Goal: Task Accomplishment & Management: Manage account settings

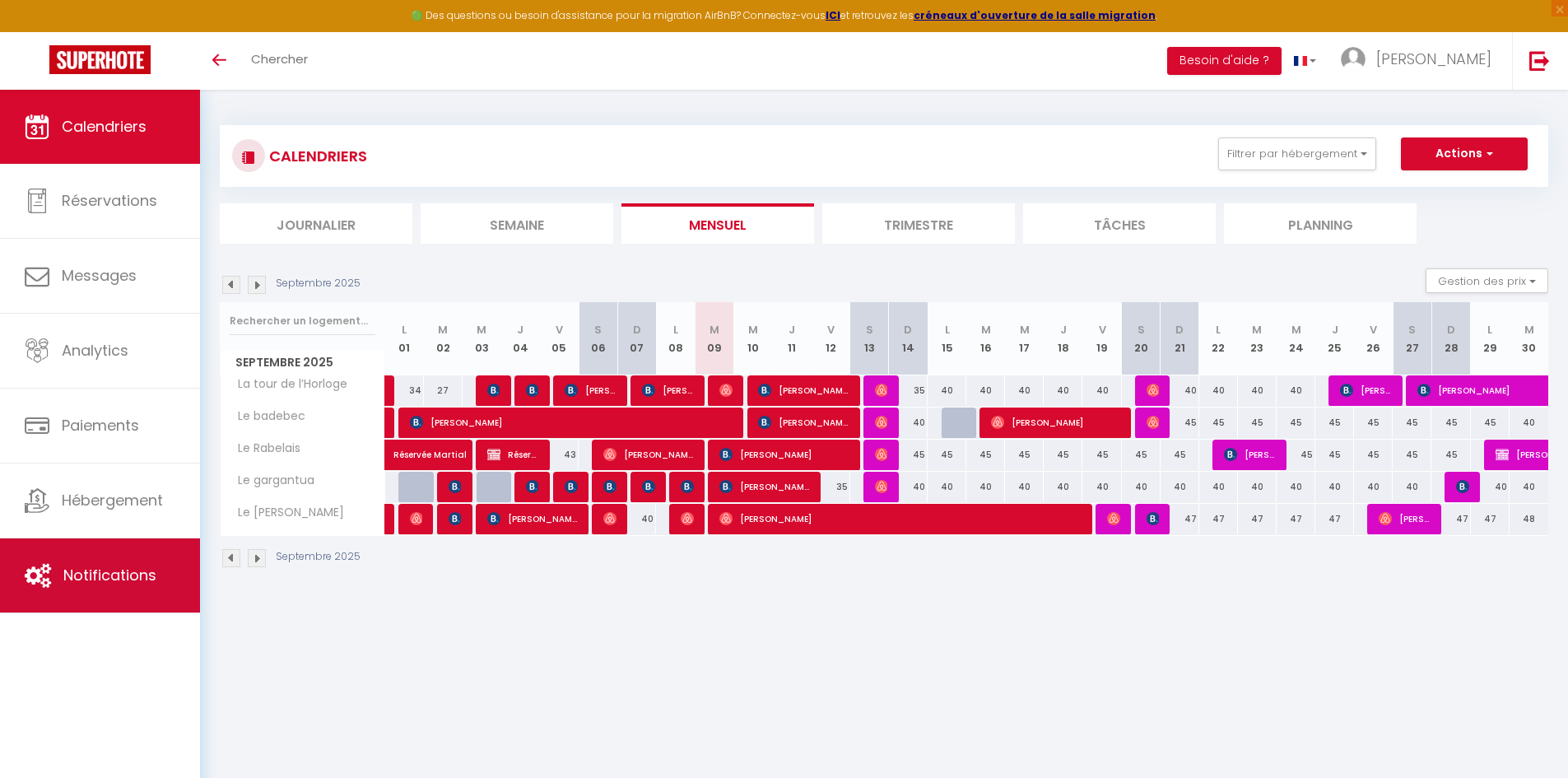
click at [139, 553] on link "Notifications" at bounding box center [100, 576] width 200 height 74
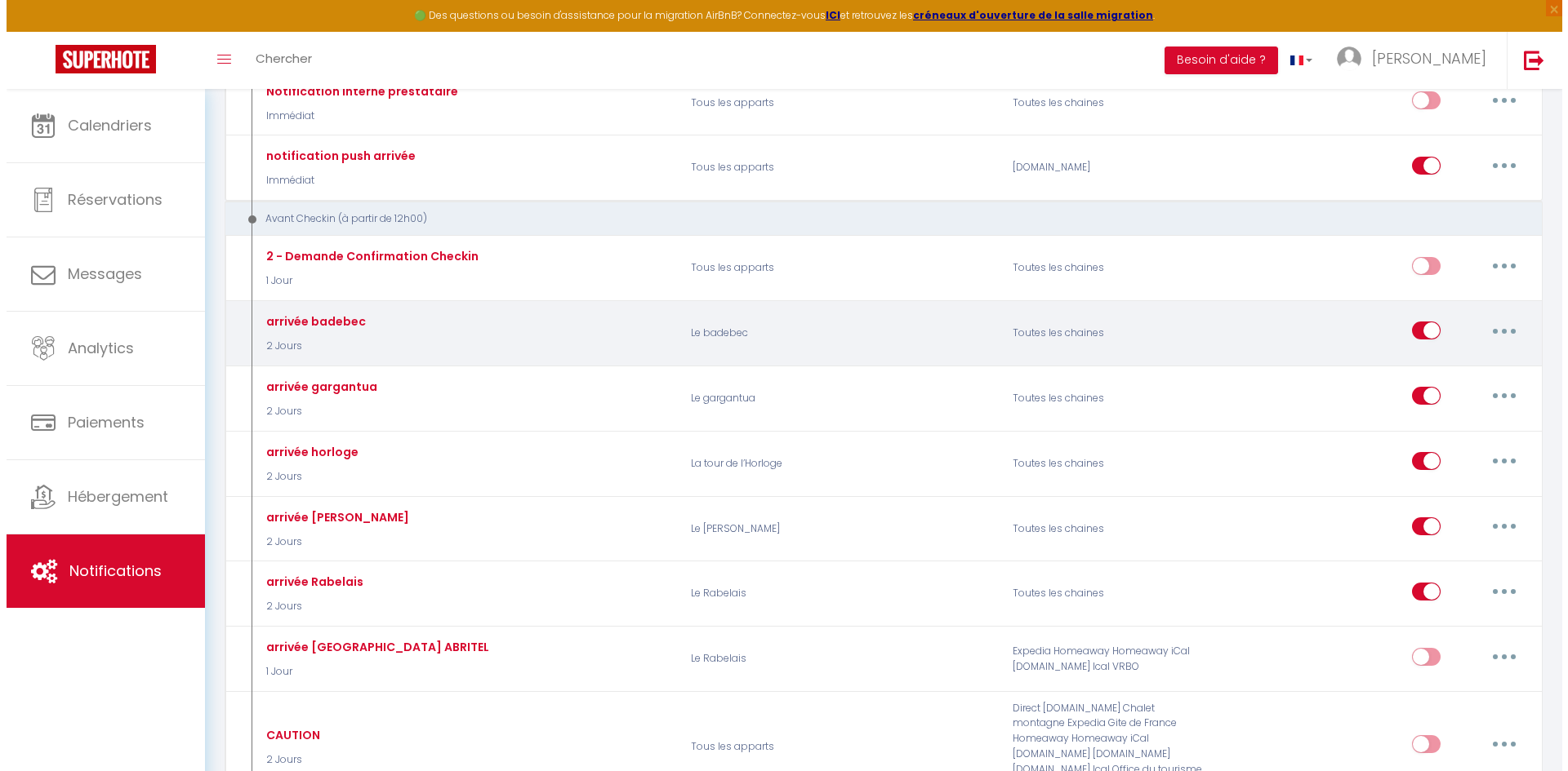
scroll to position [734, 0]
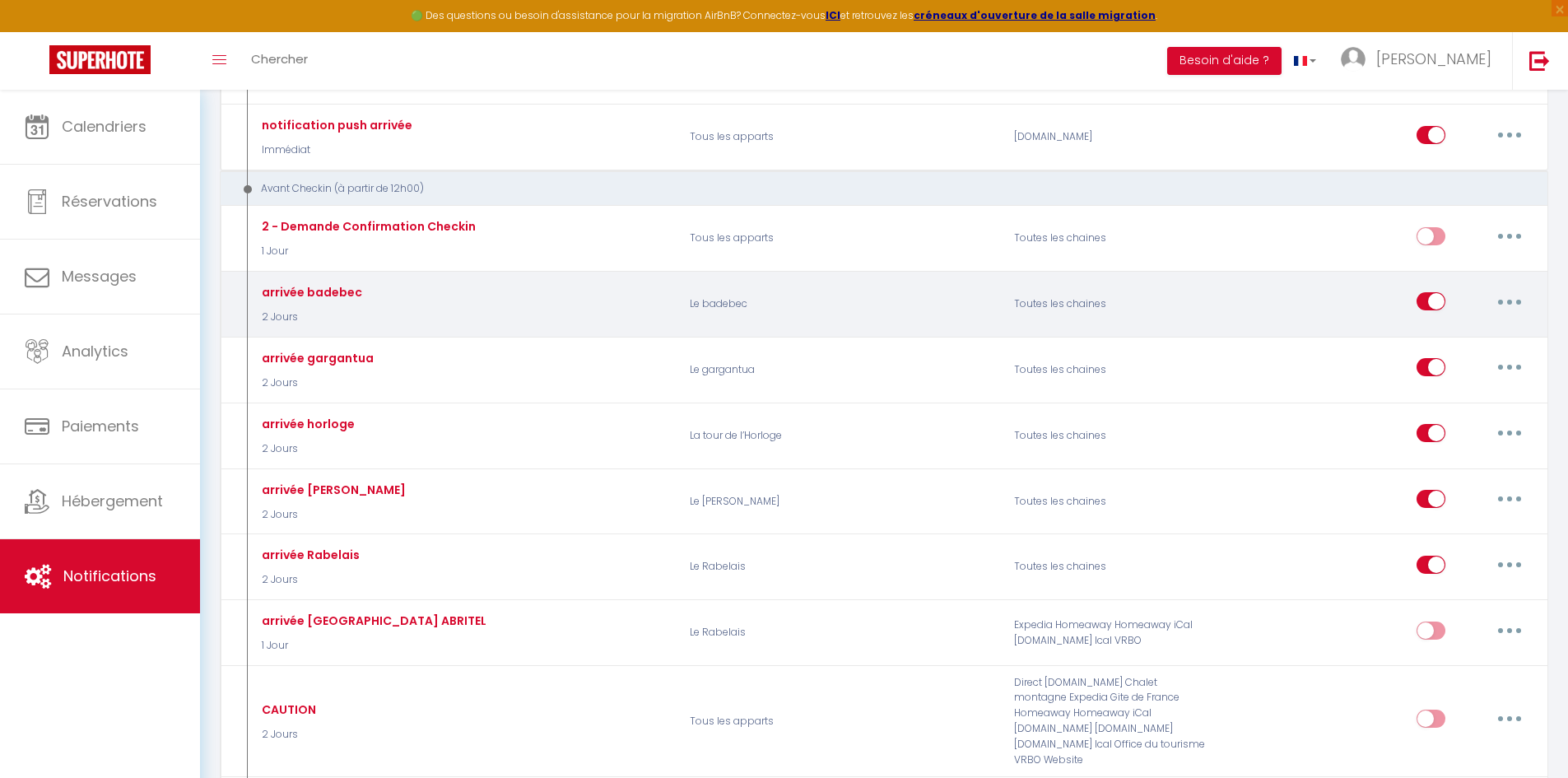
click at [1506, 305] on button "button" at bounding box center [1510, 302] width 46 height 27
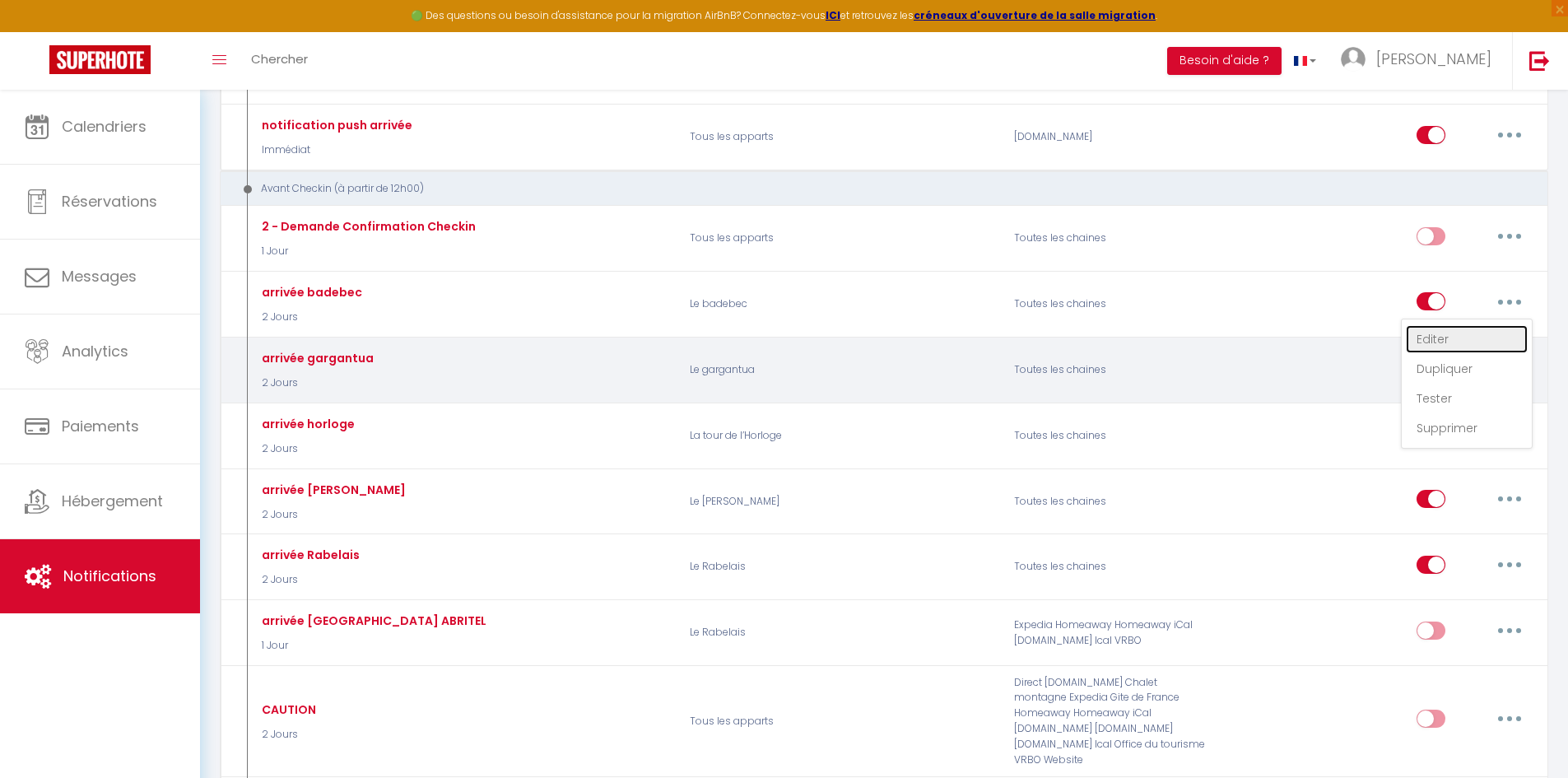
click at [1484, 337] on link "Editer" at bounding box center [1466, 339] width 121 height 28
type input "arrivée badebec"
select select "2 Jours"
select select "if_booking_is_paid"
checkbox input "true"
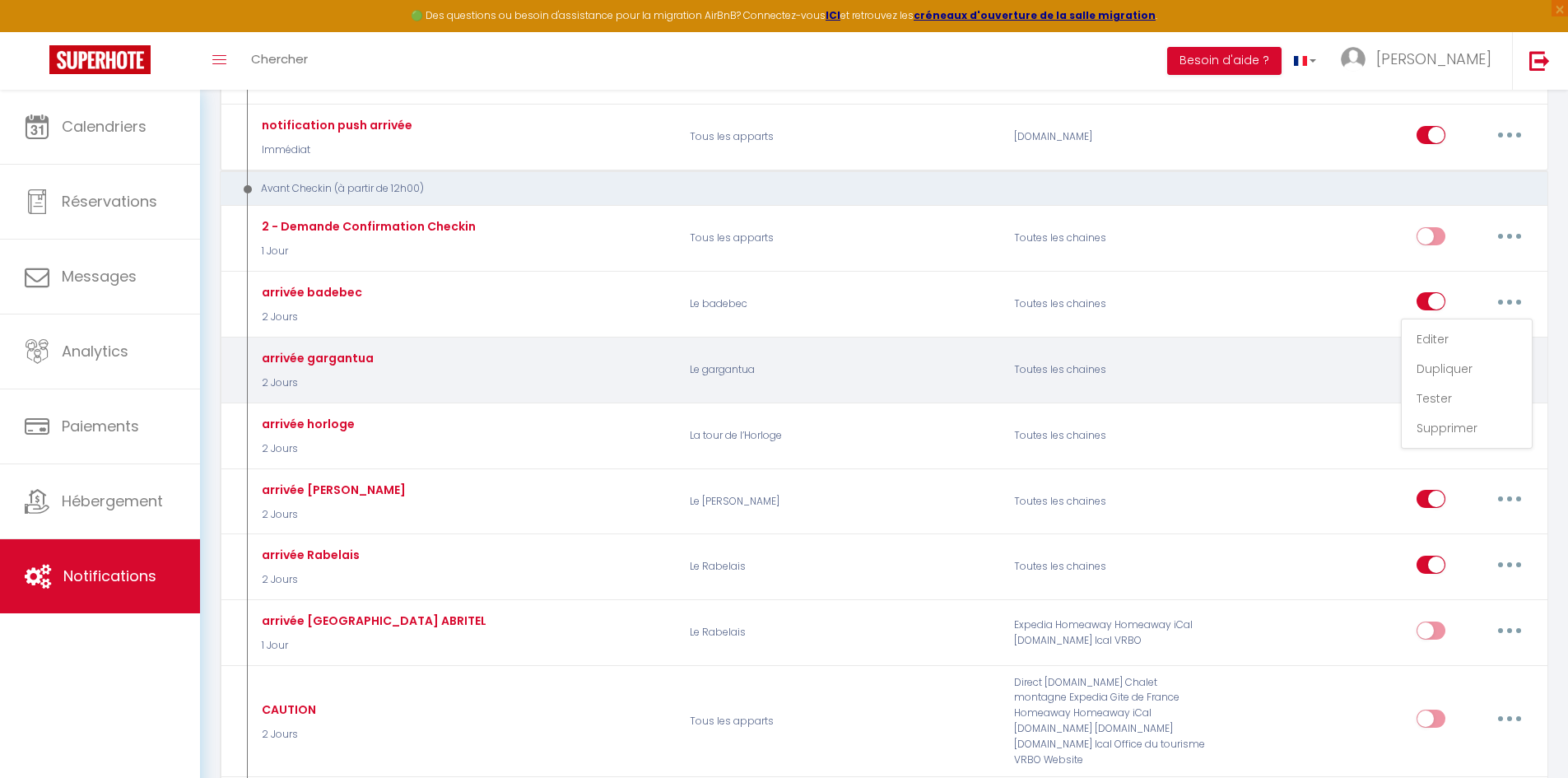
checkbox input "false"
checkbox input "true"
radio input "true"
type input "Votre arrivée [RENTAL:NAME][GUEST:NAME]"
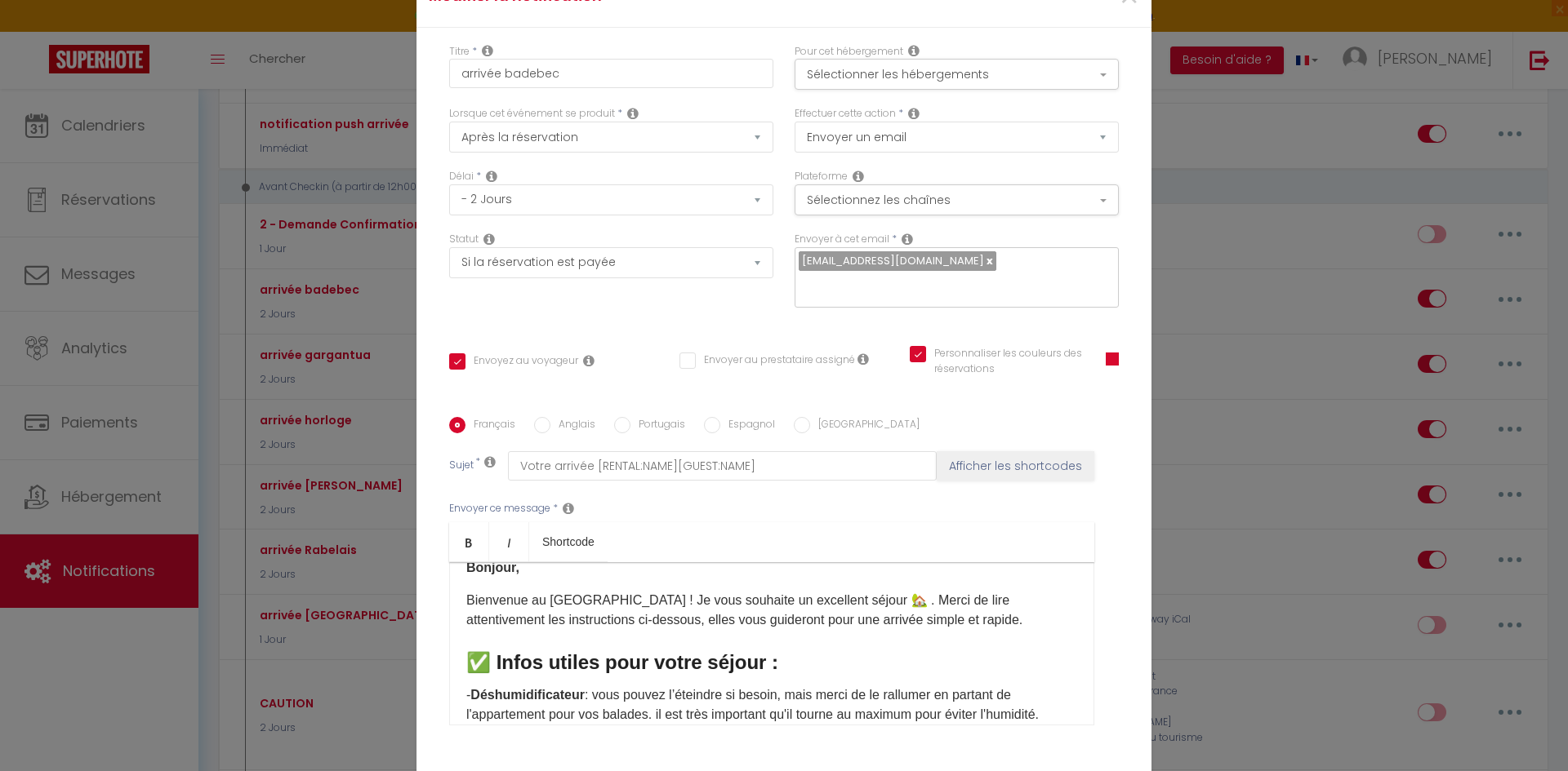
scroll to position [0, 0]
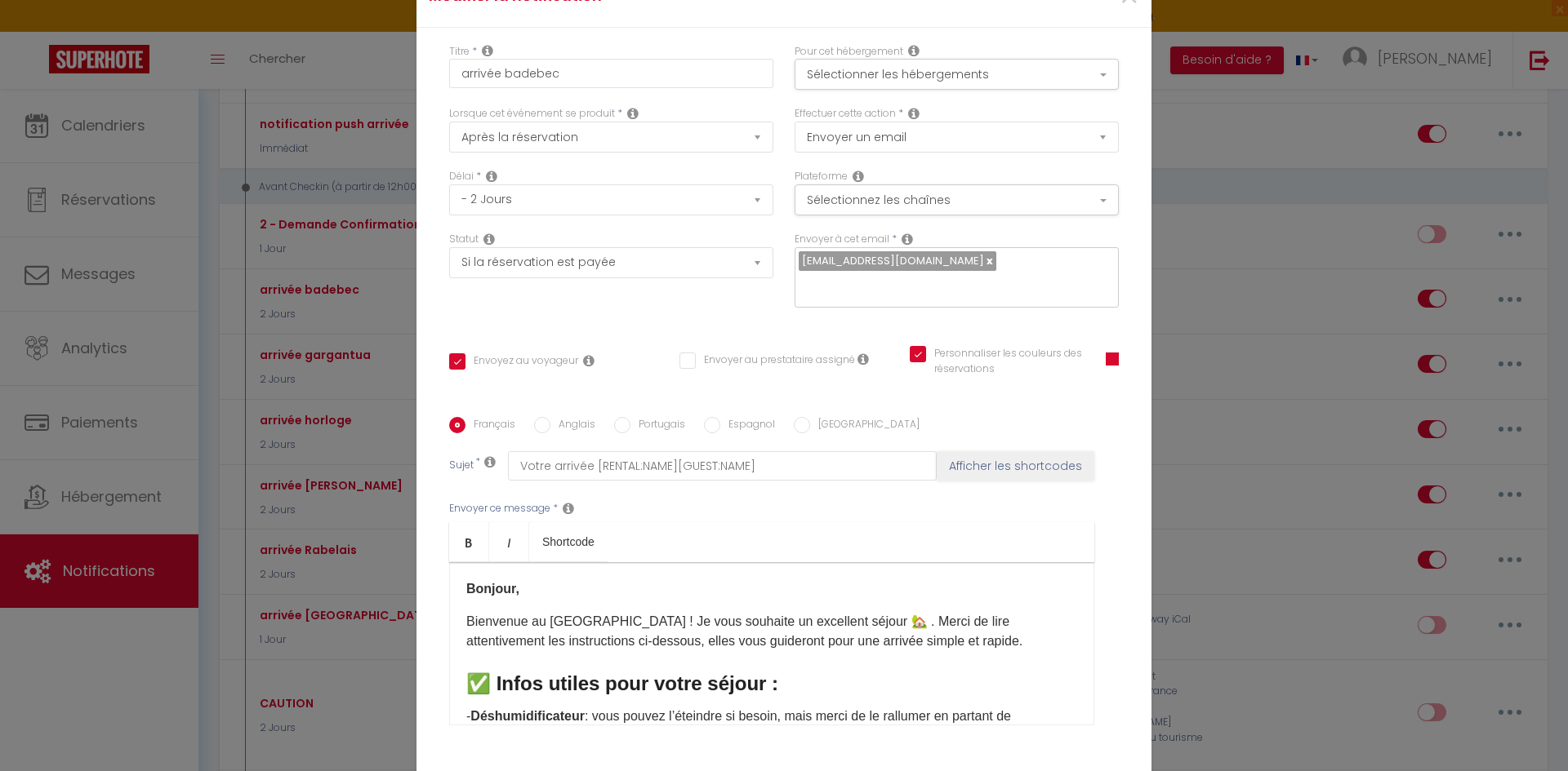
click at [952, 633] on p "Bienvenue au [GEOGRAPHIC_DATA] ! Je vous souhaite un excellent séjour 🏡 . Merci…" at bounding box center [771, 632] width 611 height 39
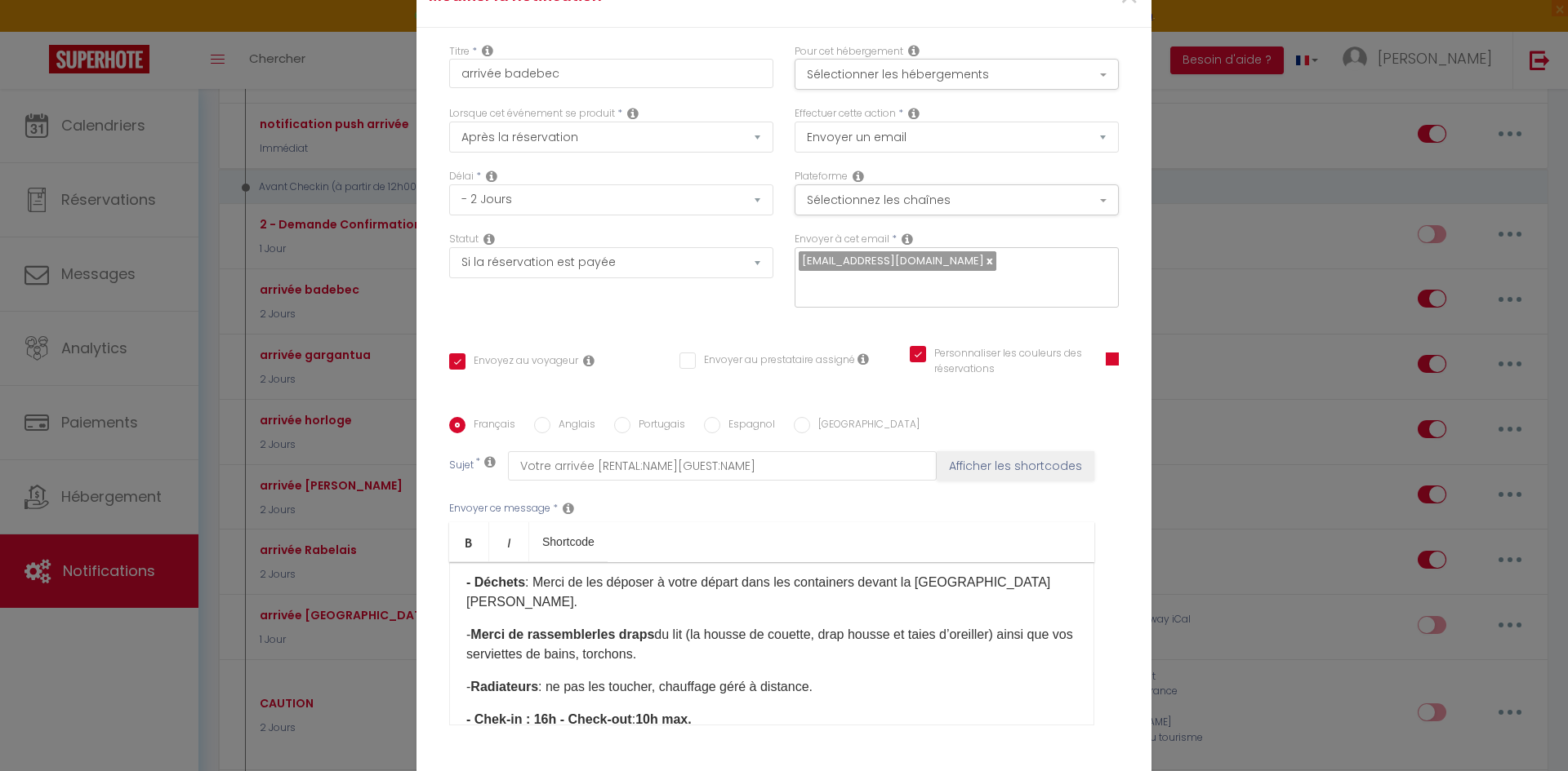
scroll to position [196, 0]
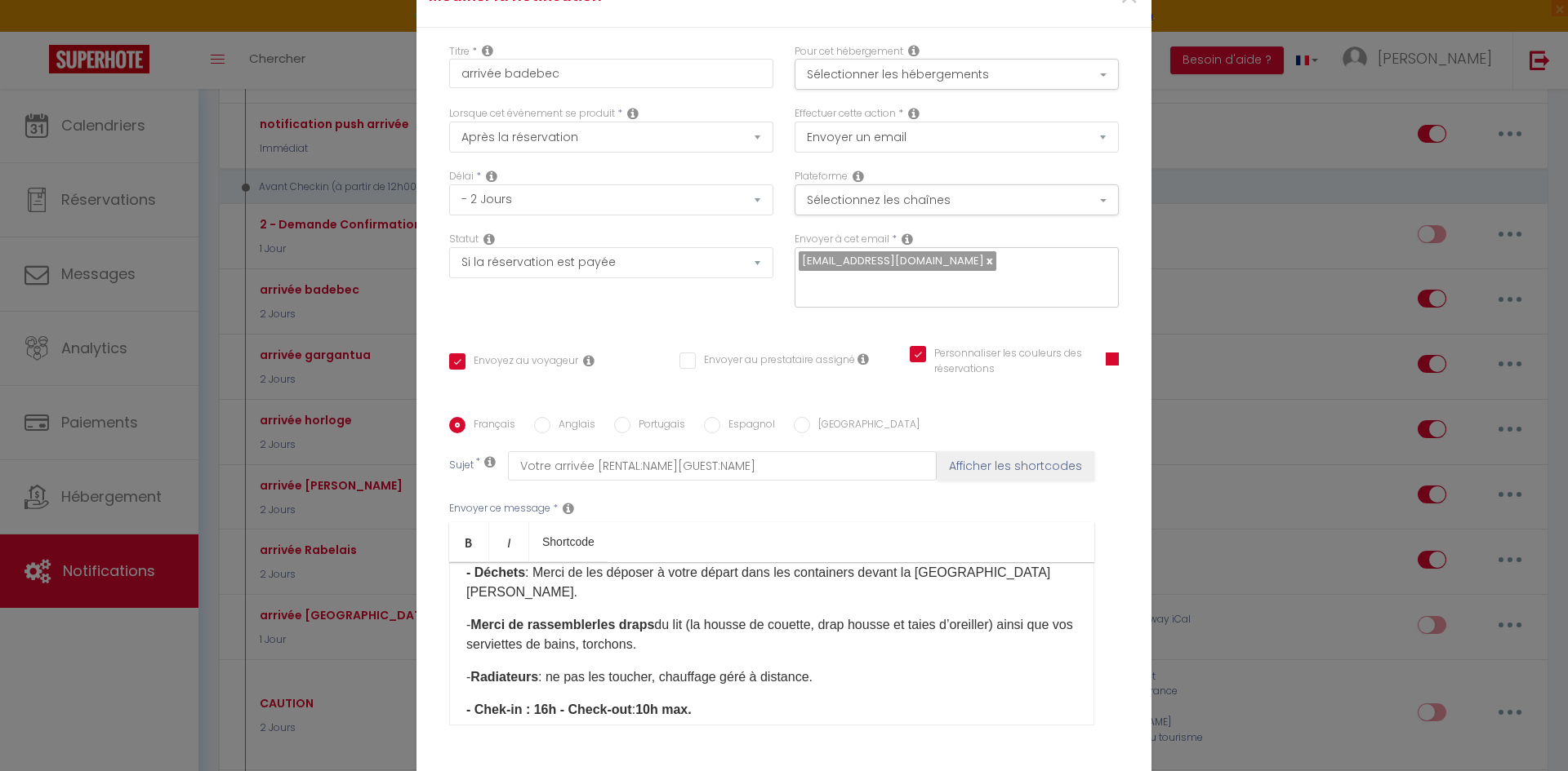
click at [700, 616] on p "- Merci de rassembler les draps du lit (la housse de couette, drap housse et ta…" at bounding box center [771, 635] width 611 height 39
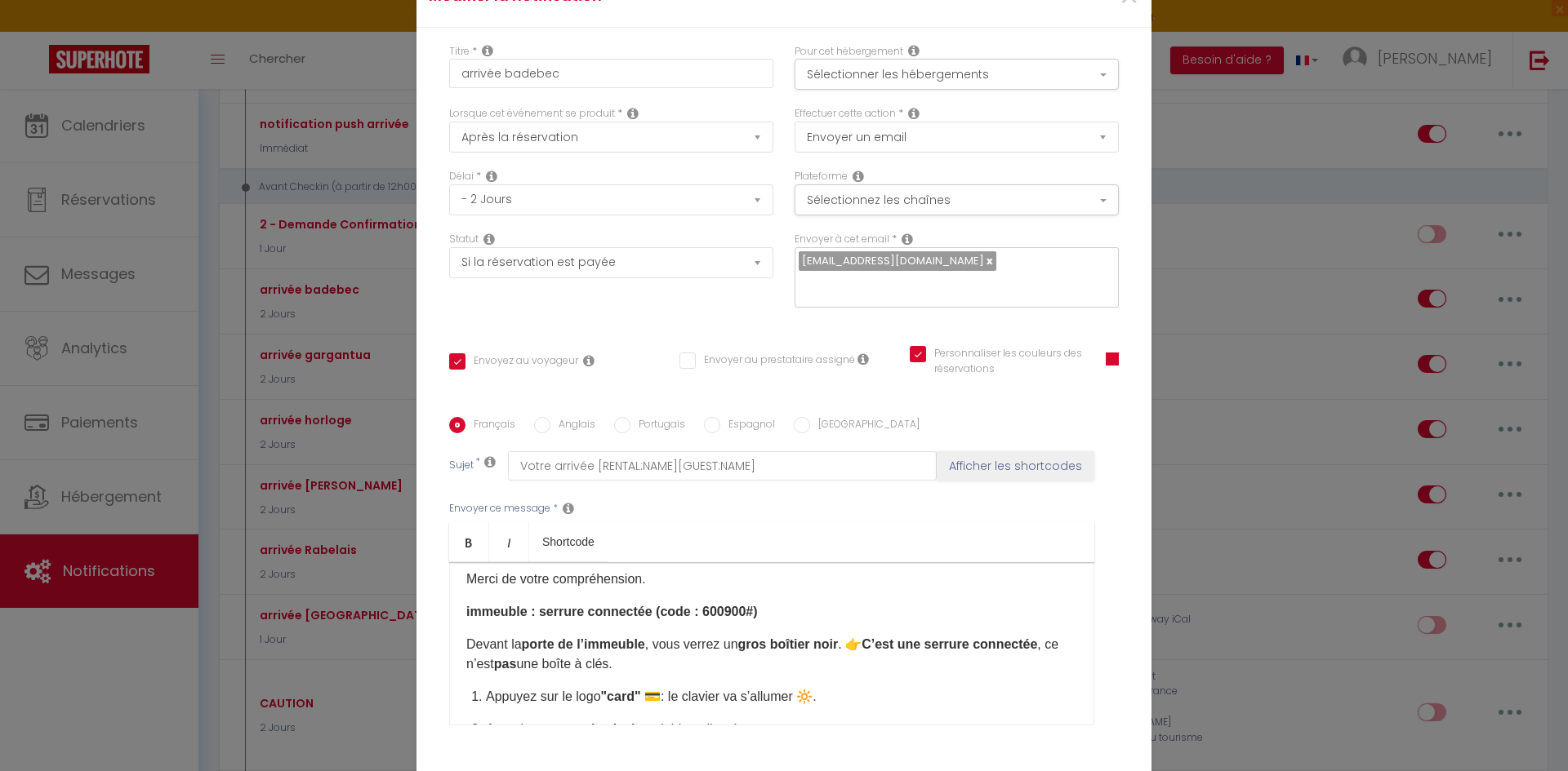
scroll to position [424, 0]
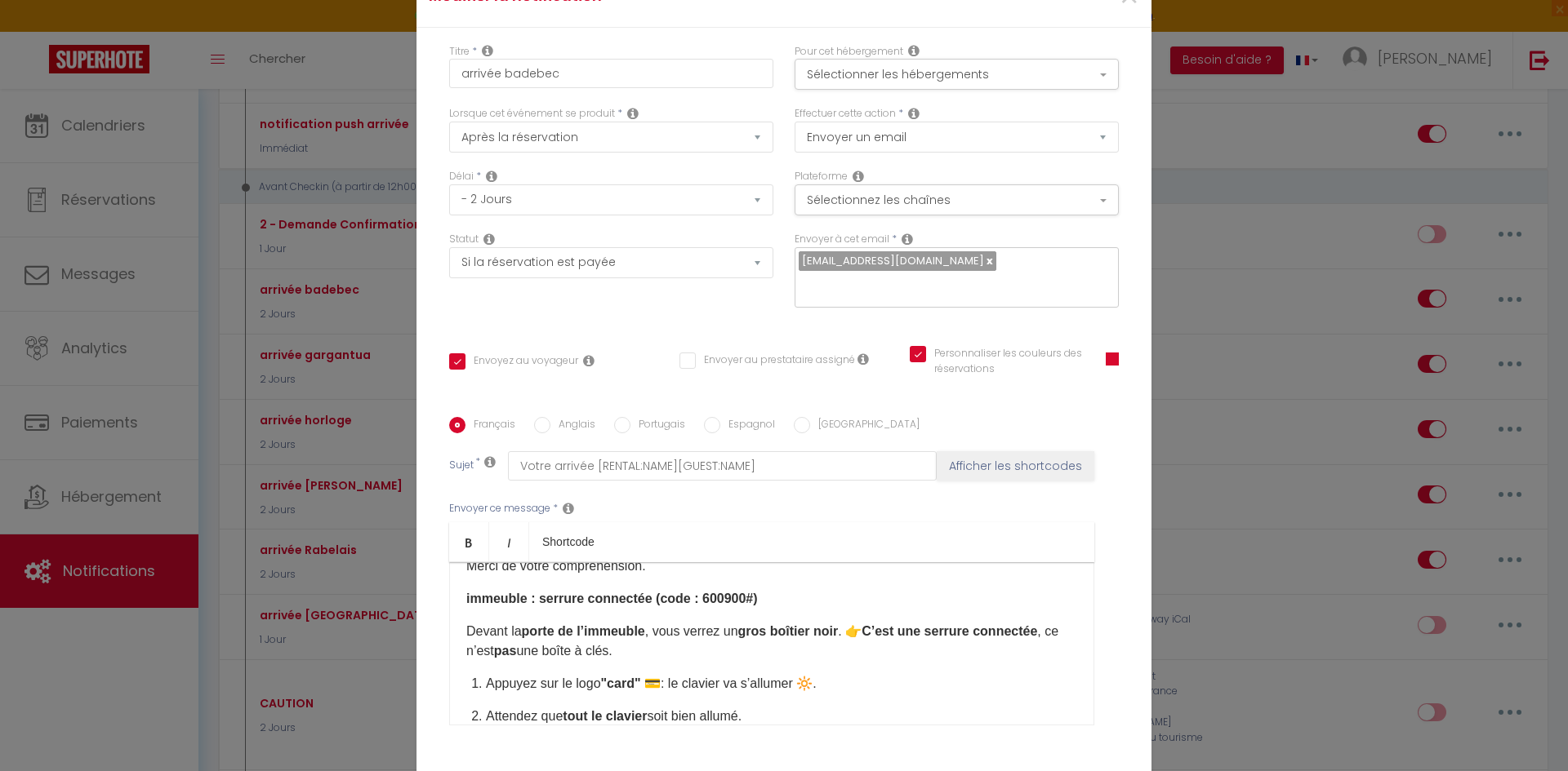
click at [699, 566] on div "​ Bonjour, Bienvenue au [GEOGRAPHIC_DATA] ! Je vous souhaite un excellent séjou…" at bounding box center [771, 644] width 645 height 163
click at [699, 557] on p "Merci de votre compréhension." at bounding box center [771, 566] width 611 height 20
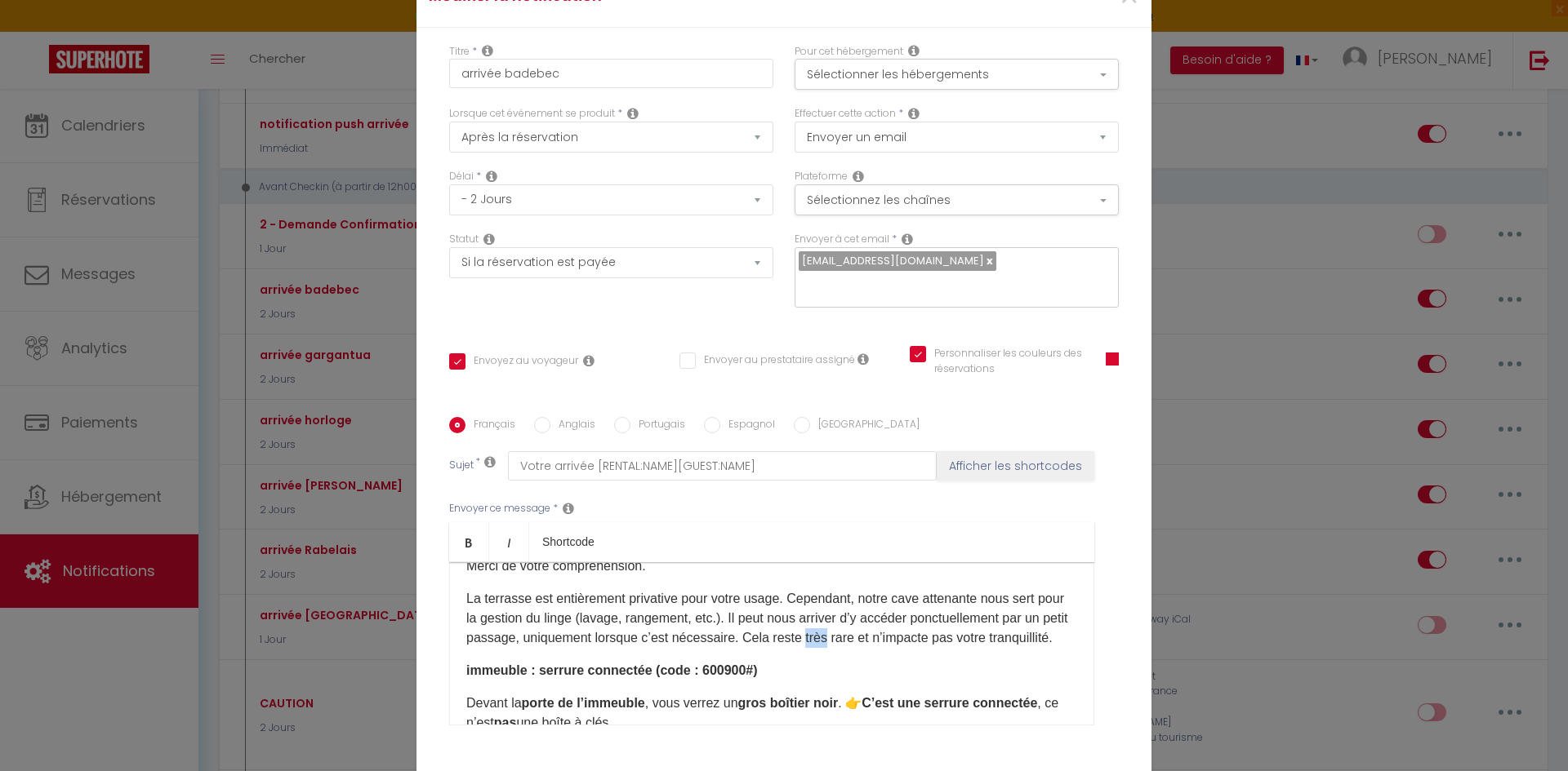
drag, startPoint x: 875, startPoint y: 622, endPoint x: 898, endPoint y: 628, distance: 23.8
click at [898, 628] on p "La terrasse est entièrement privative pour votre usage. Cependant, notre cave a…" at bounding box center [771, 618] width 611 height 59
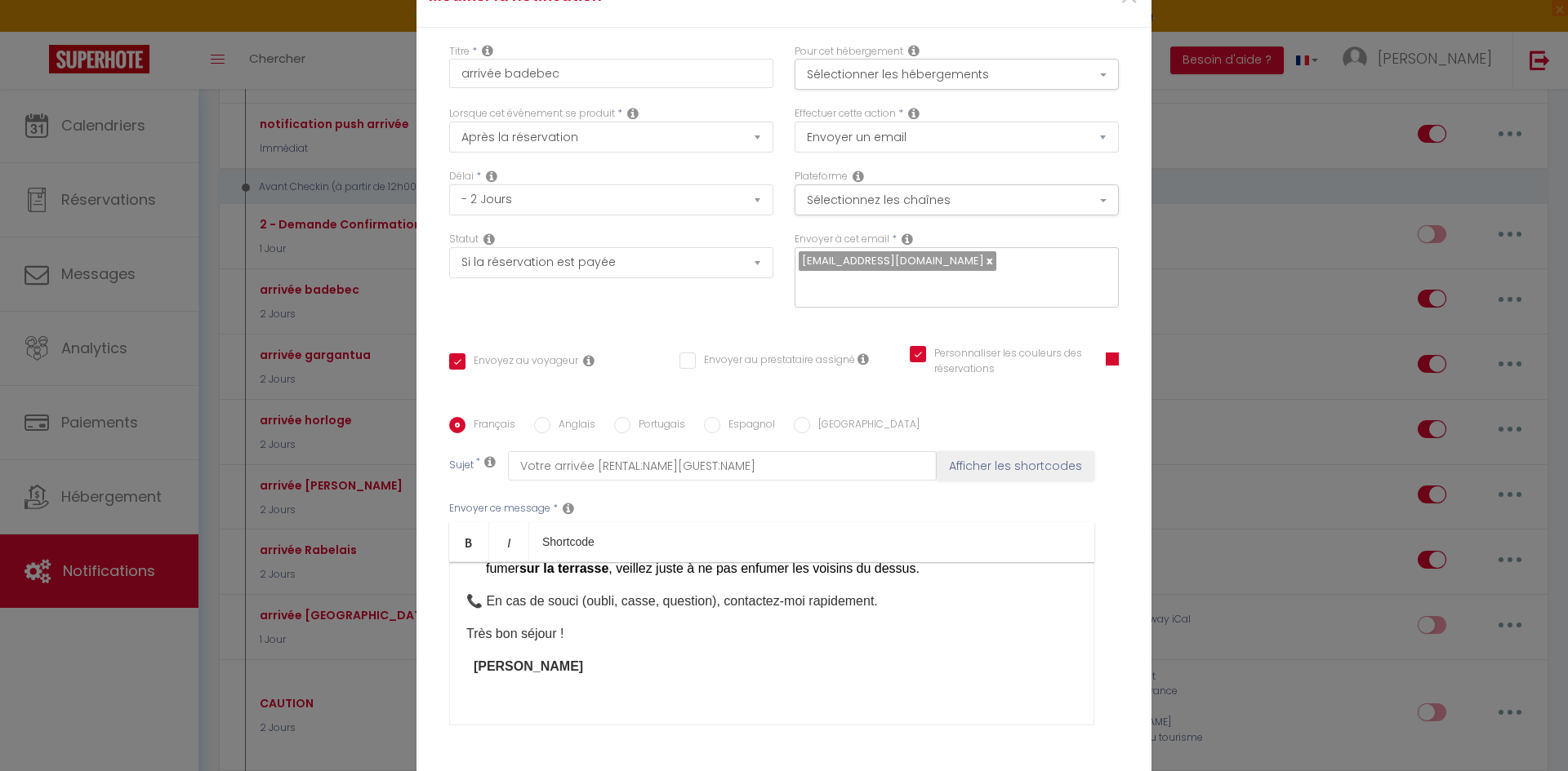
scroll to position [1142, 0]
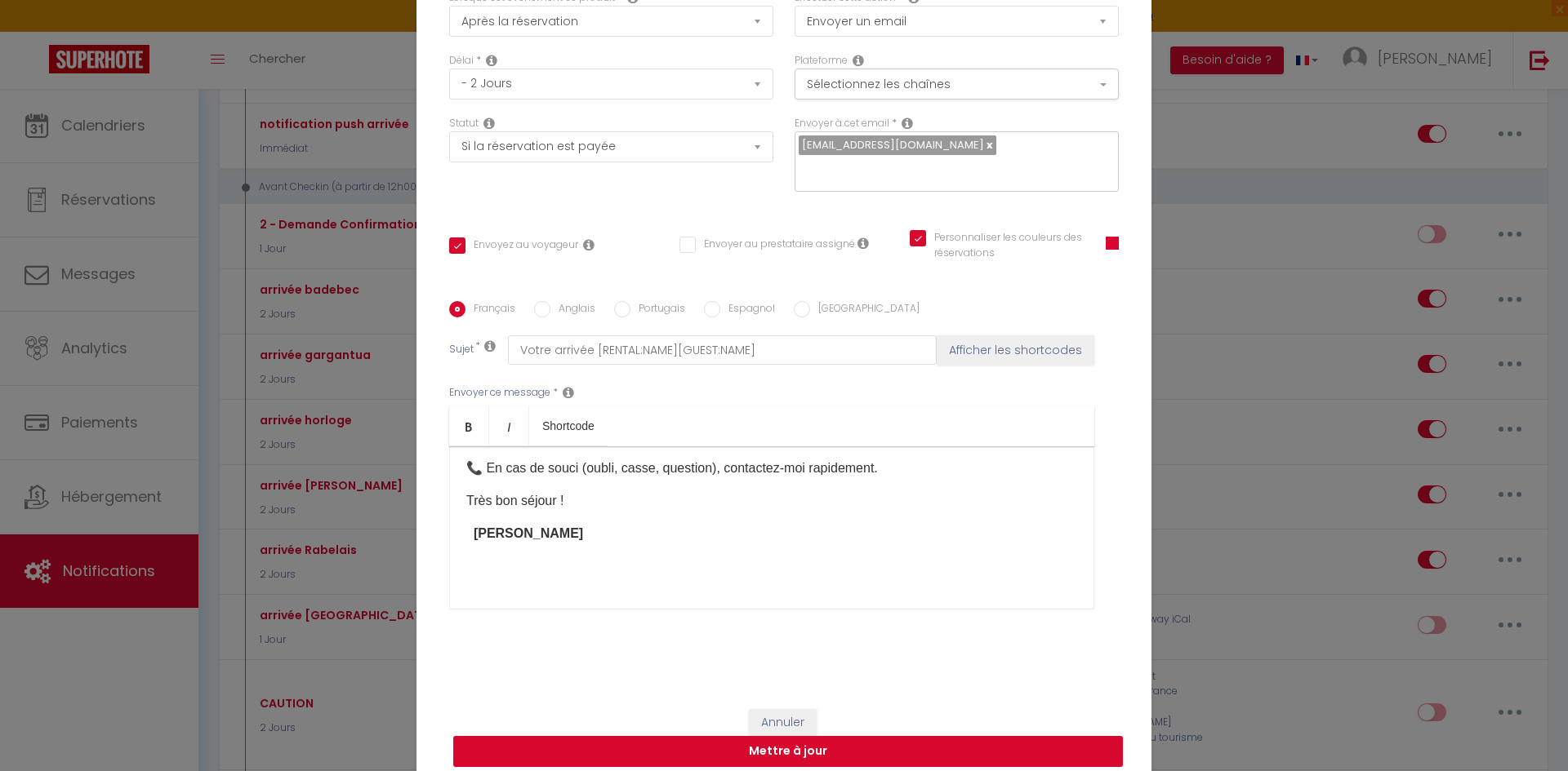
click at [832, 736] on button "Mettre à jour" at bounding box center [788, 751] width 670 height 31
checkbox input "true"
checkbox input "false"
checkbox input "true"
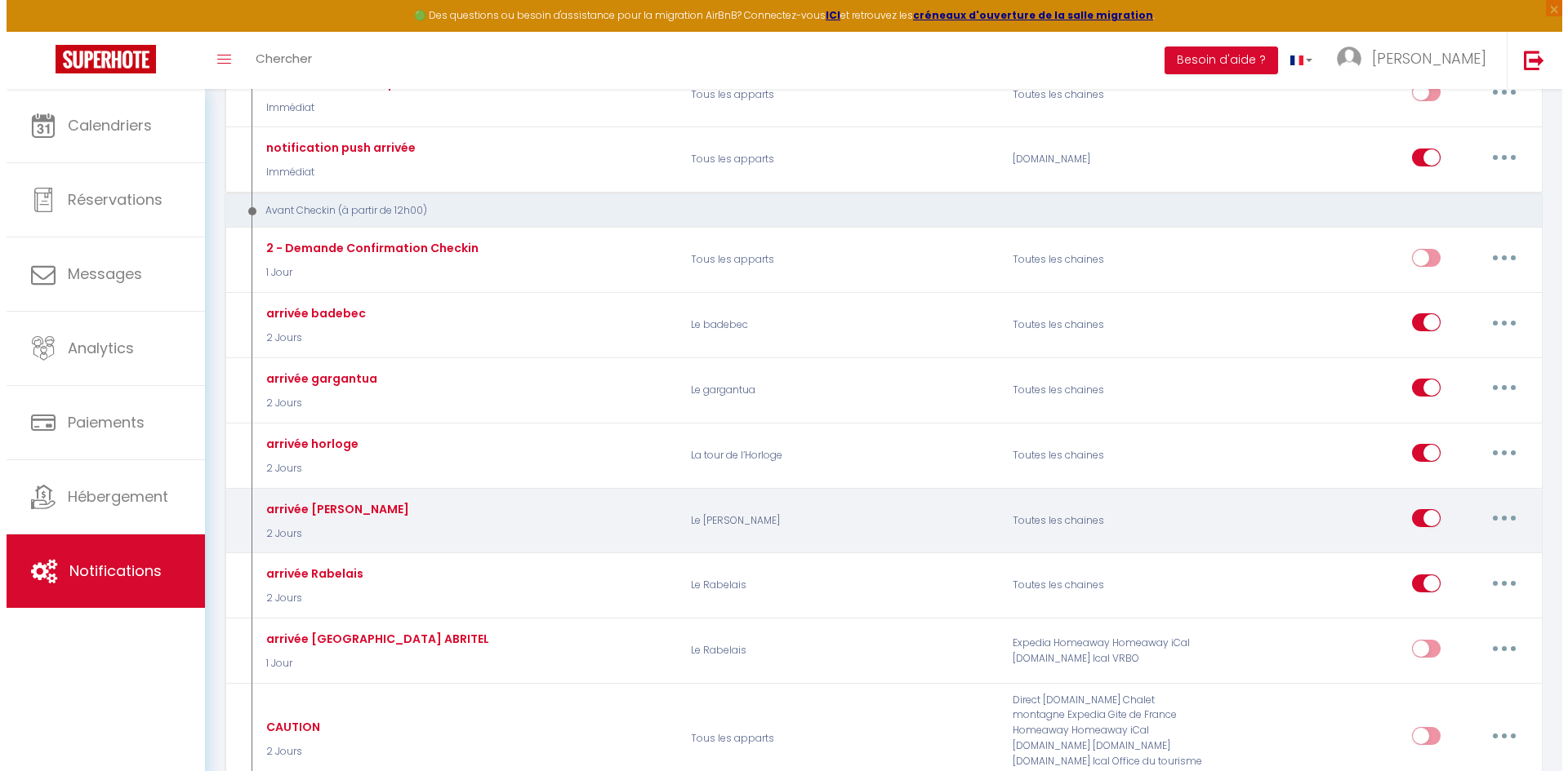
scroll to position [734, 0]
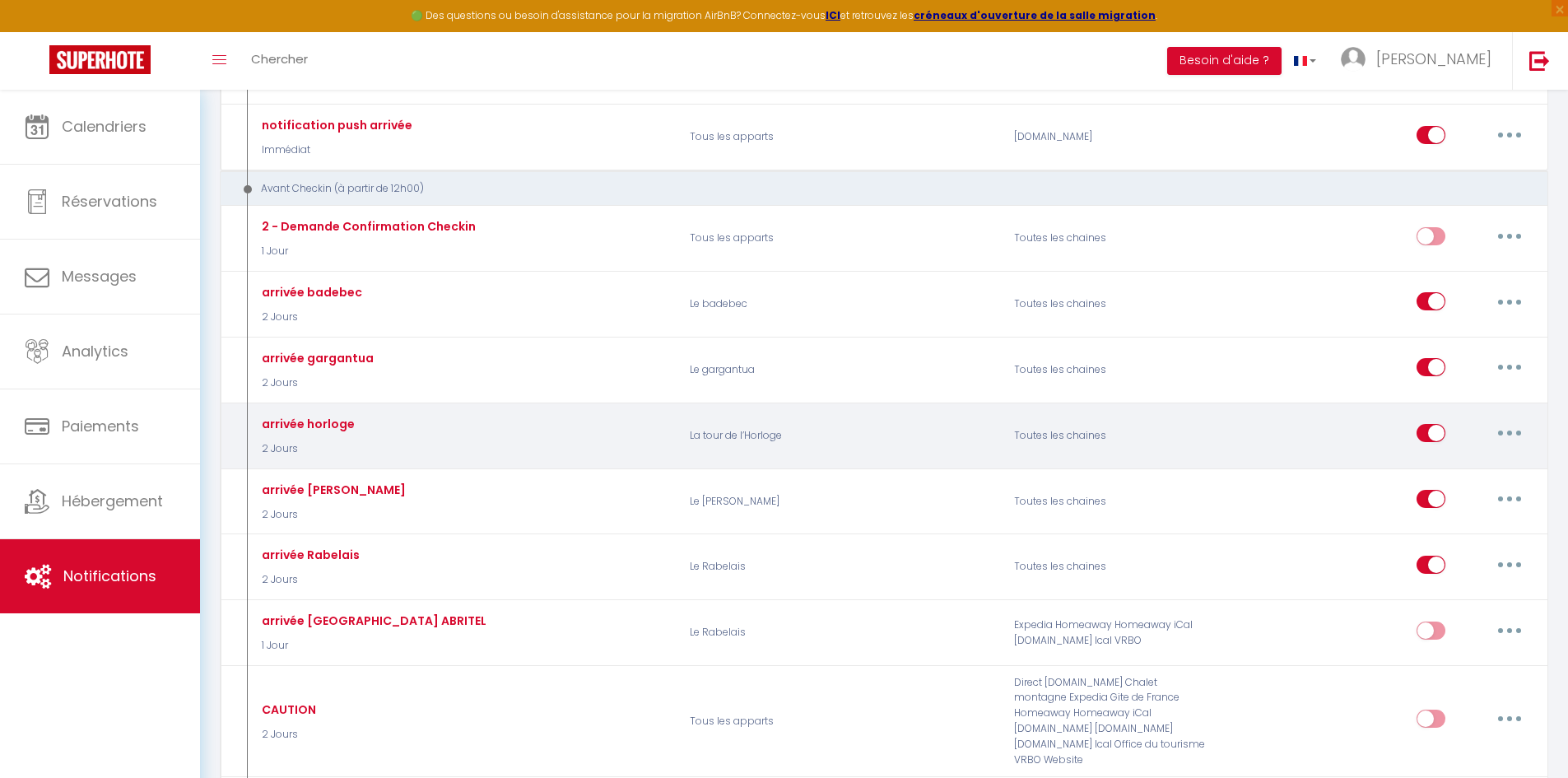
click at [1516, 434] on button "button" at bounding box center [1510, 433] width 46 height 27
click at [1455, 468] on link "Editer" at bounding box center [1466, 471] width 121 height 28
type input "arrivée horloge"
select select "2 Jours"
select select "if_booking_is_paid"
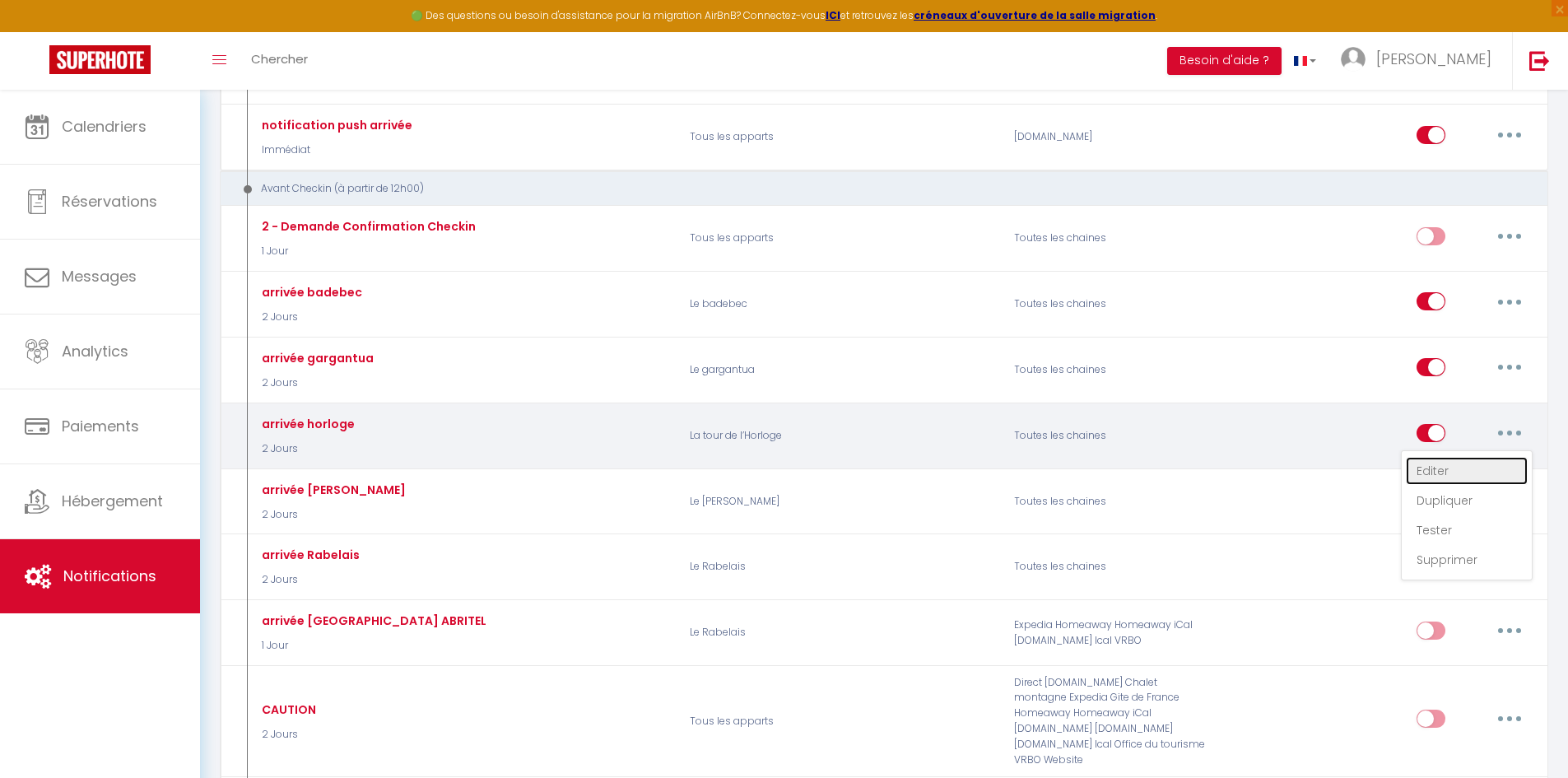
checkbox input "true"
checkbox input "false"
radio input "true"
type input "Vos instructions d'arrivée"
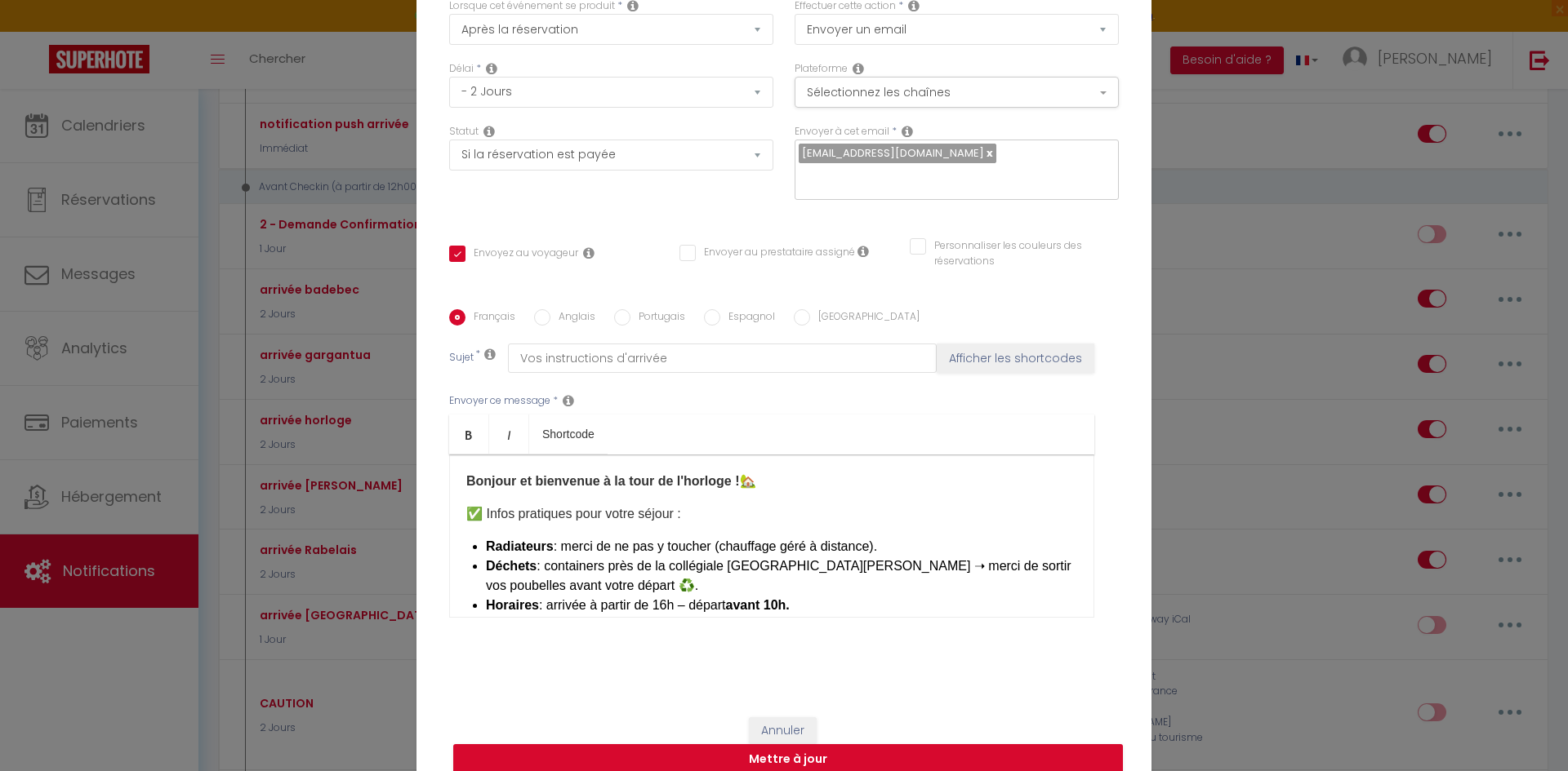
scroll to position [32, 0]
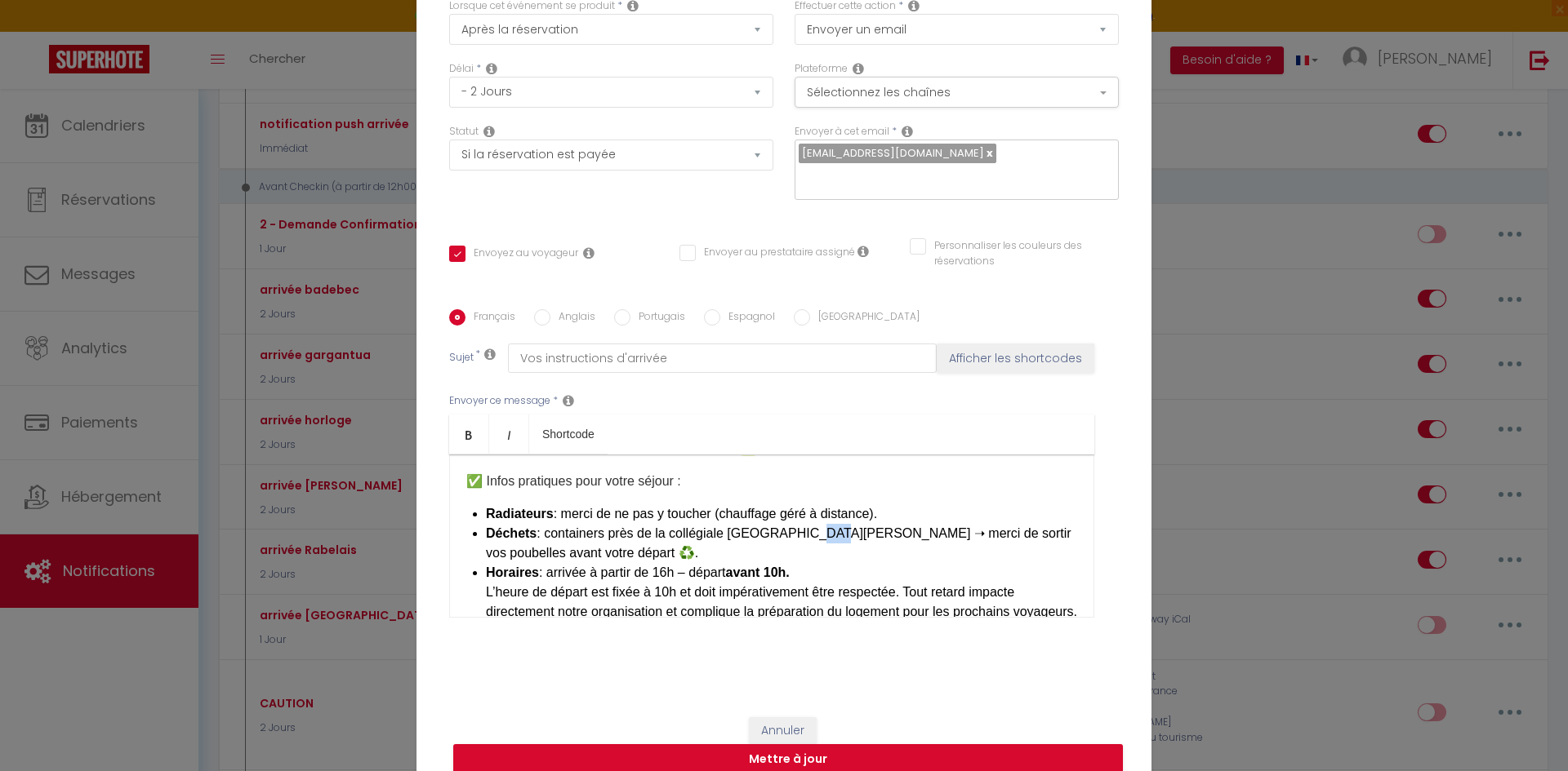
drag, startPoint x: 804, startPoint y: 518, endPoint x: 823, endPoint y: 517, distance: 19.0
click at [823, 524] on li "Déchets : containers près de la [GEOGRAPHIC_DATA][PERSON_NAME] ➝ merci de sorti…" at bounding box center [781, 544] width 591 height 39
click at [612, 549] on li "Déchets : containers près de la [GEOGRAPHIC_DATA][PERSON_NAME], merci de sortir…" at bounding box center [781, 544] width 591 height 39
click at [721, 564] on li "Merci de rassembler le linge sale (draps,serviettes, torchons)" at bounding box center [781, 573] width 591 height 20
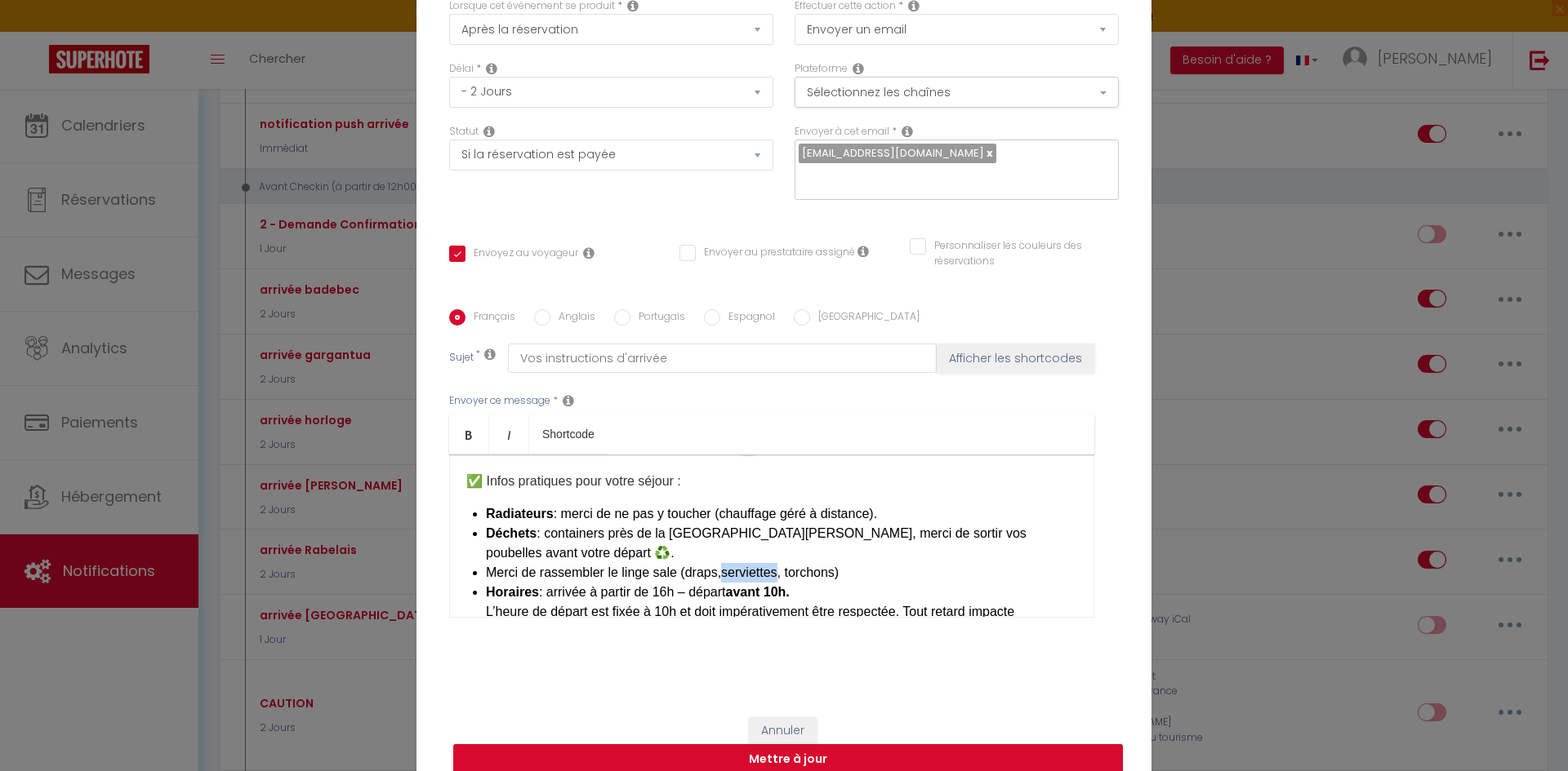
click at [721, 564] on li "Merci de rassembler le linge sale (draps,serviettes, torchons)" at bounding box center [781, 573] width 591 height 20
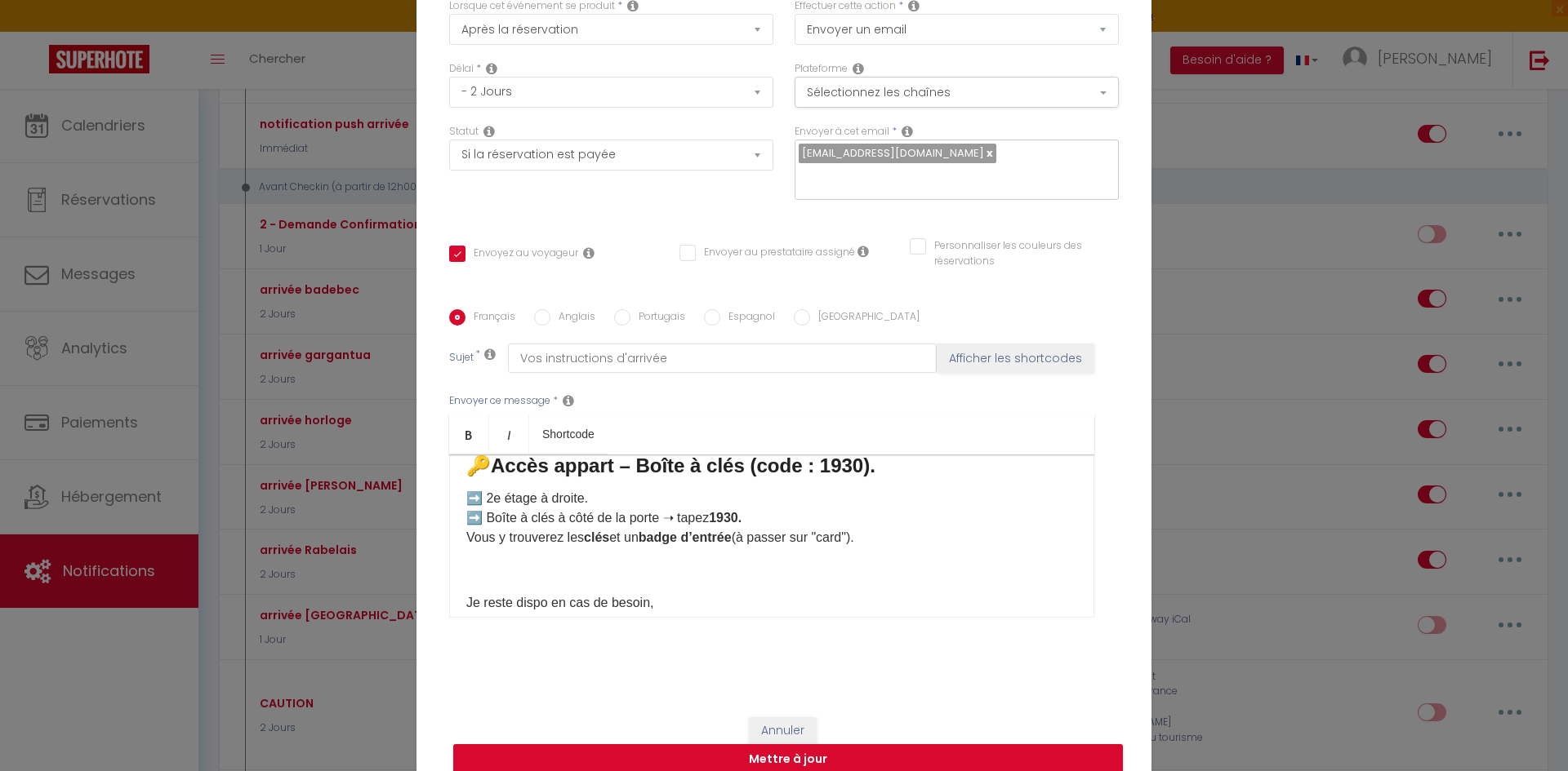
scroll to position [553, 0]
drag, startPoint x: 611, startPoint y: 546, endPoint x: 641, endPoint y: 547, distance: 30.0
click at [641, 547] on p "➡️ 2e étage à droite. ➡️ Boîte à clés à côté de la porte ➝ tapez 1930. Vous y t…" at bounding box center [771, 519] width 611 height 59
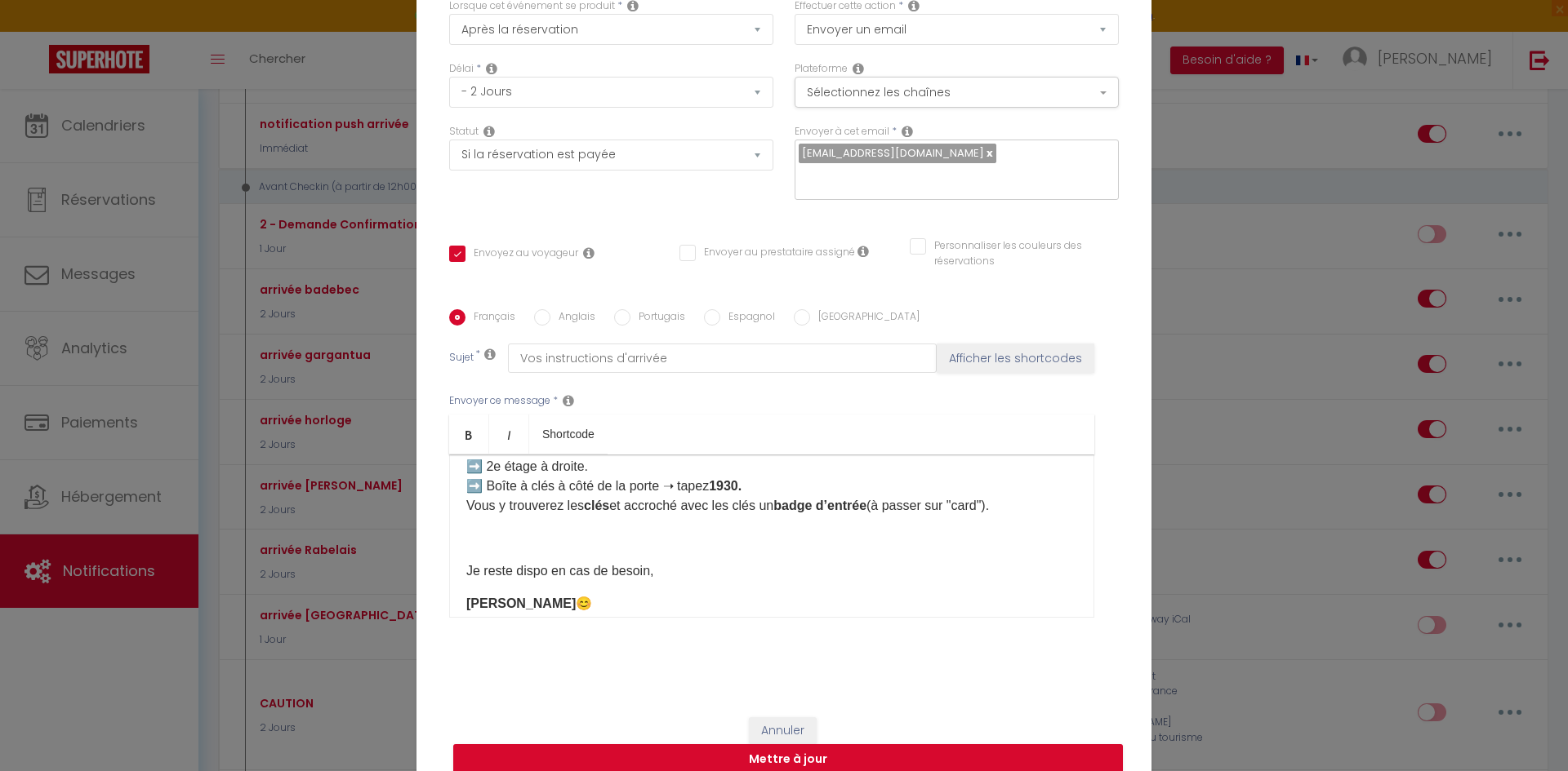
click at [1022, 516] on p "➡️ 2e étage à droite. ➡️ Boîte à clés à côté de la porte ➝ tapez 1930. Vous y t…" at bounding box center [771, 486] width 611 height 59
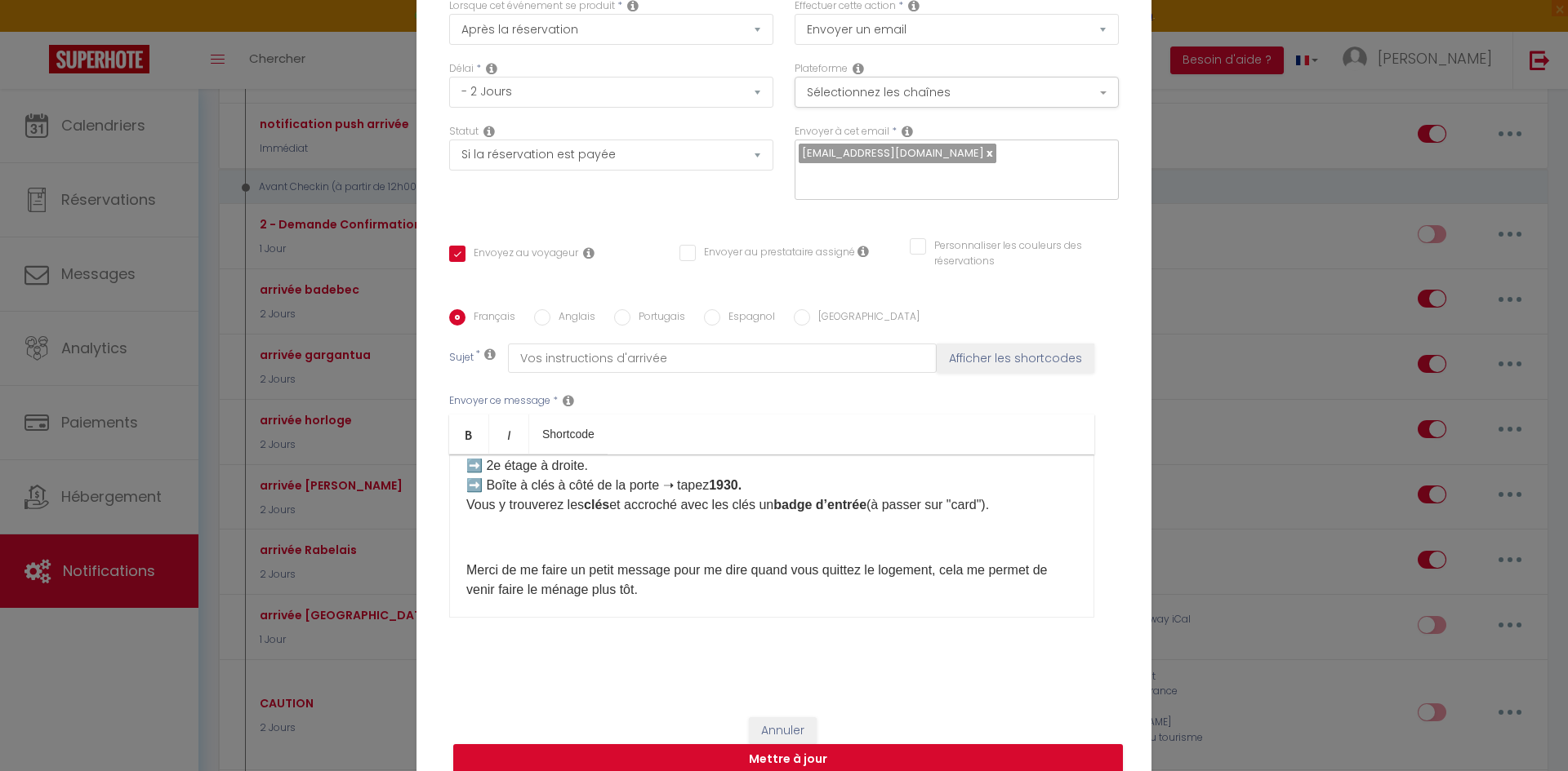
click at [466, 571] on p "Merci de me faire un petit message pour me dire quand vous quittez le logement,…" at bounding box center [771, 581] width 611 height 39
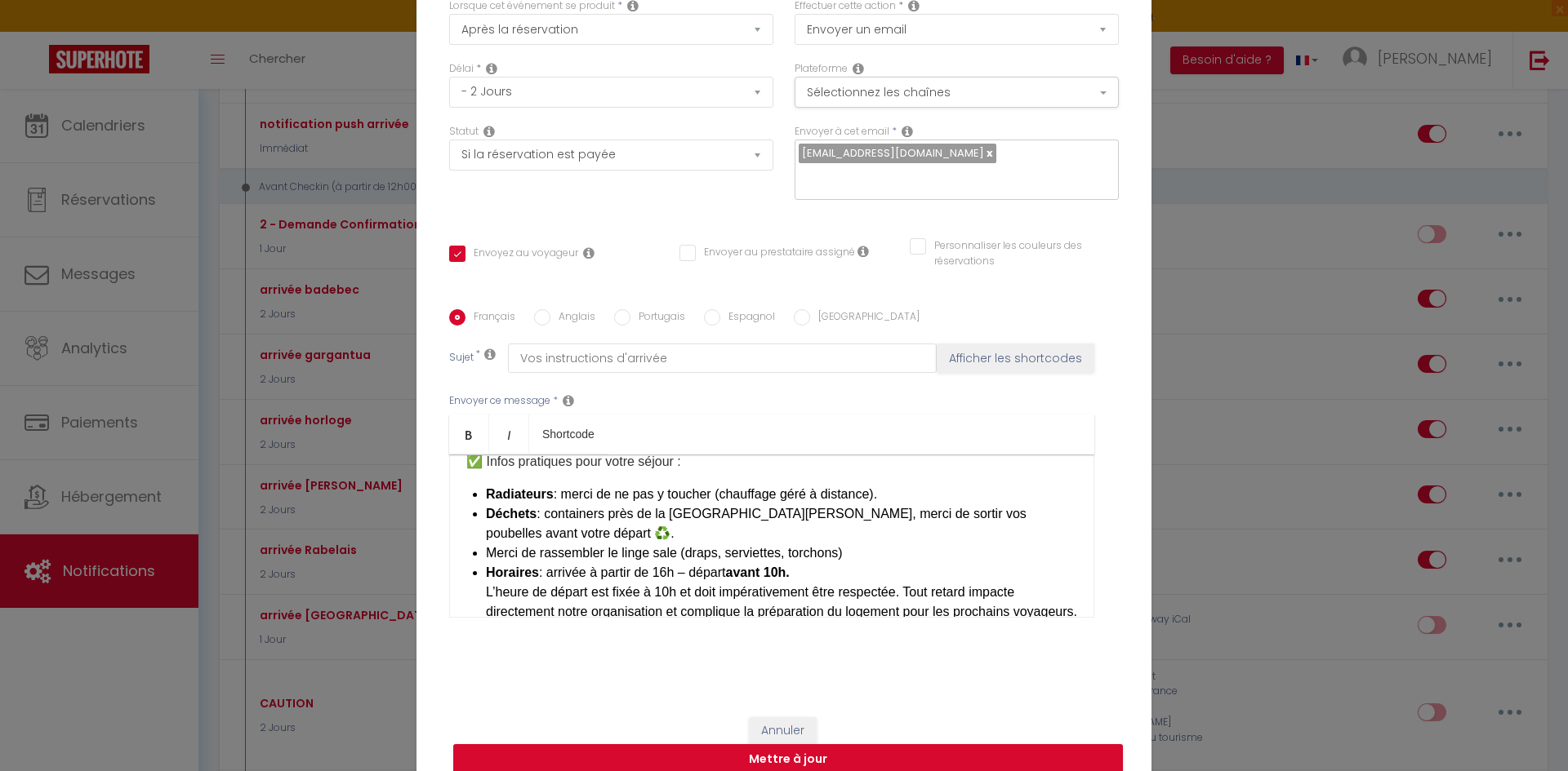
scroll to position [97, 0]
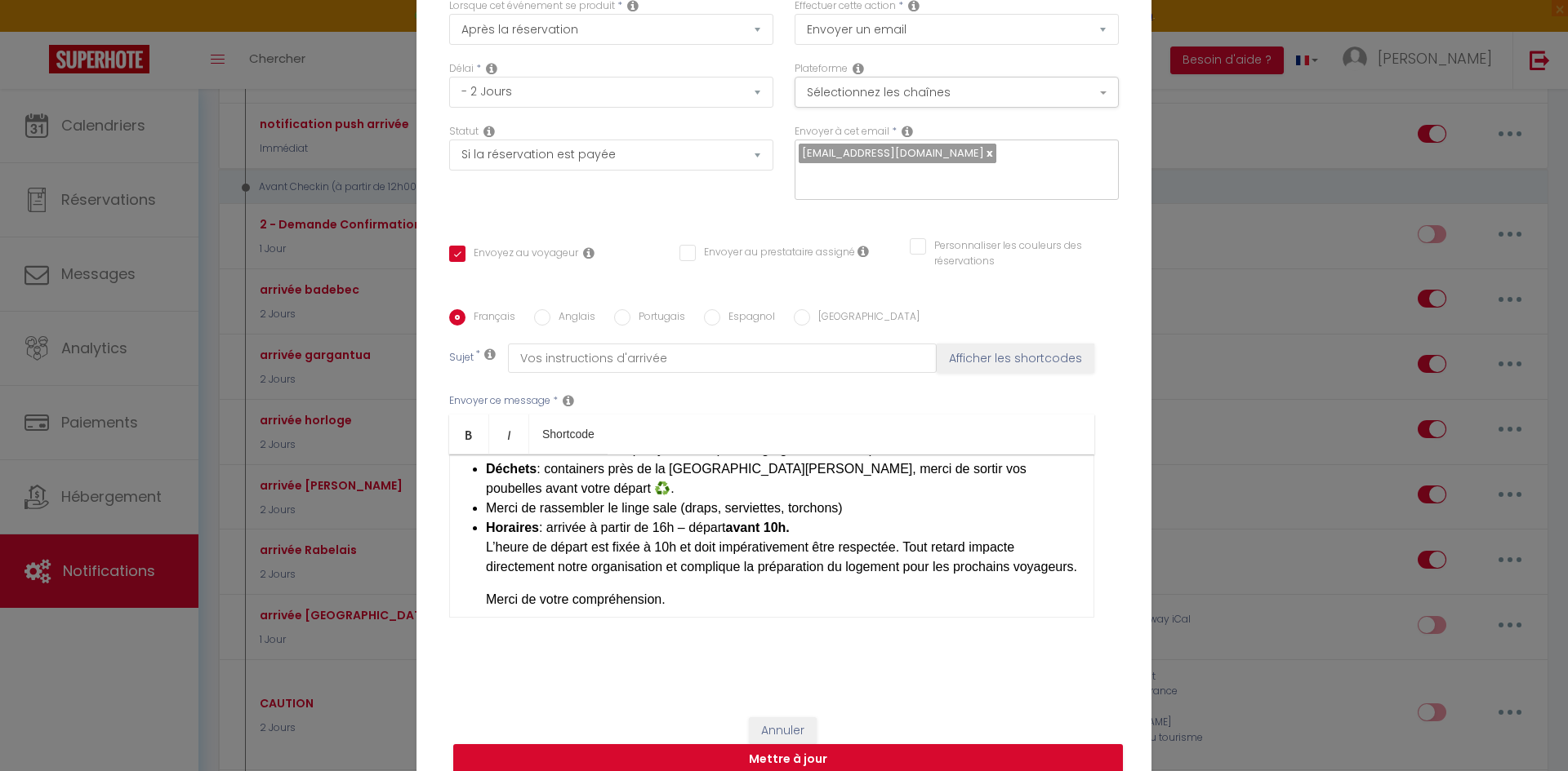
click at [566, 571] on p "L’heure de départ est fixée à 10h et doit impérativement être respectée. Tout r…" at bounding box center [781, 558] width 591 height 39
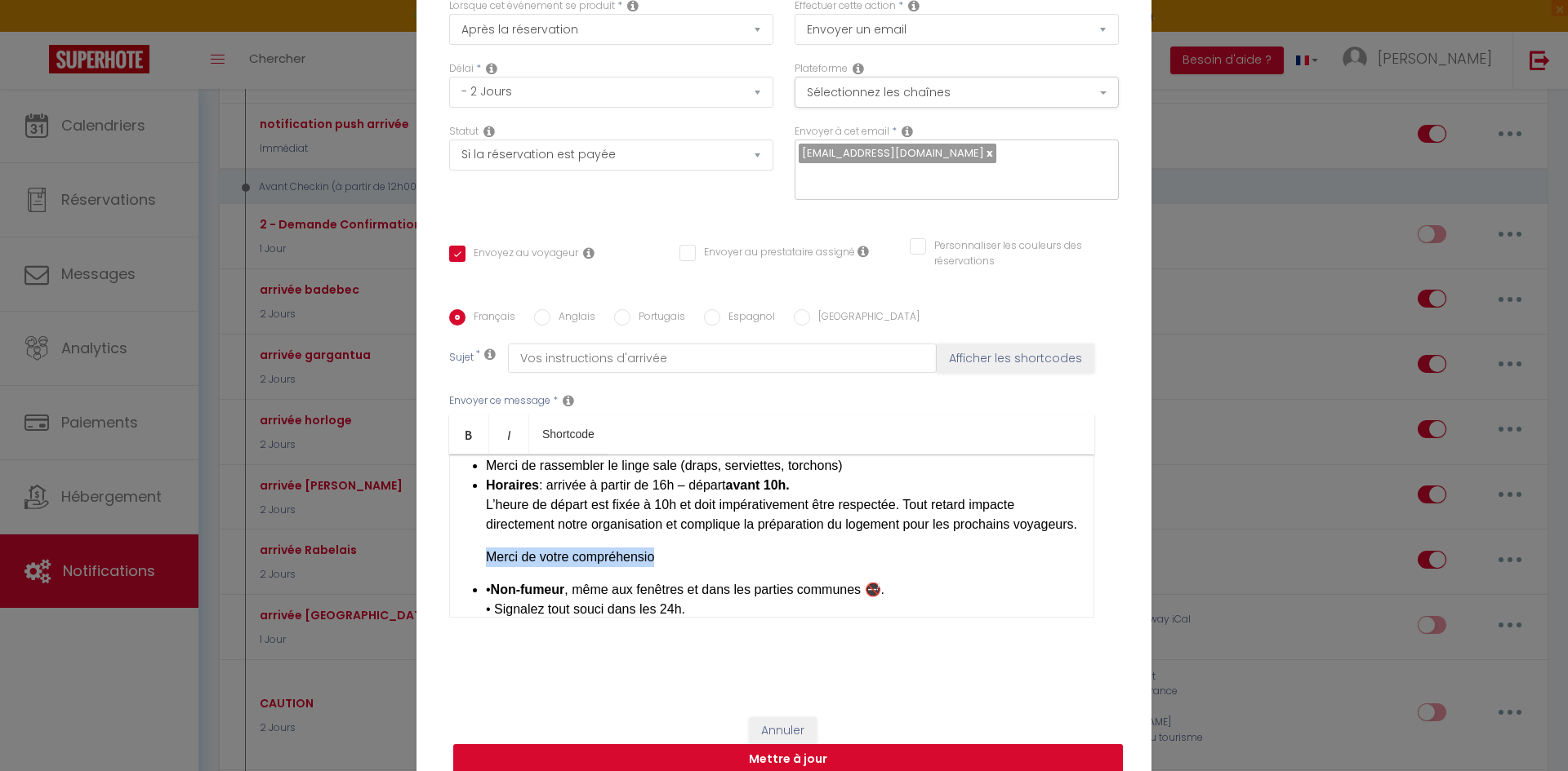
drag, startPoint x: 661, startPoint y: 562, endPoint x: 481, endPoint y: 566, distance: 180.0
click at [486, 566] on p "Merci de votre compréhensio" at bounding box center [781, 557] width 591 height 20
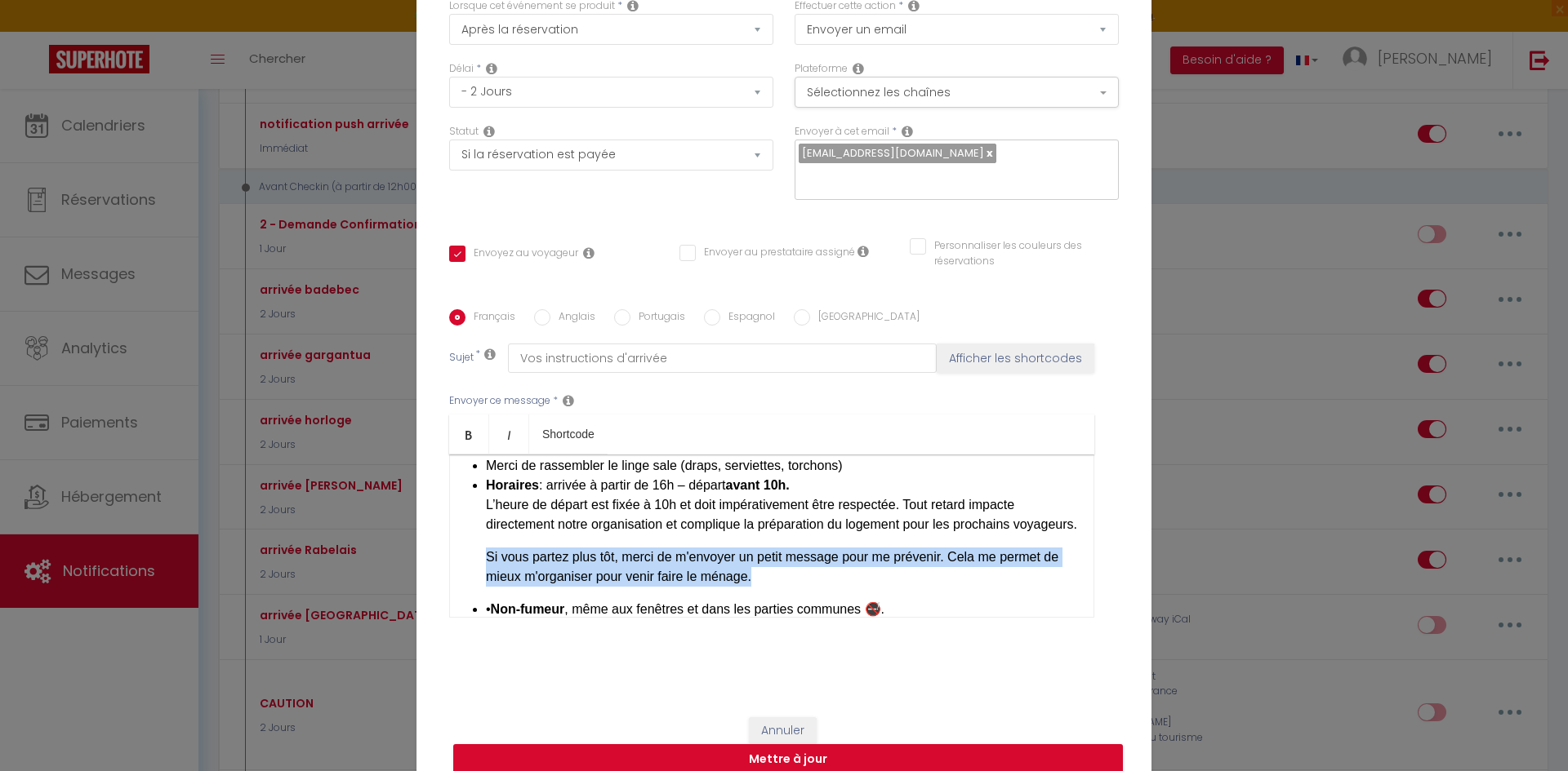
drag, startPoint x: 474, startPoint y: 564, endPoint x: 770, endPoint y: 587, distance: 296.9
click at [770, 587] on div "​ Bonjour et bienvenue à la tour de l'horloge ! 🏡 ✅ Infos pratiques pour votre …" at bounding box center [771, 536] width 645 height 163
copy p "Si vous partez plus tôt, merci de m'envoyer un petit message pour me prévenir. …"
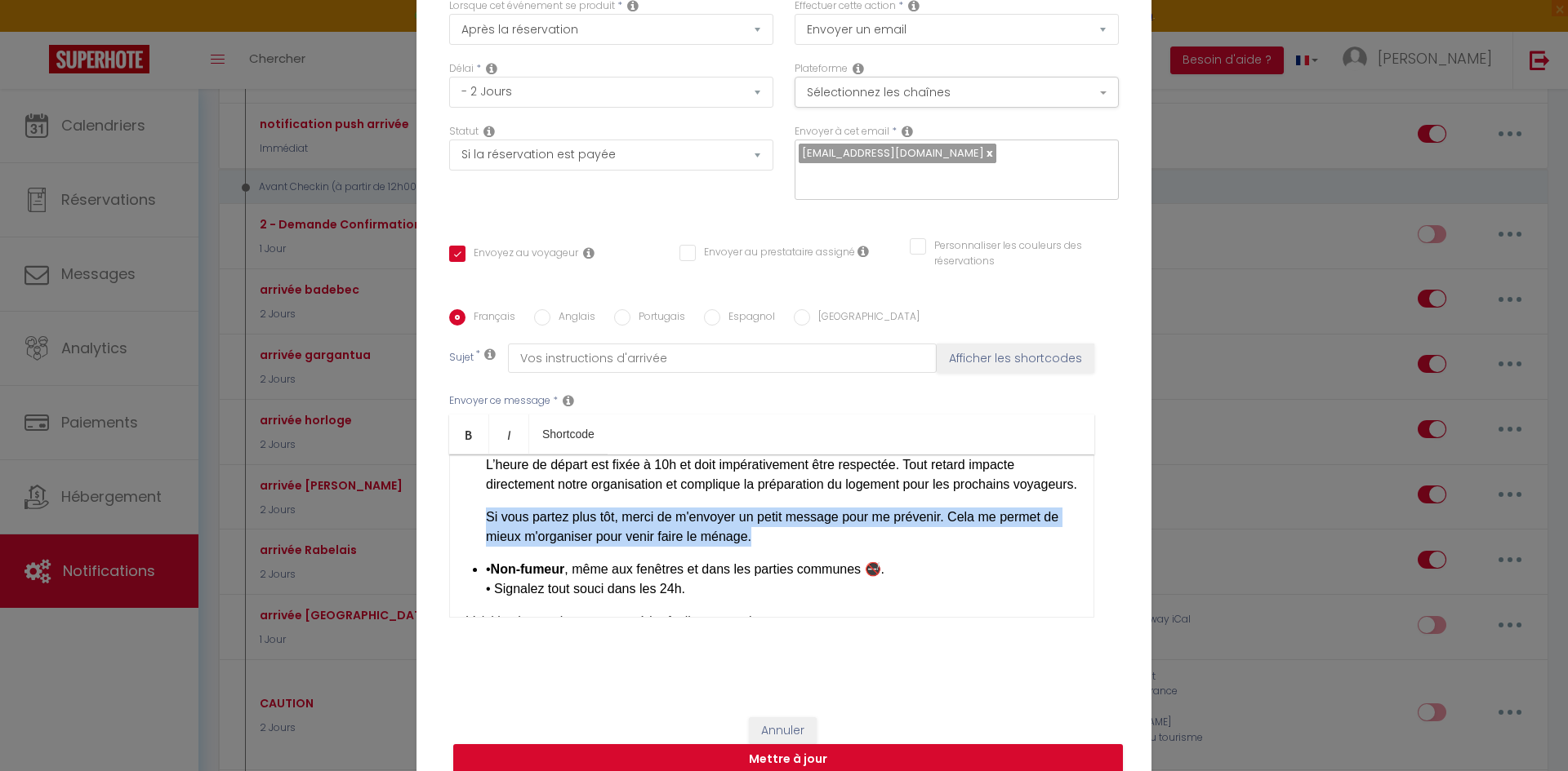
scroll to position [221, 0]
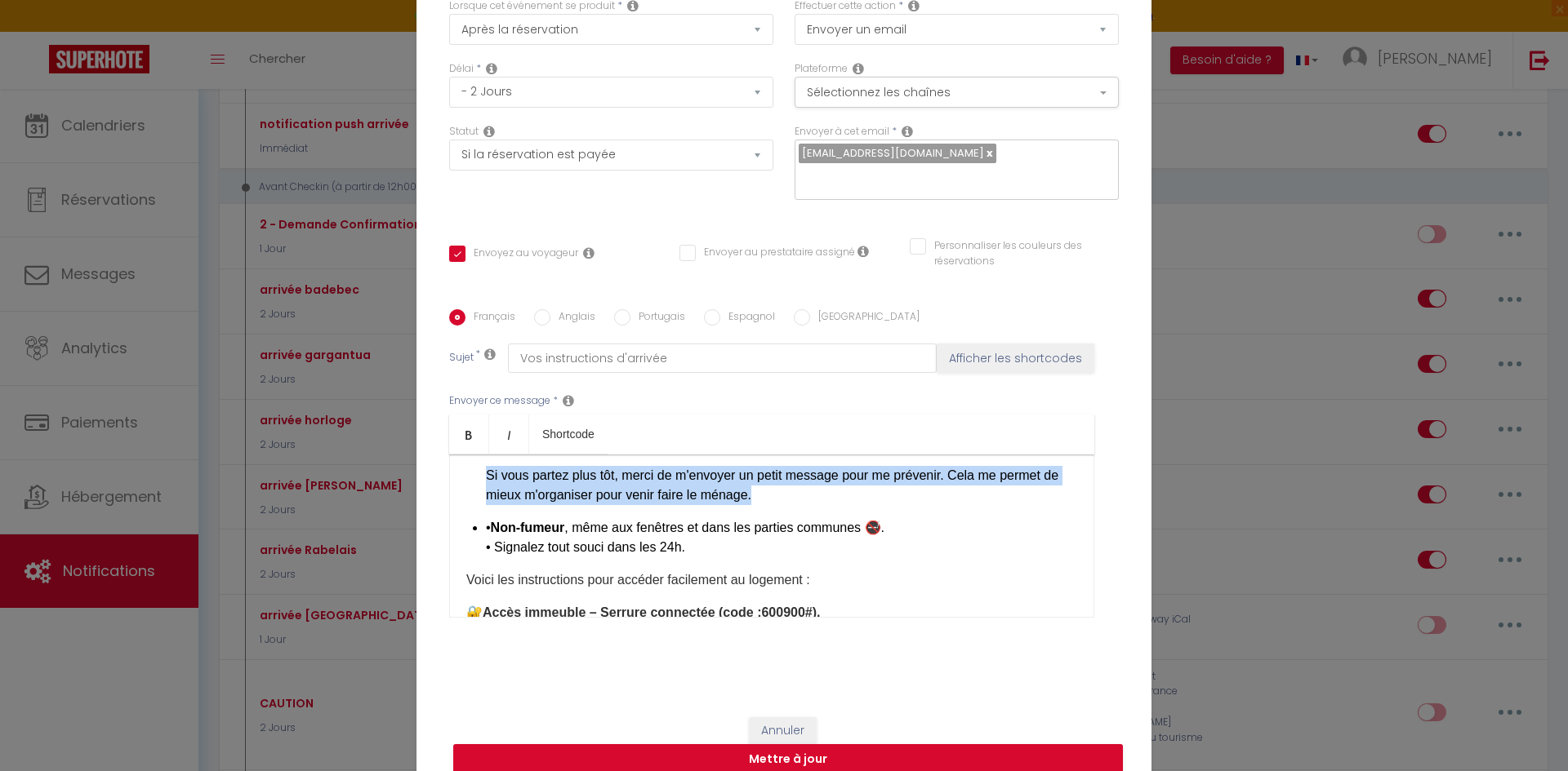
click at [815, 503] on p "Si vous partez plus tôt, merci de m'envoyer un petit message pour me prévenir. …" at bounding box center [781, 486] width 591 height 39
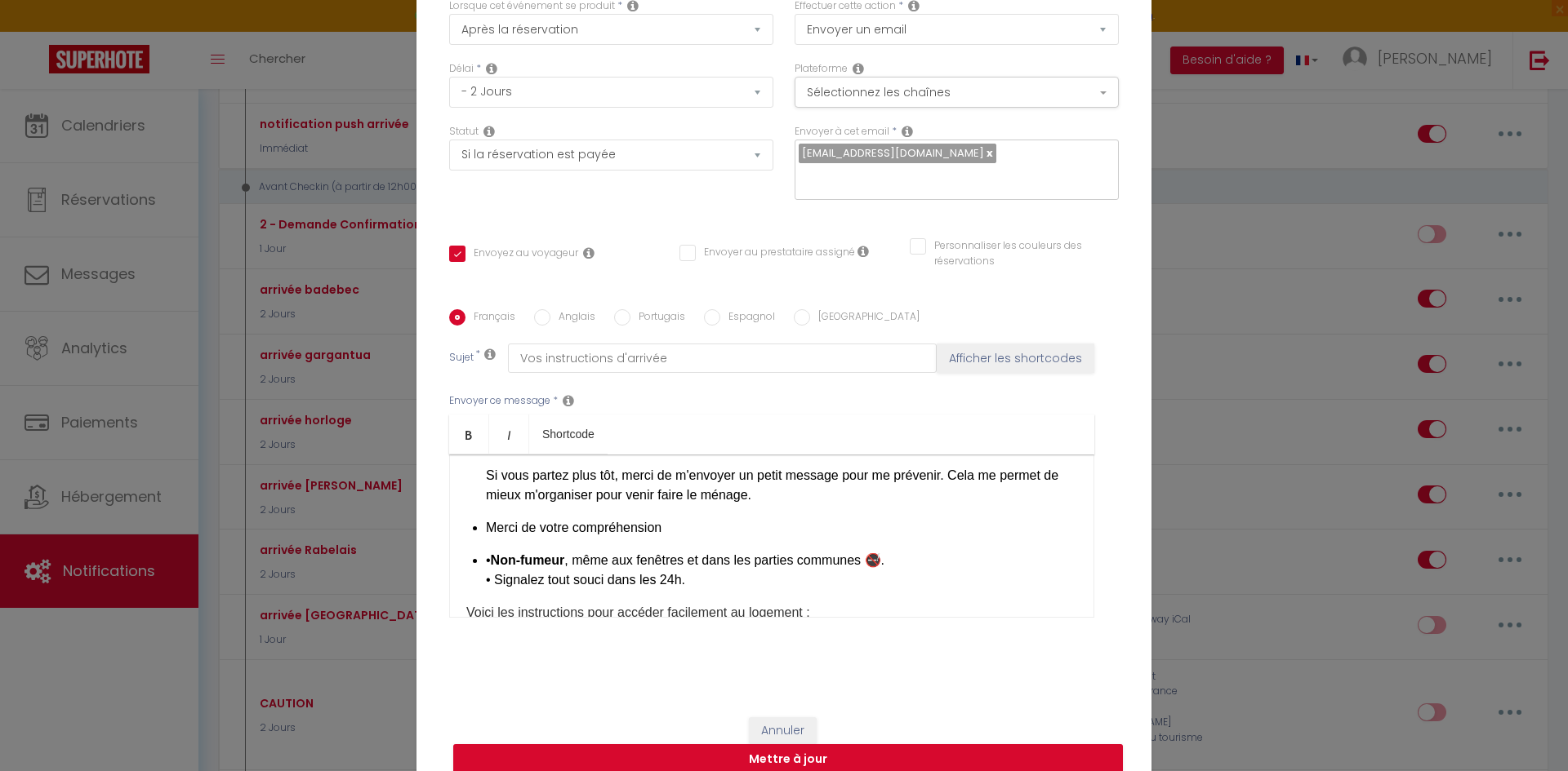
click at [478, 529] on div "​ Bonjour et bienvenue à la tour de l'horloge ! 🏡 ✅ Infos pratiques pour votre …" at bounding box center [771, 536] width 645 height 163
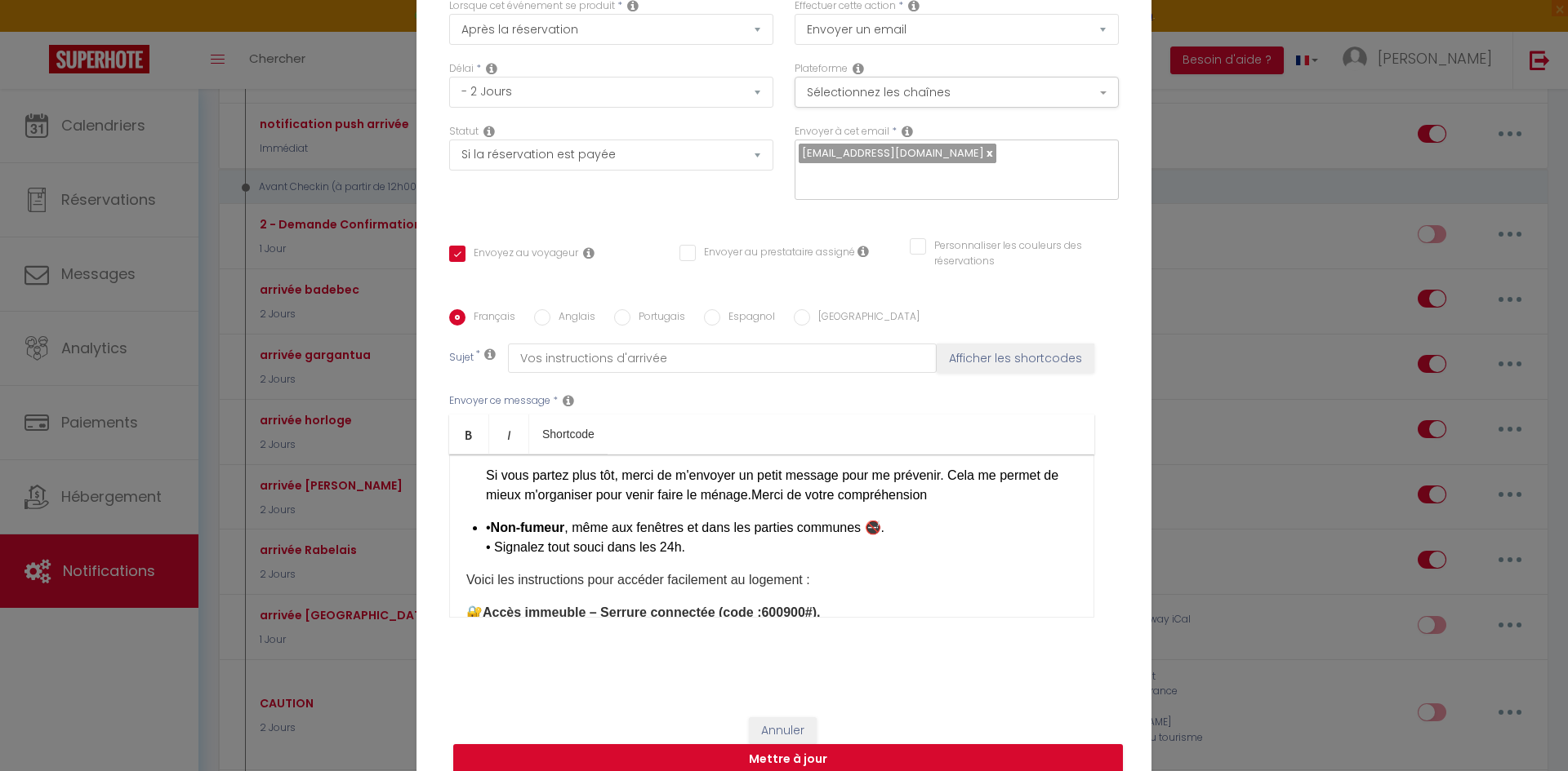
click at [473, 531] on div "​ Bonjour et bienvenue à la tour de l'horloge ! 🏡 ✅ Infos pratiques pour votre …" at bounding box center [771, 536] width 645 height 163
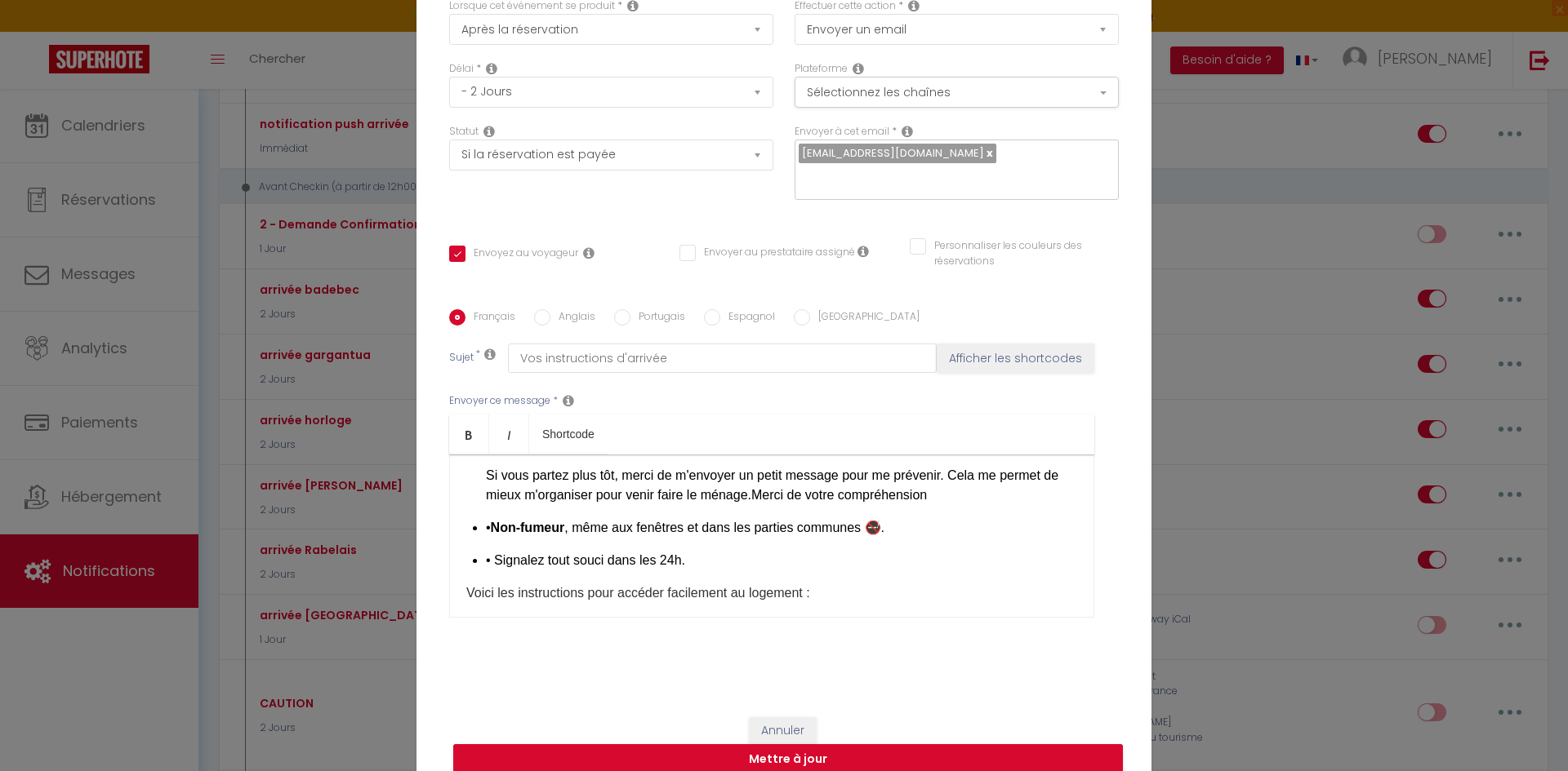
click at [770, 501] on span "Merci de votre compréhension" at bounding box center [840, 495] width 176 height 14
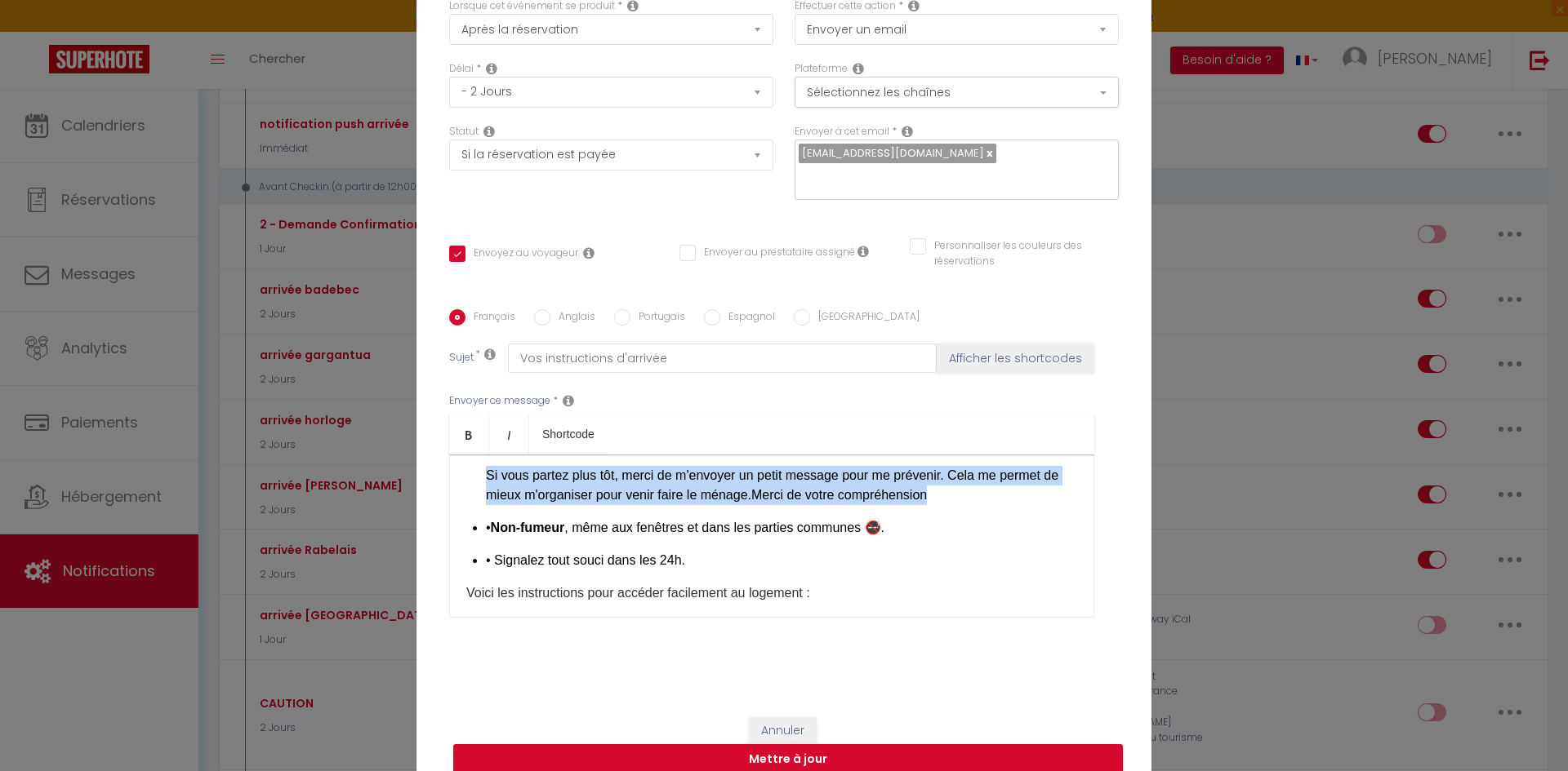
drag, startPoint x: 467, startPoint y: 479, endPoint x: 965, endPoint y: 501, distance: 498.5
click at [965, 501] on div "​ Bonjour et bienvenue à la tour de l'horloge ! 🏡 ✅ Infos pratiques pour votre …" at bounding box center [771, 536] width 645 height 163
copy p "Si vous partez plus tôt, merci de m'envoyer un petit message pour me prévenir. …"
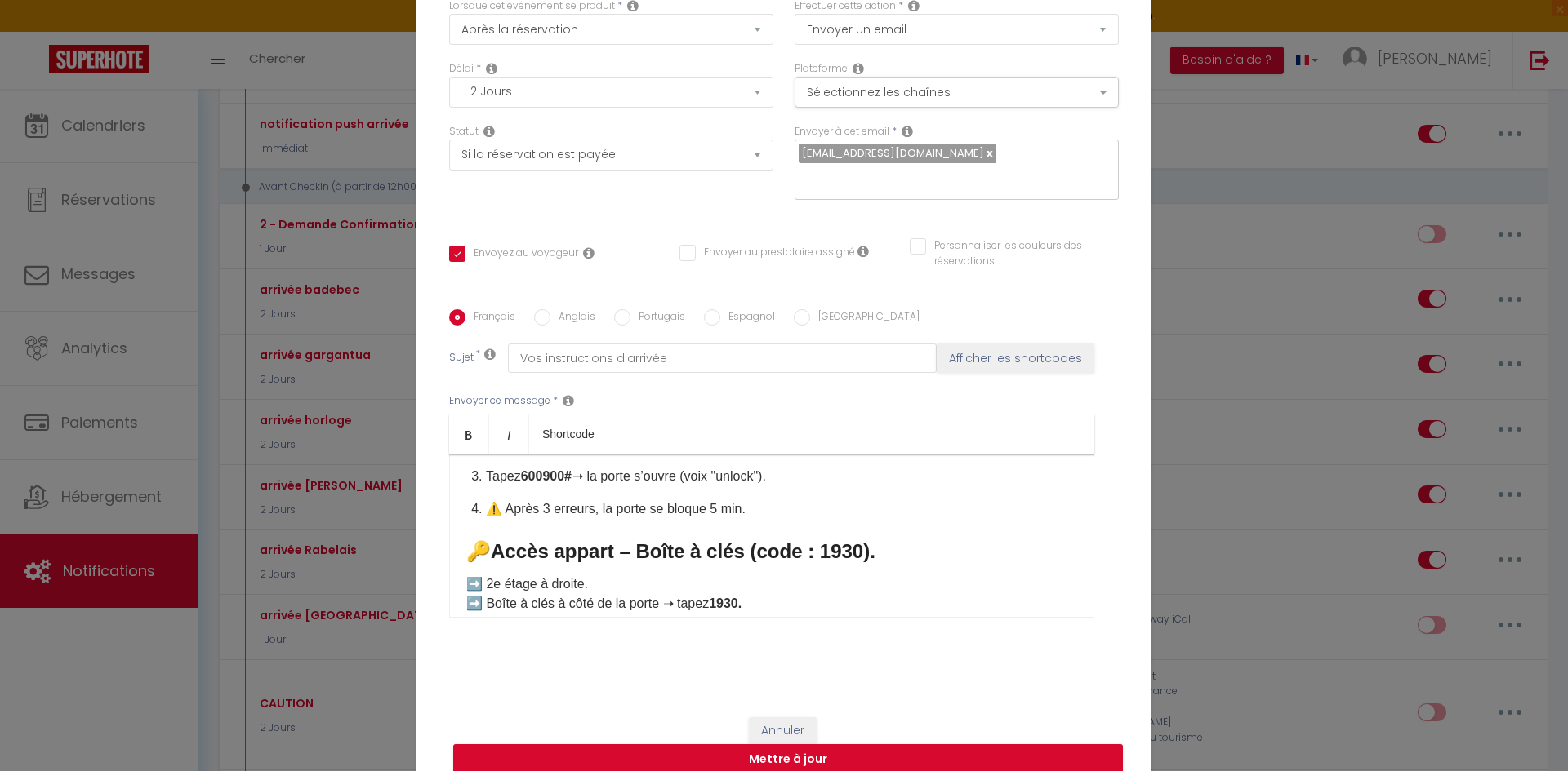
scroll to position [515, 0]
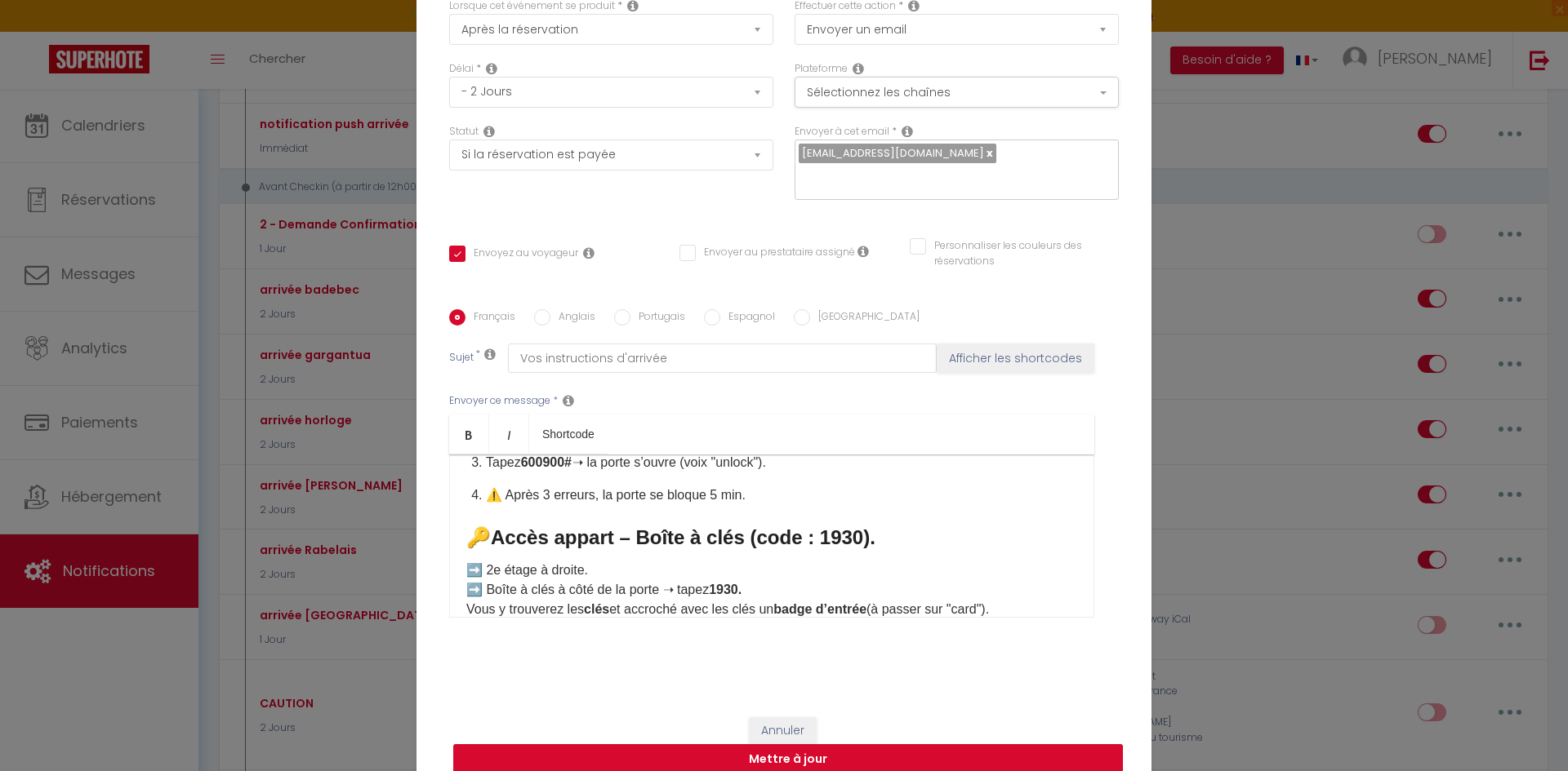
click at [911, 760] on button "Mettre à jour" at bounding box center [788, 760] width 670 height 31
checkbox input "true"
checkbox input "false"
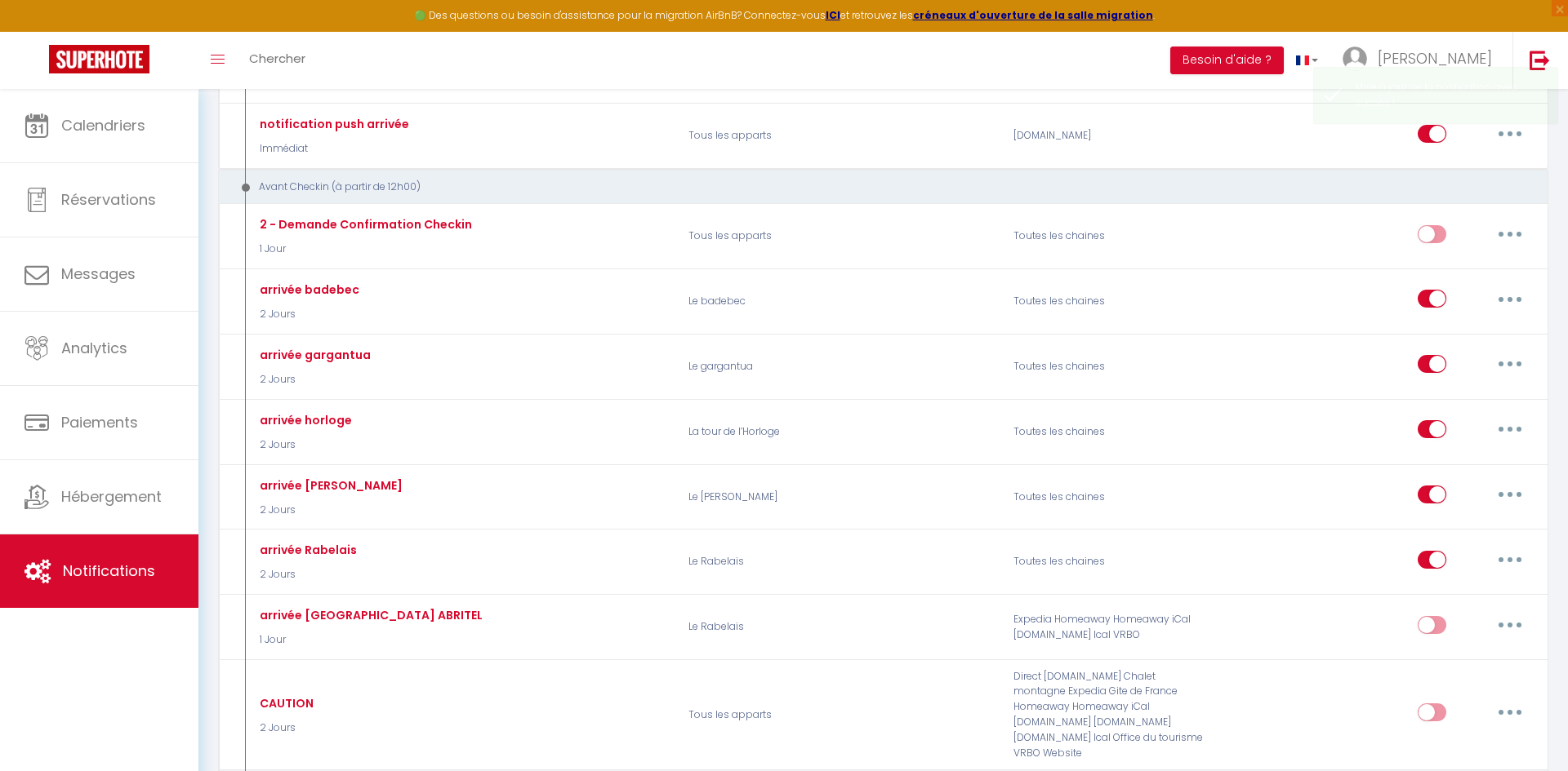
scroll to position [0, 0]
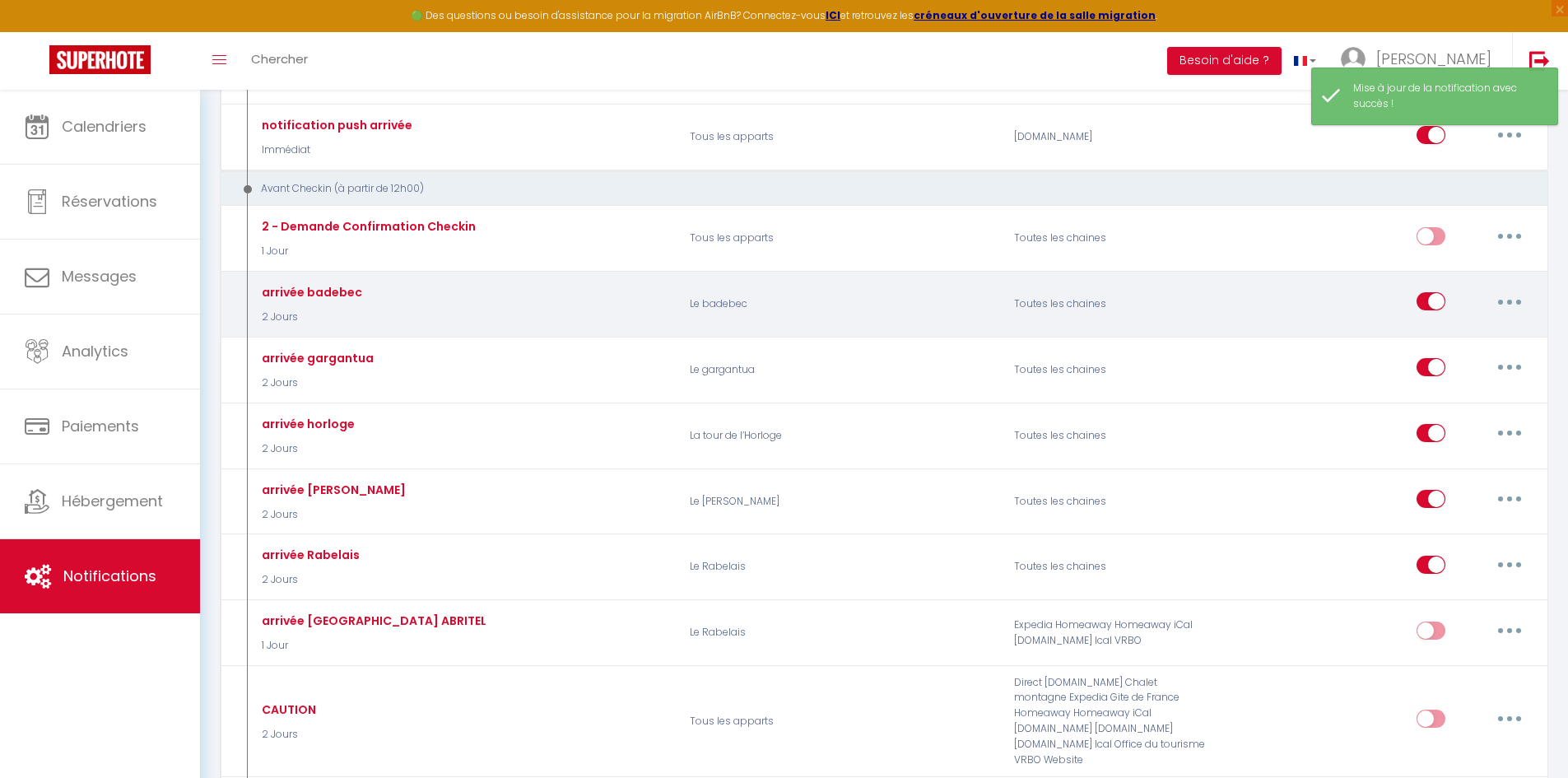
click at [1511, 298] on button "button" at bounding box center [1510, 302] width 46 height 27
click at [1457, 337] on link "Editer" at bounding box center [1466, 339] width 121 height 28
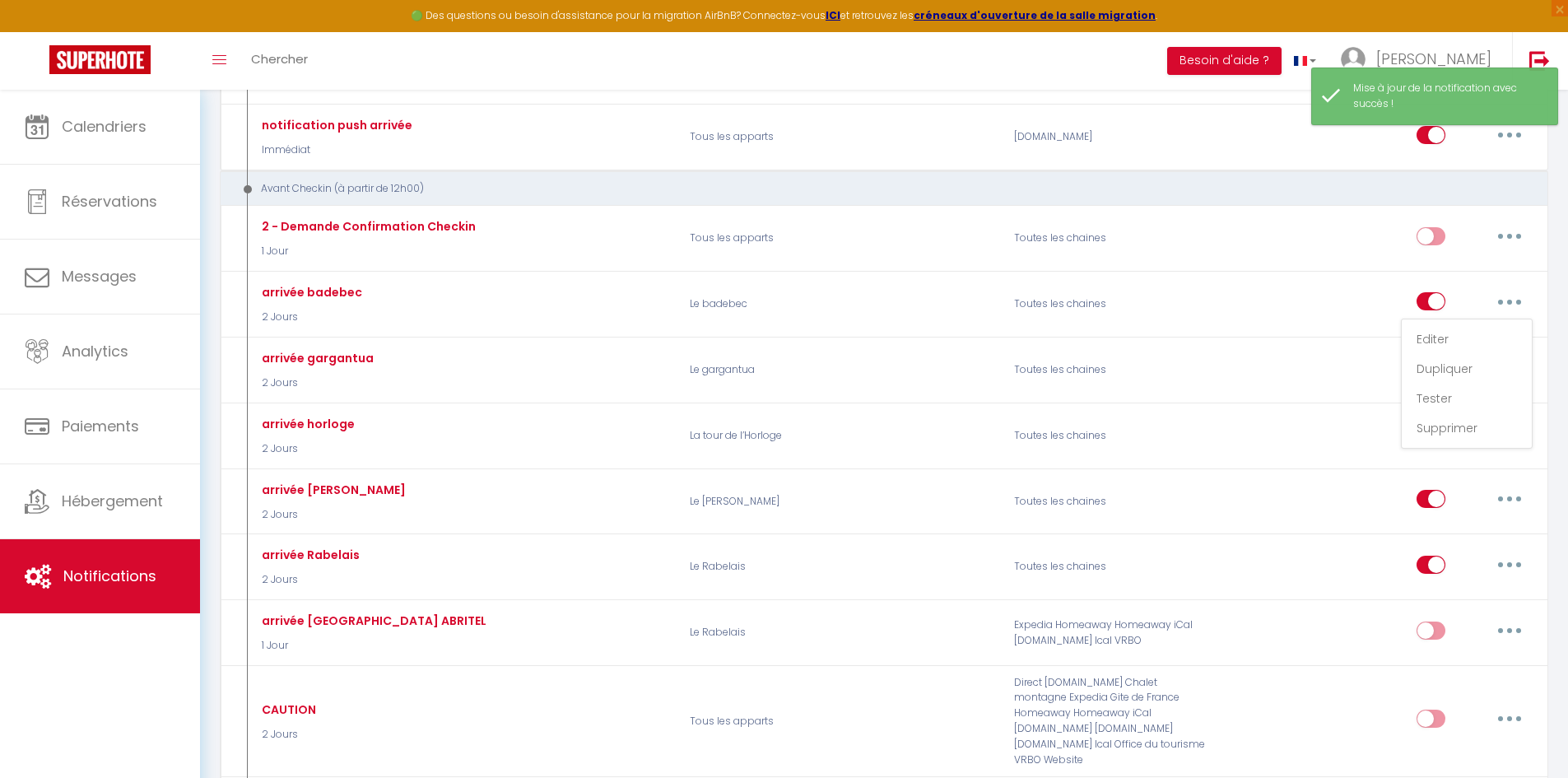
type input "arrivée badebec"
select select "2 Jours"
select select "if_booking_is_paid"
checkbox input "true"
checkbox input "false"
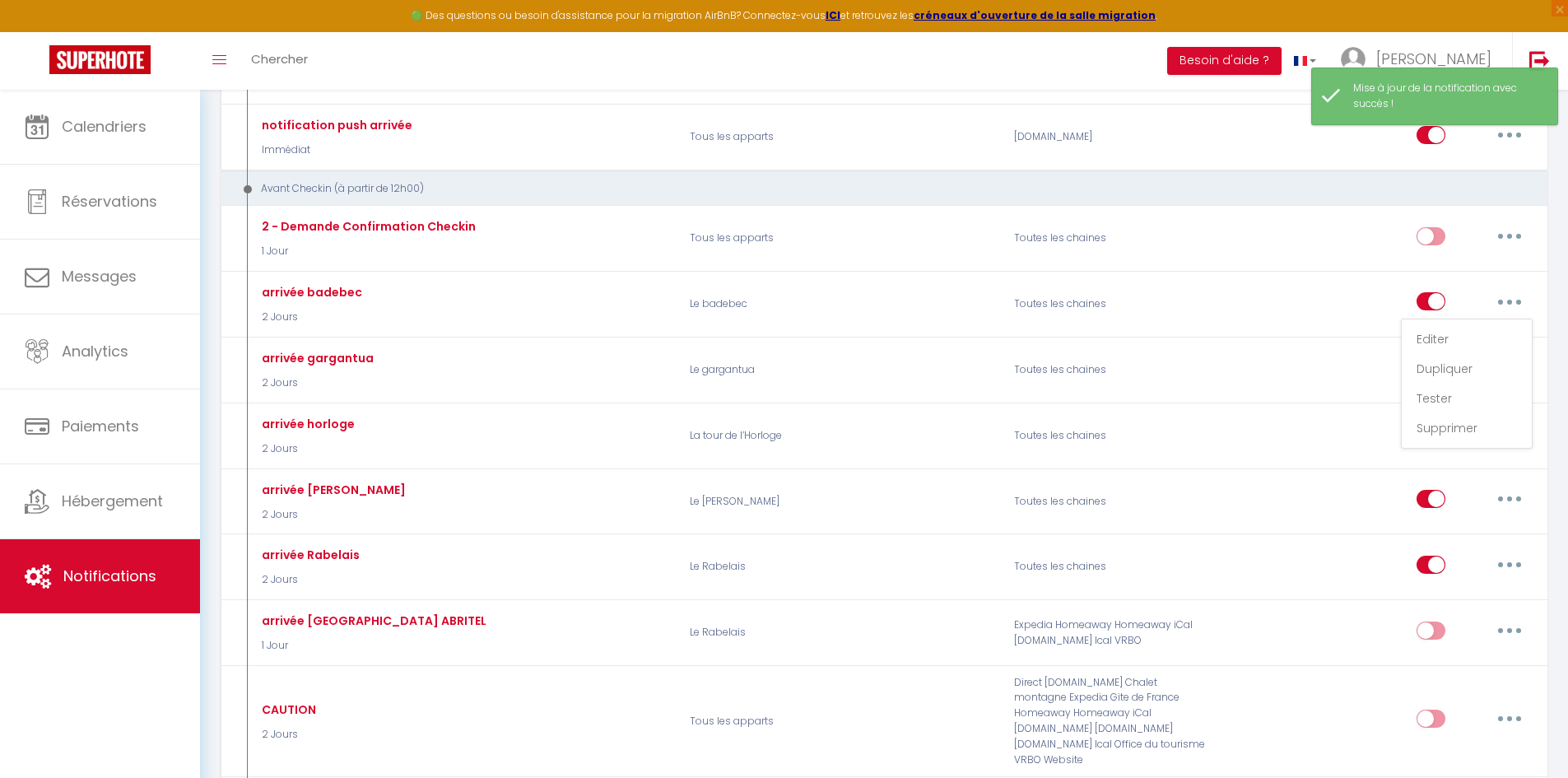
checkbox input "true"
radio input "true"
type input "Votre arrivée [RENTAL:NAME][GUEST:NAME]"
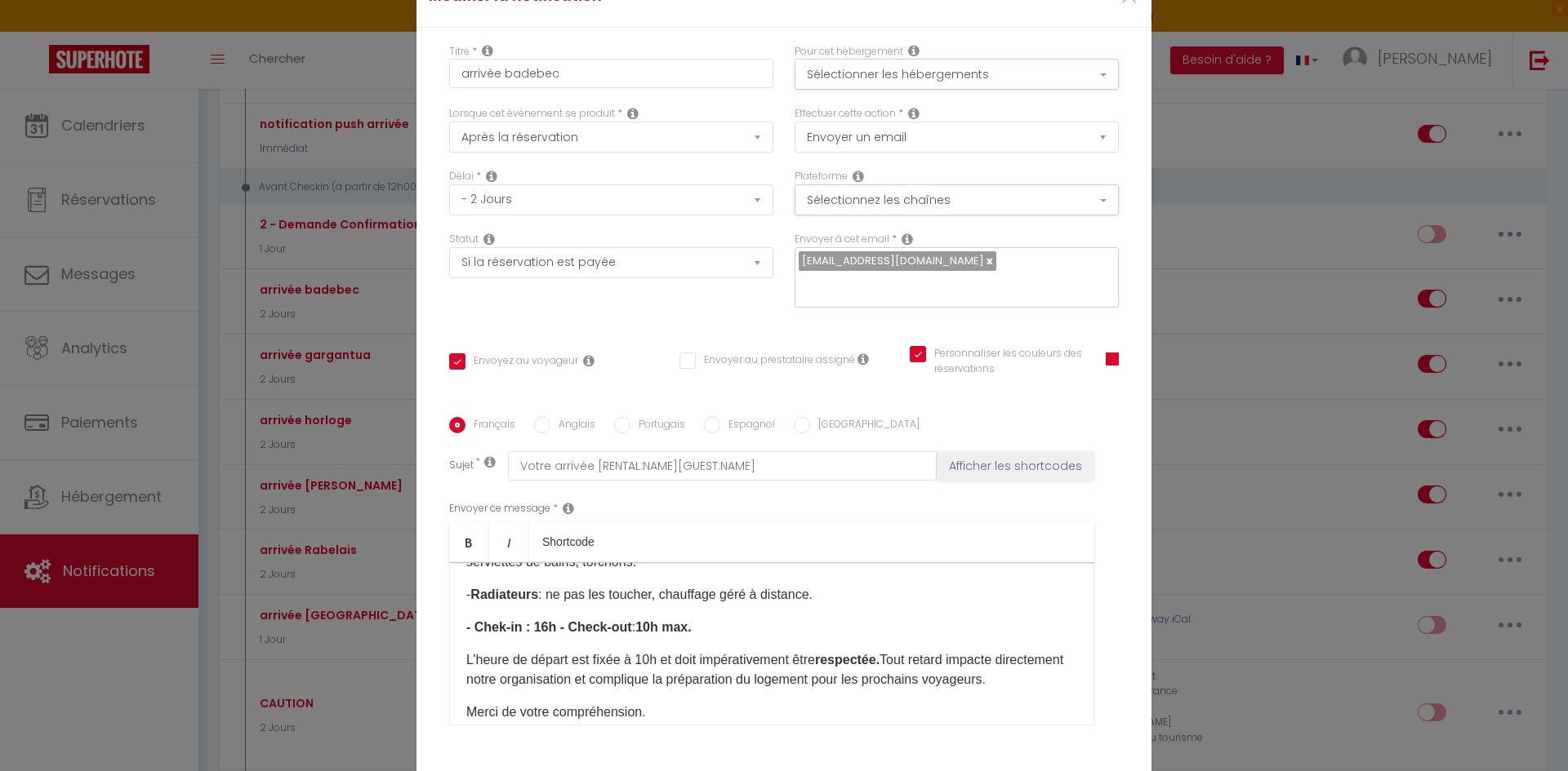
scroll to position [352, 0]
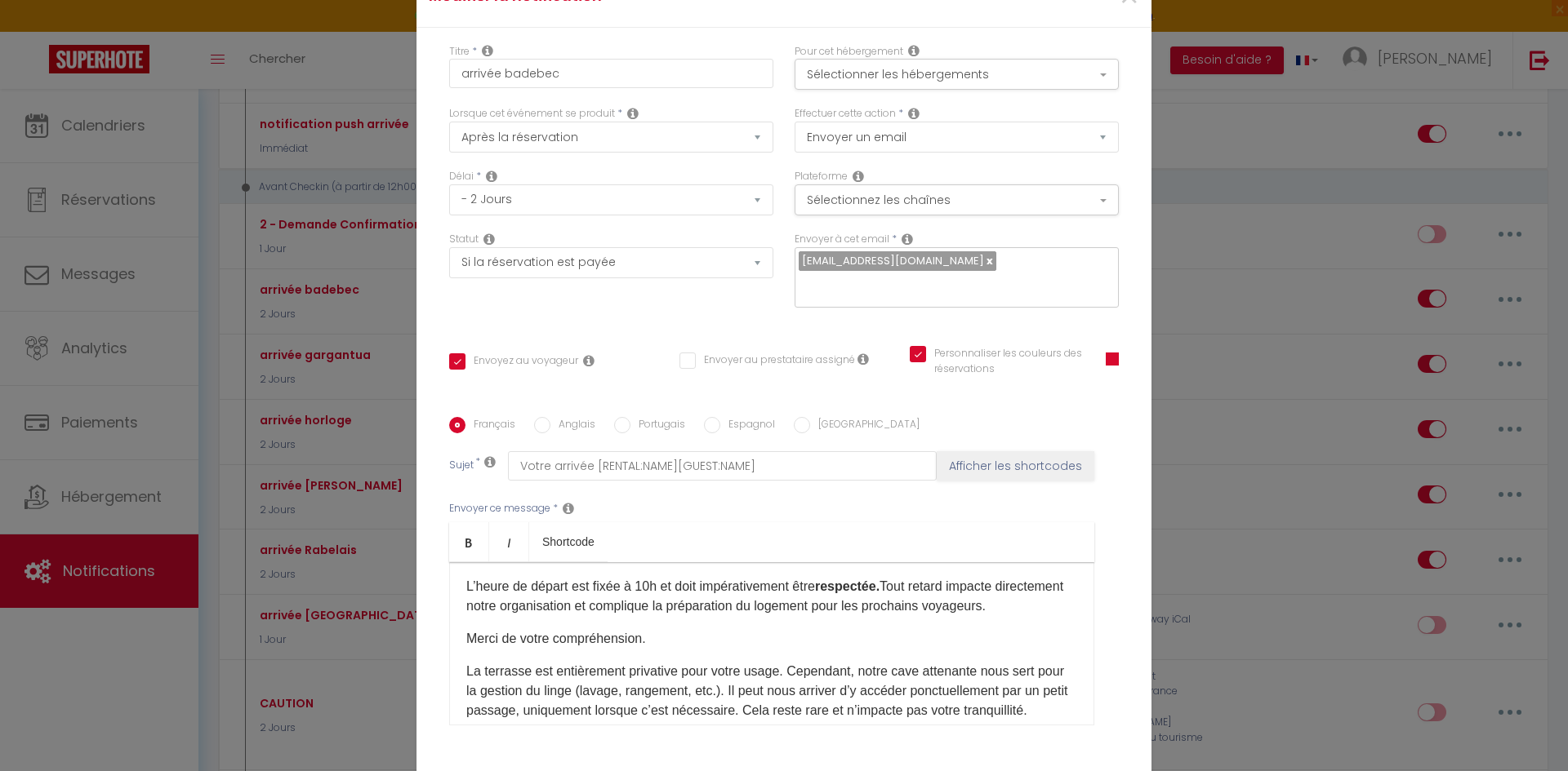
click at [590, 577] on p "L’heure de départ est fixée à 10h et doit impérativement être respectée. Tout r…" at bounding box center [771, 597] width 611 height 39
click at [458, 563] on div "​ Bonjour, Bienvenue au [GEOGRAPHIC_DATA] ! Je vous souhaite un excellent séjou…" at bounding box center [771, 644] width 645 height 163
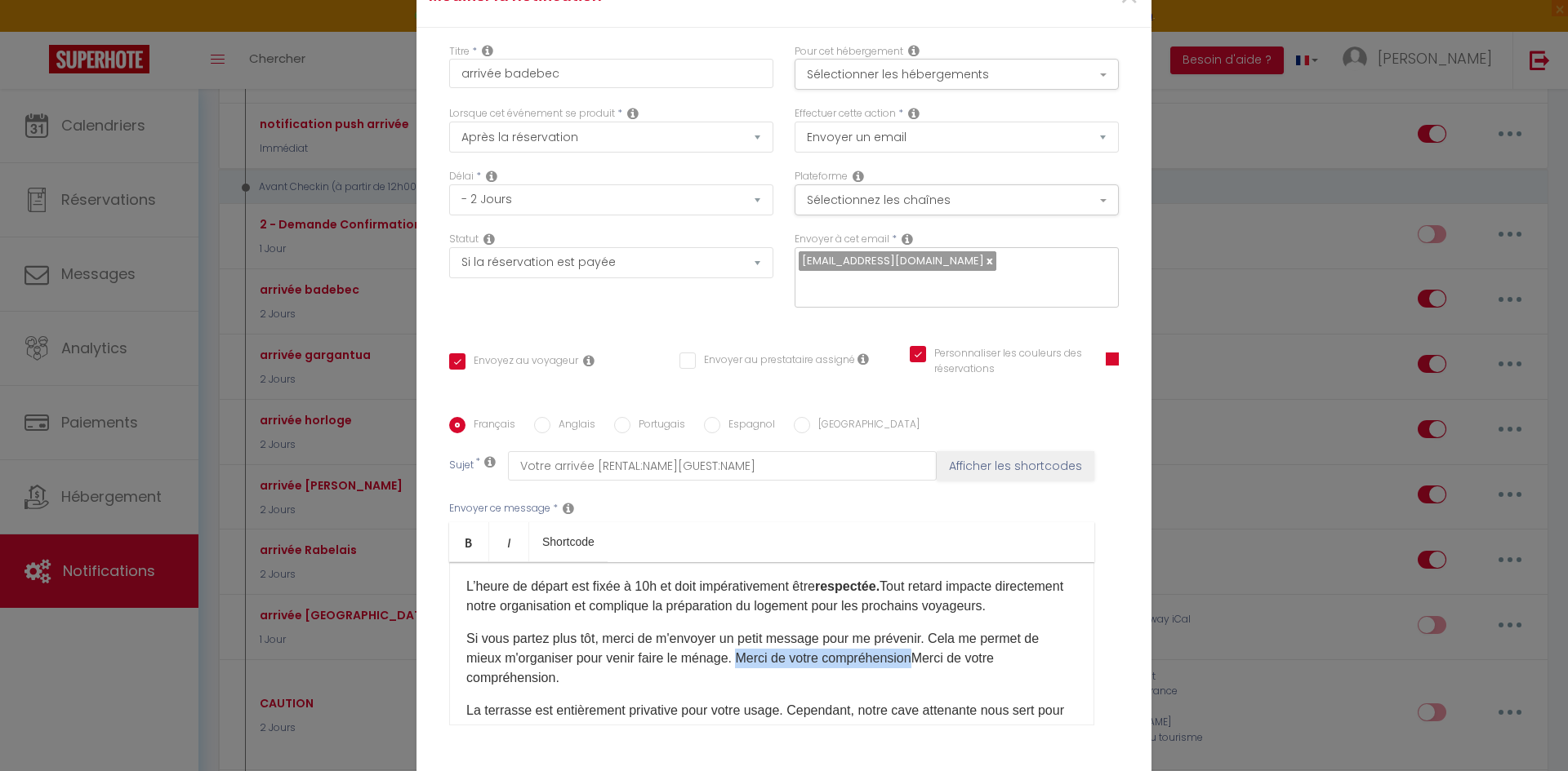
drag, startPoint x: 737, startPoint y: 533, endPoint x: 910, endPoint y: 539, distance: 173.1
click at [910, 629] on p "Si vous partez plus tôt, merci de m'envoyer un petit message pour me prévenir. …" at bounding box center [771, 658] width 611 height 59
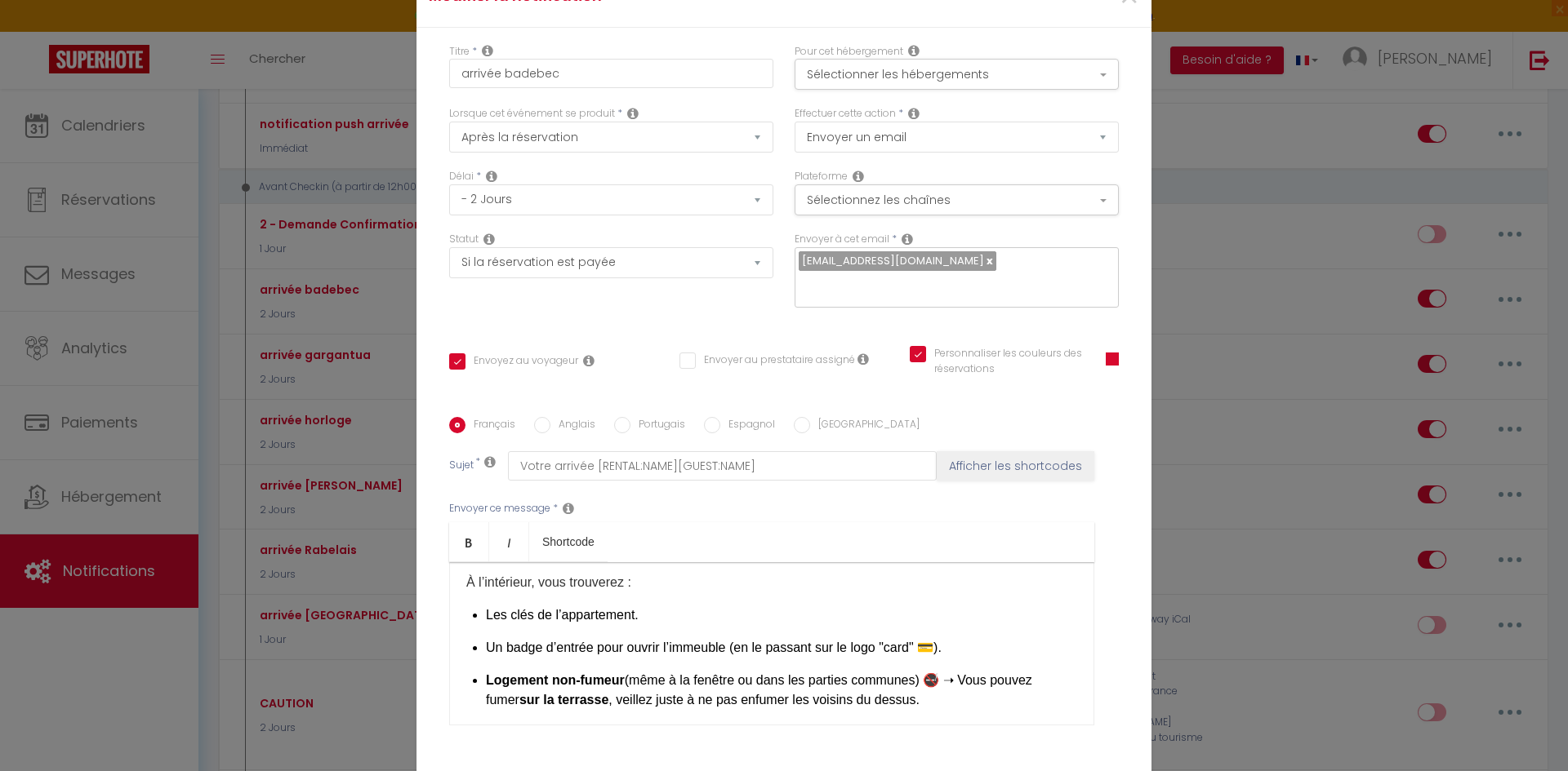
scroll to position [1011, 0]
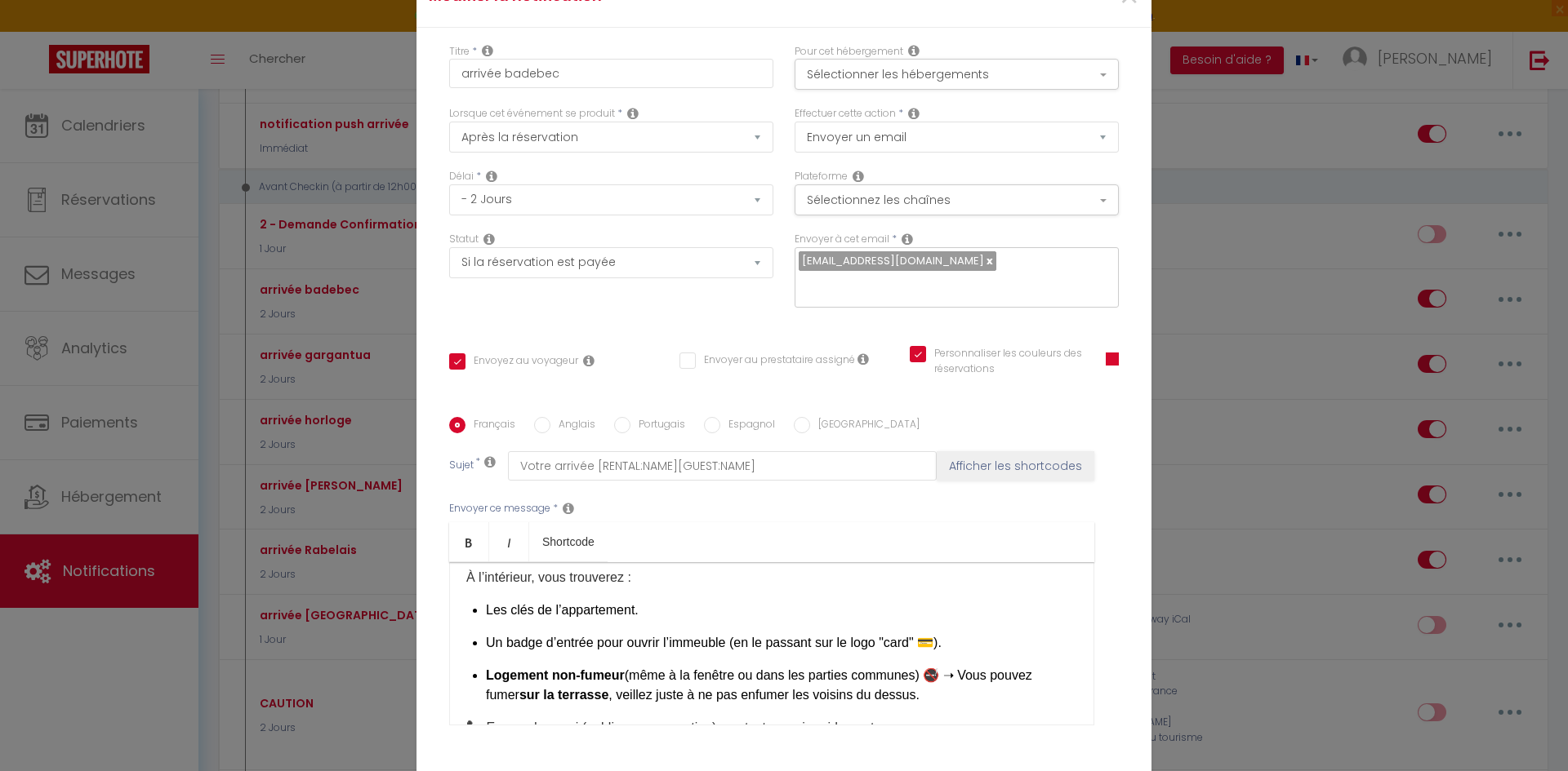
click at [1007, 634] on p "Un badge d’entrée pour ouvrir l’immeuble (en le passant sur le logo "card" 💳)." at bounding box center [781, 643] width 591 height 20
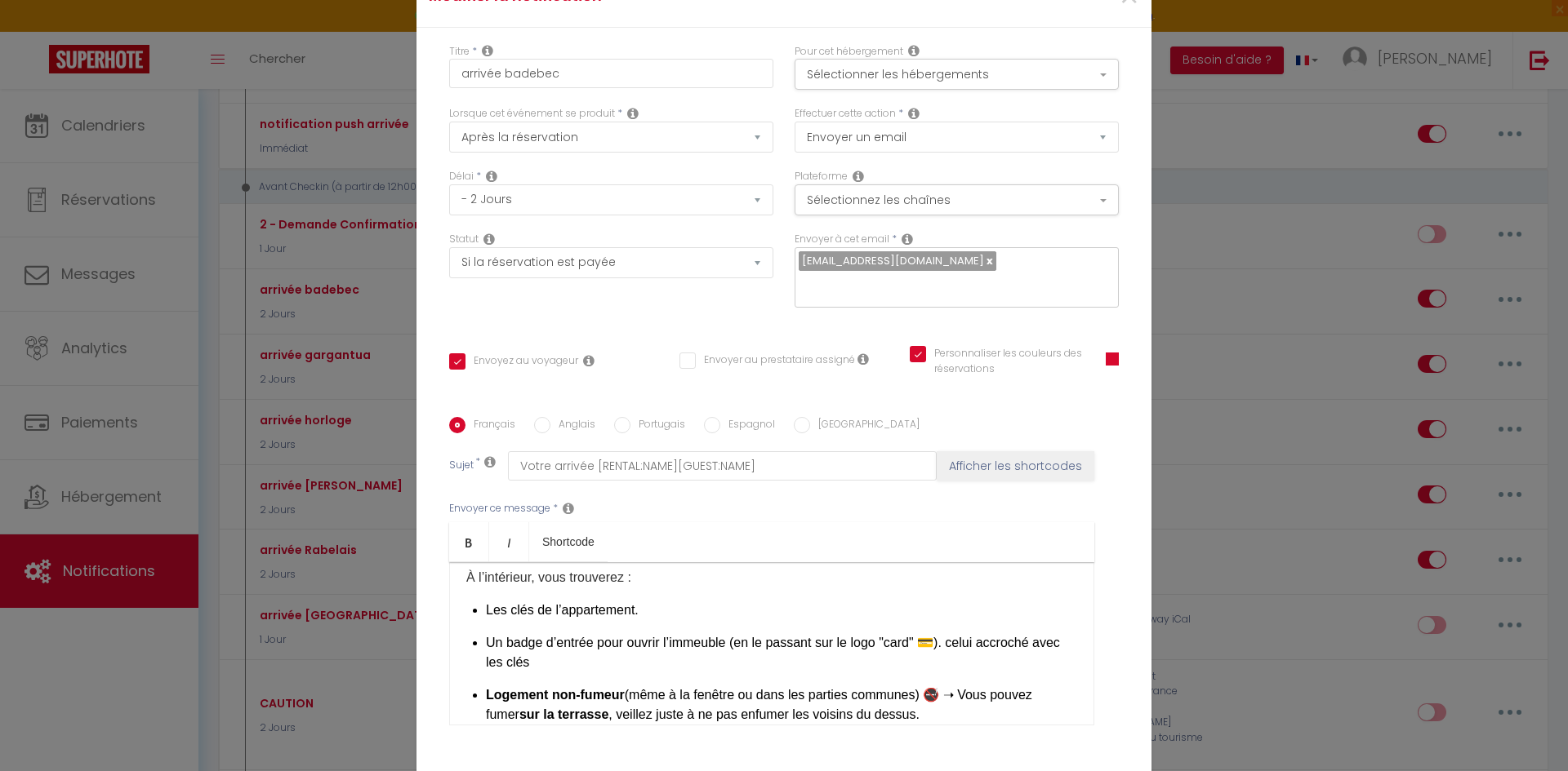
checkbox input "true"
checkbox input "false"
checkbox input "true"
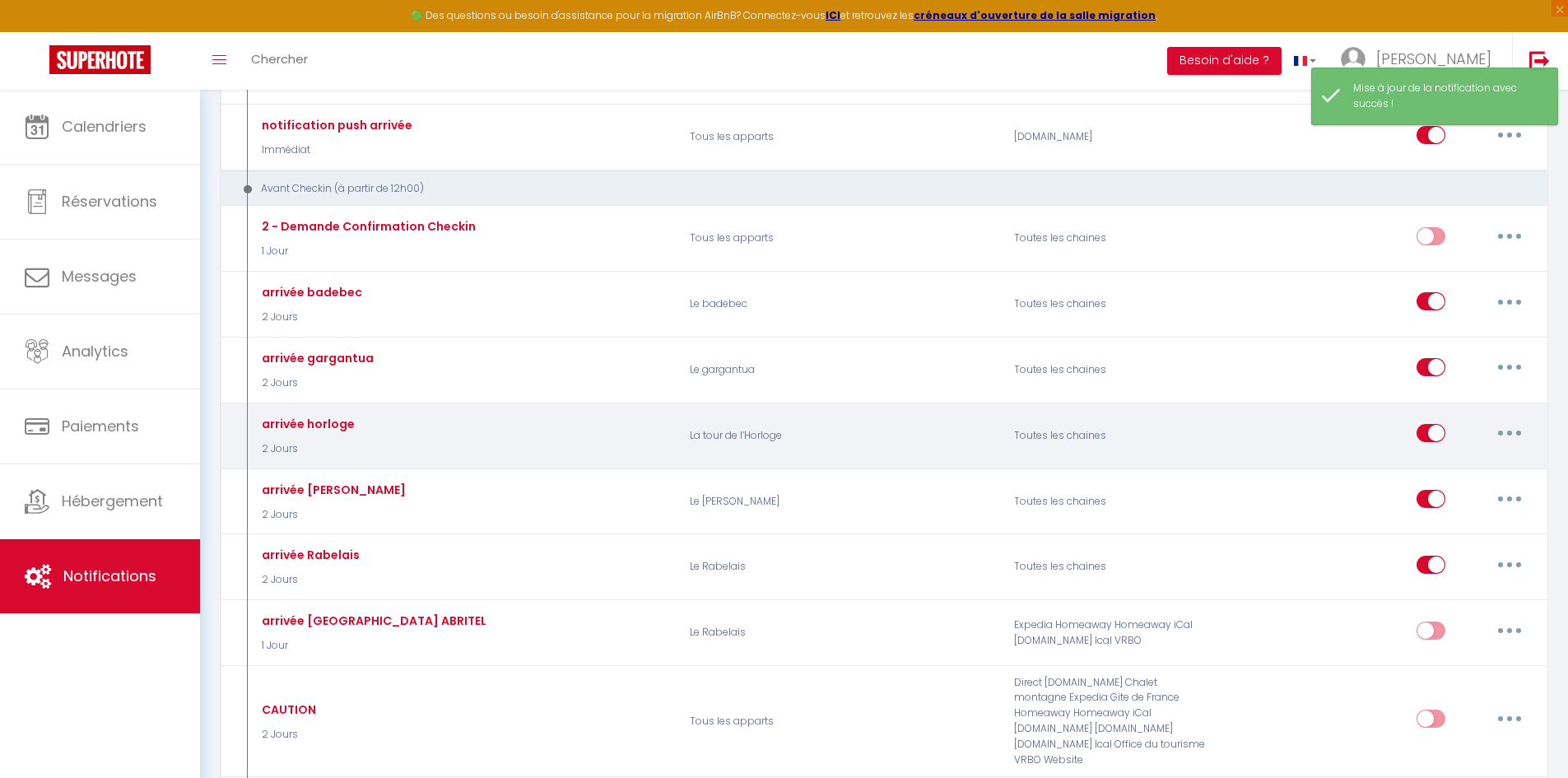
click at [1521, 428] on button "button" at bounding box center [1510, 433] width 46 height 27
click at [1472, 466] on link "Editer" at bounding box center [1466, 471] width 121 height 28
type input "arrivée horloge"
select select "2 Jours"
select select "if_booking_is_paid"
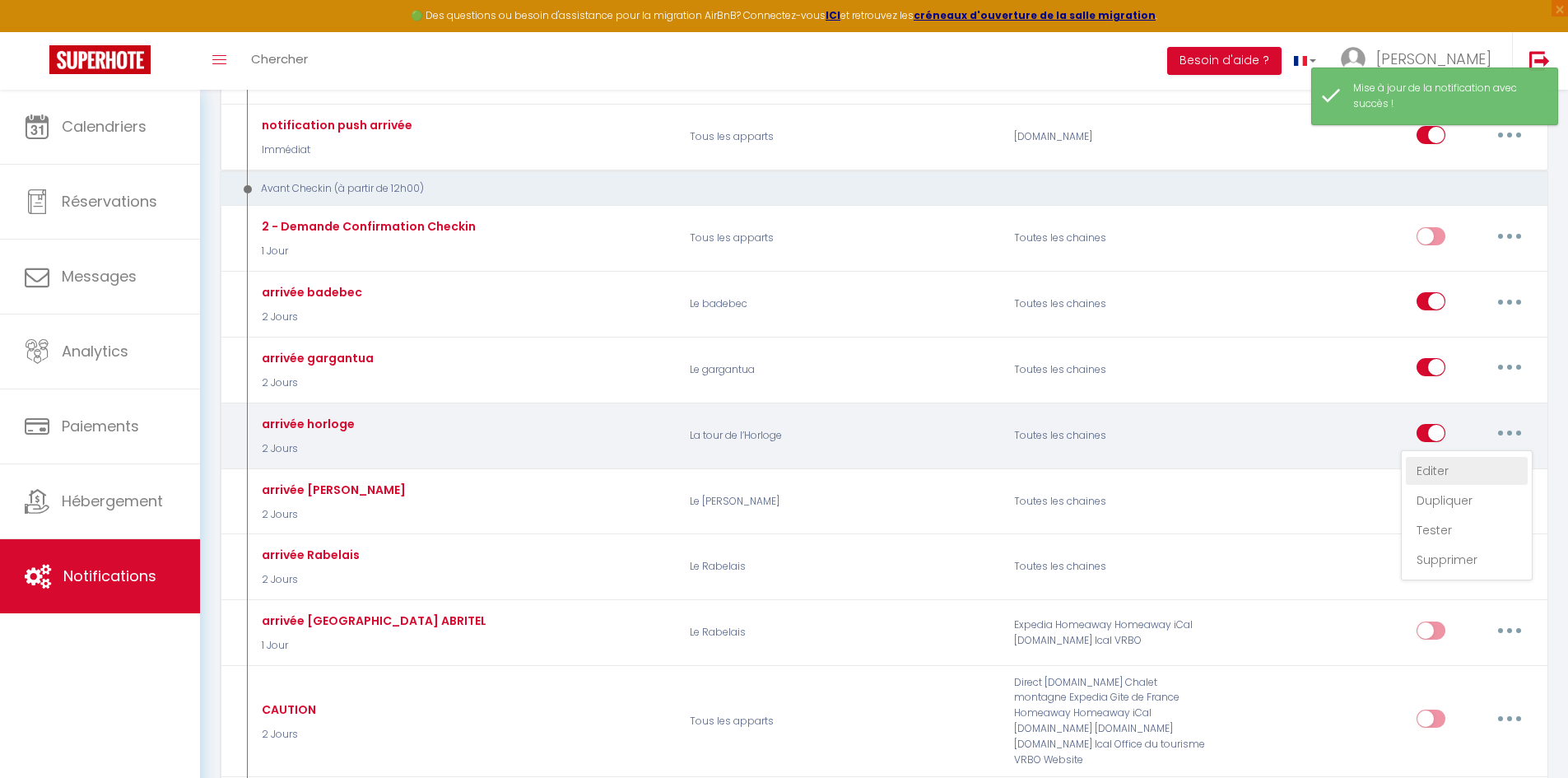
checkbox input "true"
checkbox input "false"
radio input "true"
type input "Vos instructions d'arrivée"
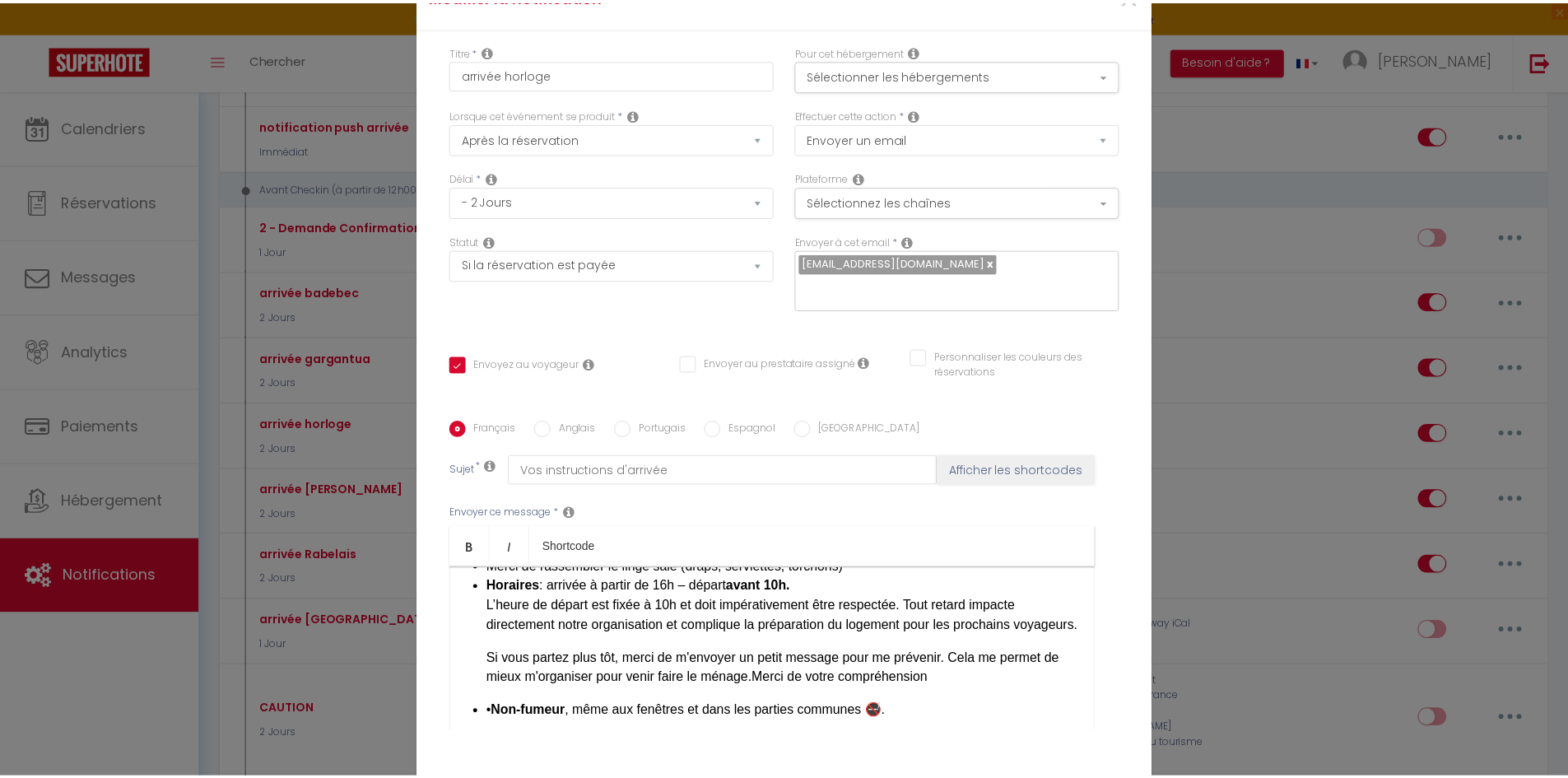
scroll to position [165, 0]
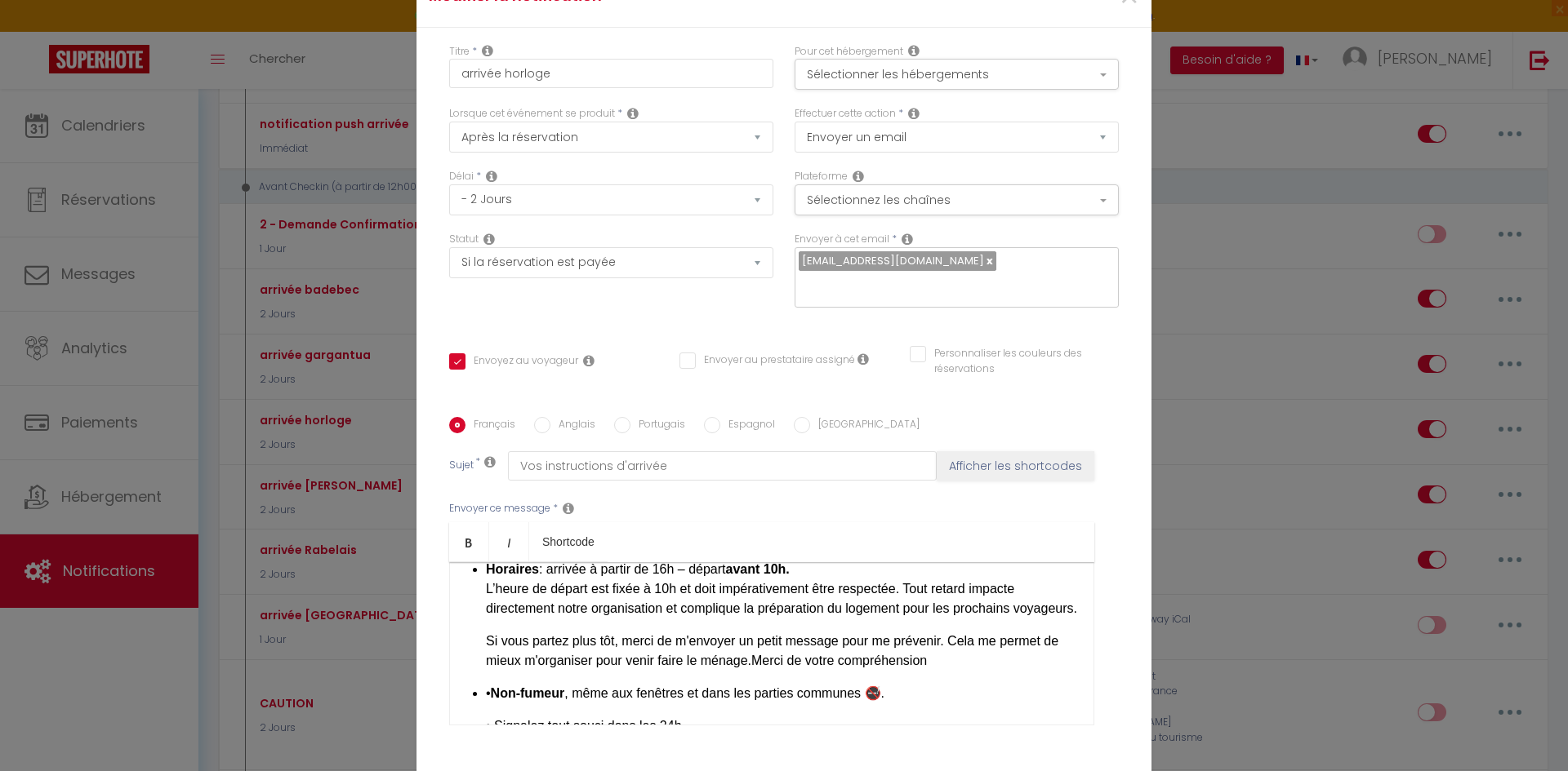
checkbox input "true"
checkbox input "false"
select select "1"
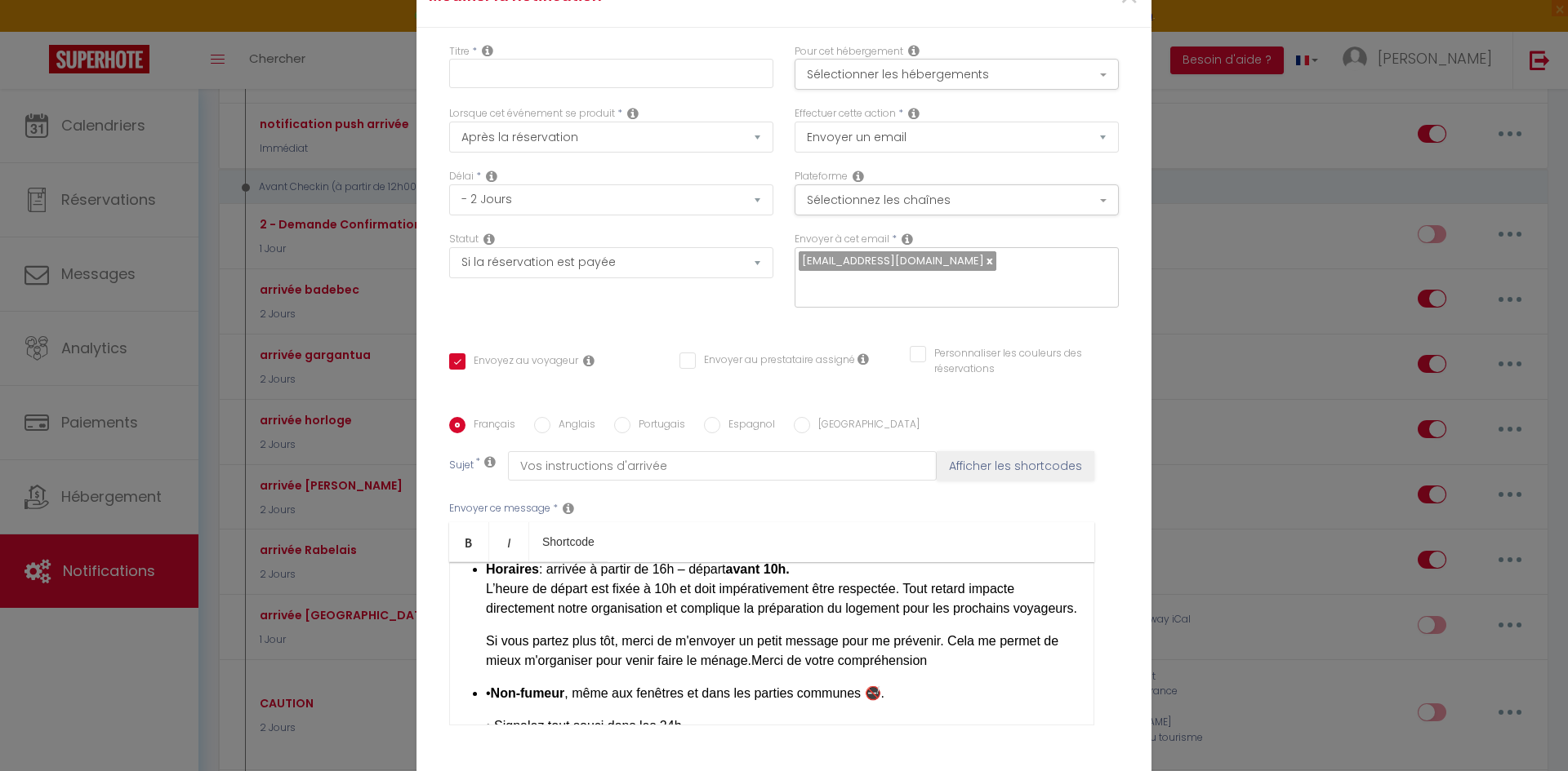
select select
checkbox input "false"
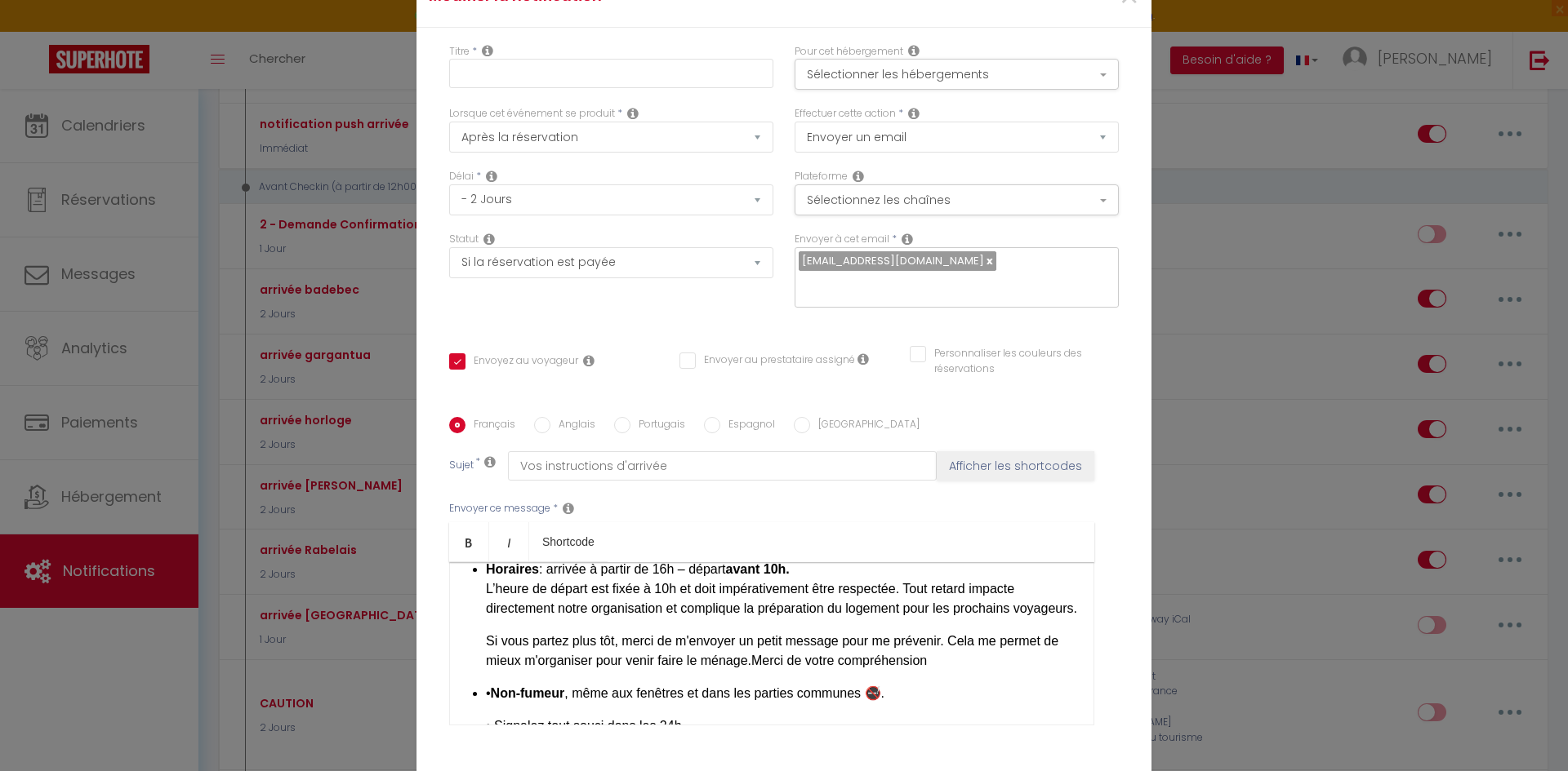
radio input "false"
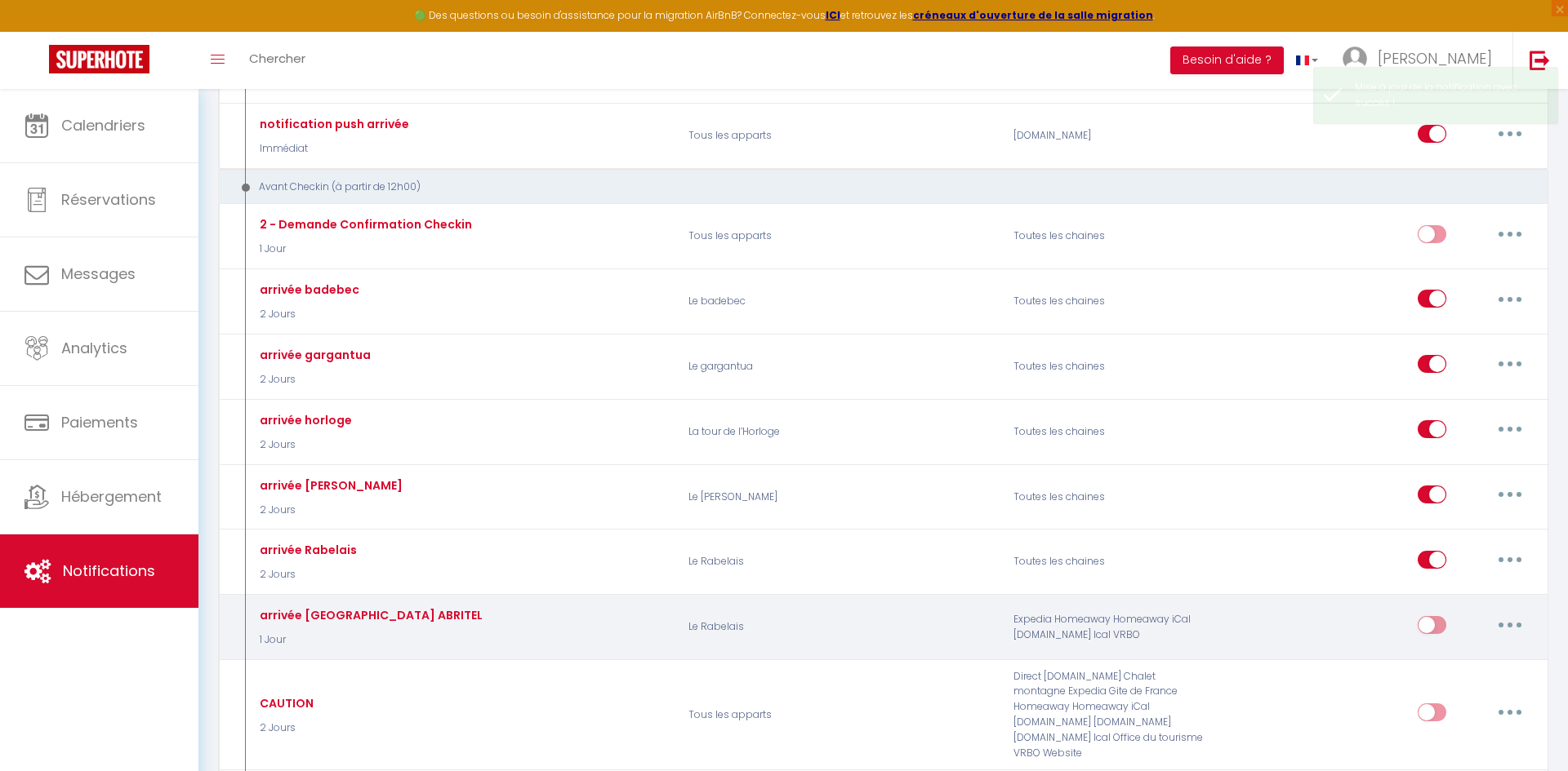
scroll to position [0, 0]
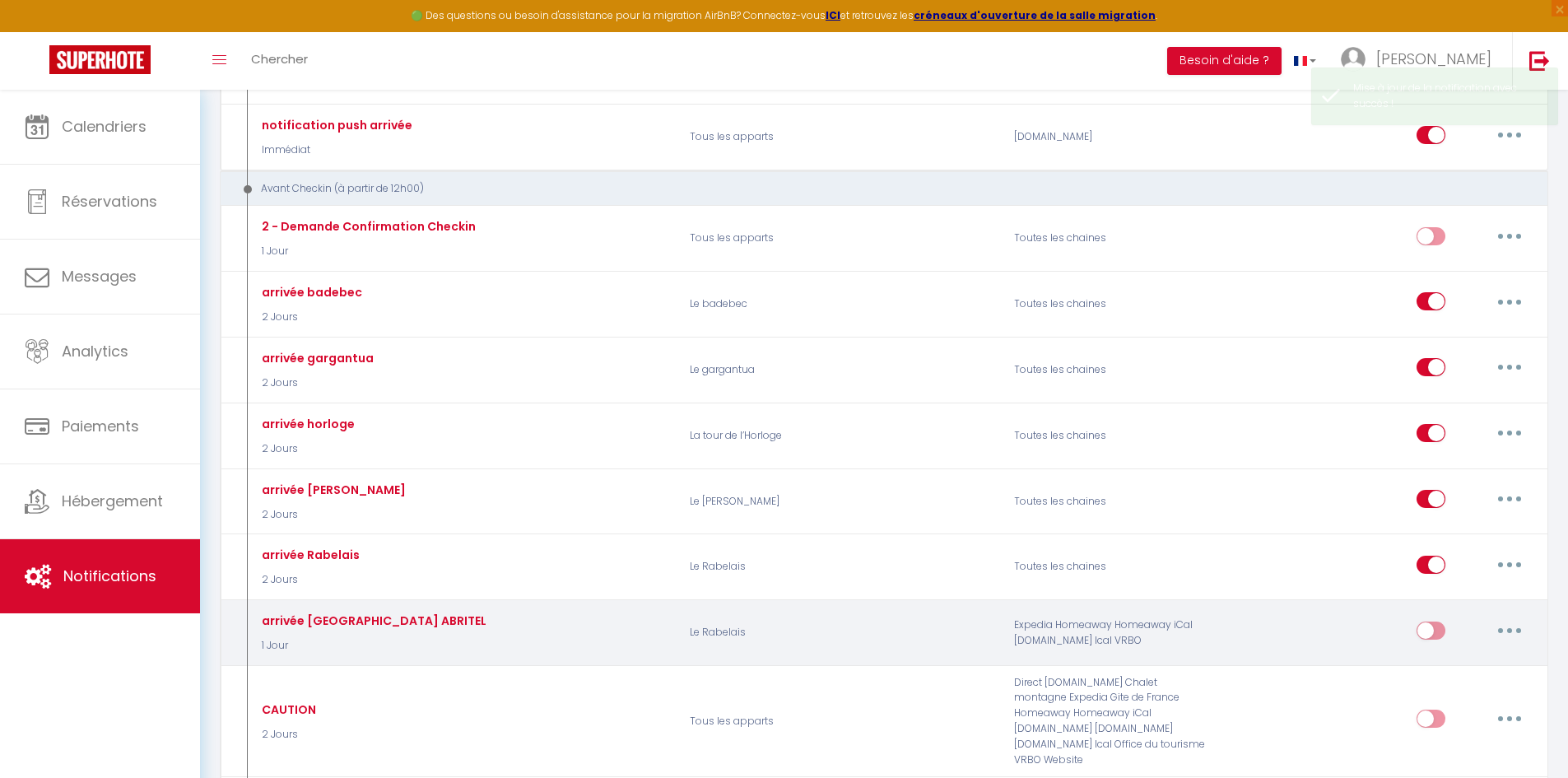
select select
checkbox input "false"
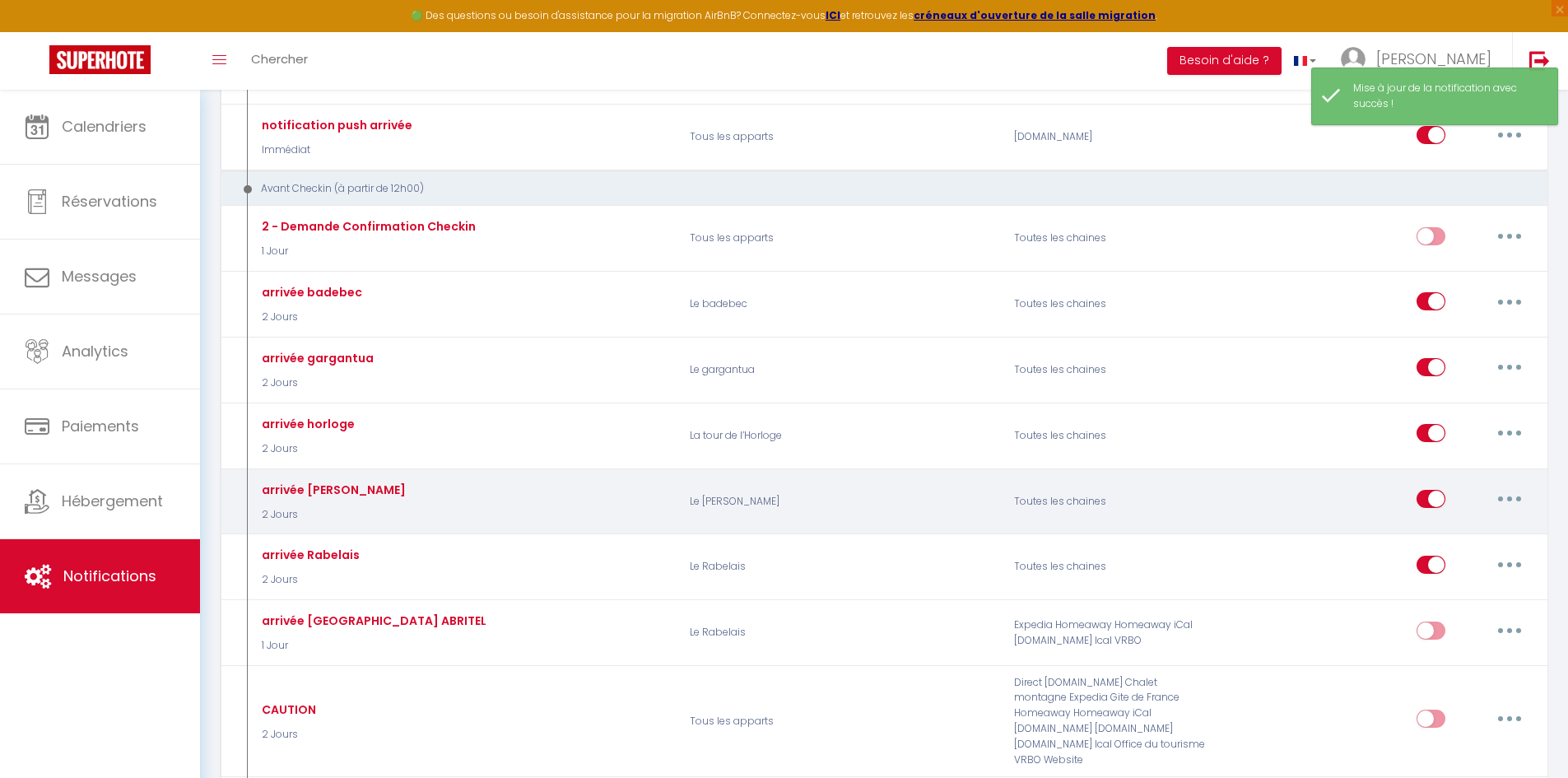
click at [1507, 497] on button "button" at bounding box center [1510, 499] width 46 height 27
click at [1456, 528] on link "Editer" at bounding box center [1466, 537] width 121 height 28
type input "arrivée [PERSON_NAME]"
select select "2 Jours"
select select
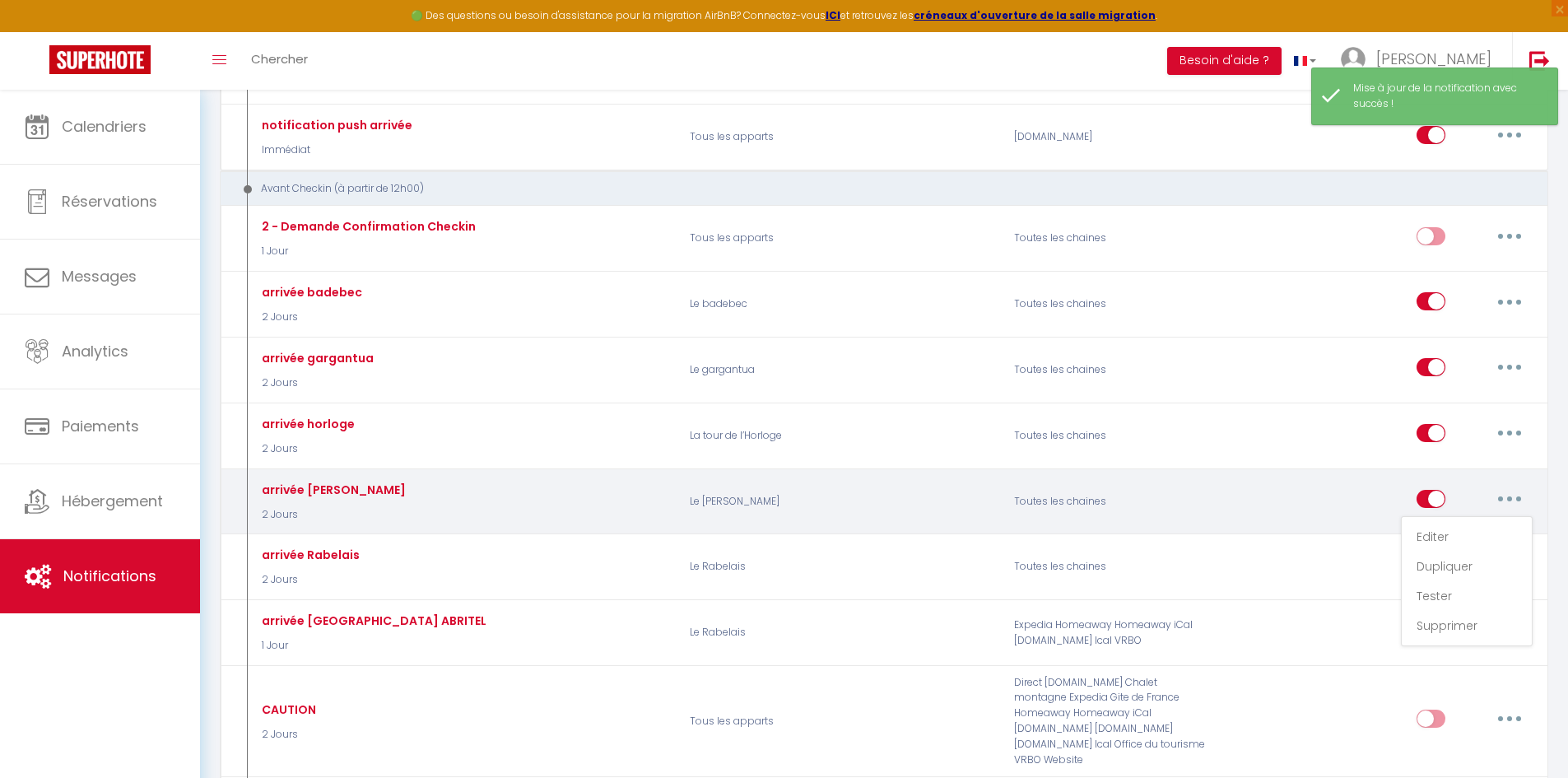
checkbox input "true"
checkbox input "false"
radio input "true"
type input "Vos instructions pour votre arrivée"
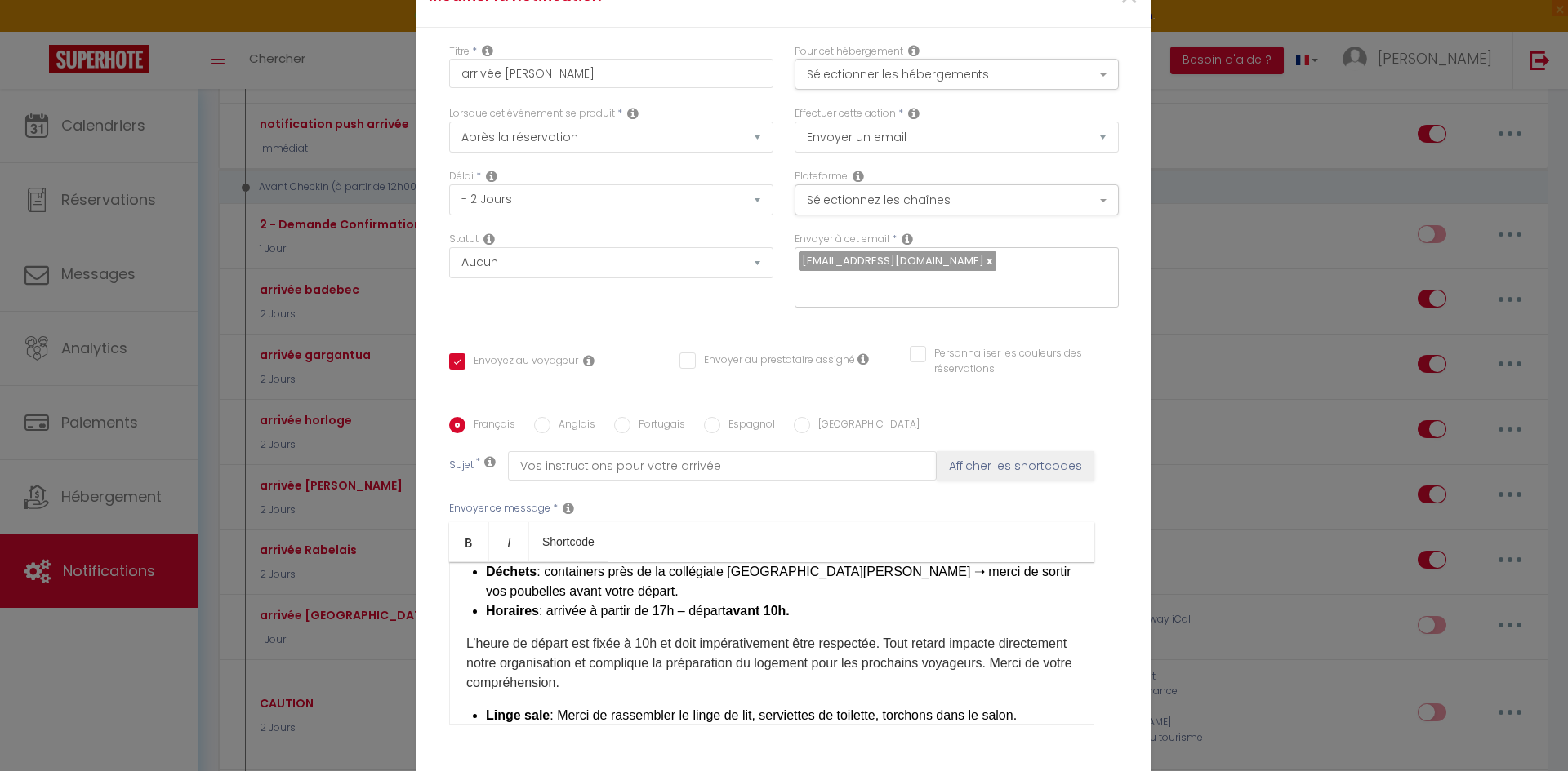
scroll to position [163, 0]
click at [524, 635] on p "​ L’heure de départ est fixée à 10h et doit impérativement être respectée. Tout…" at bounding box center [771, 664] width 611 height 59
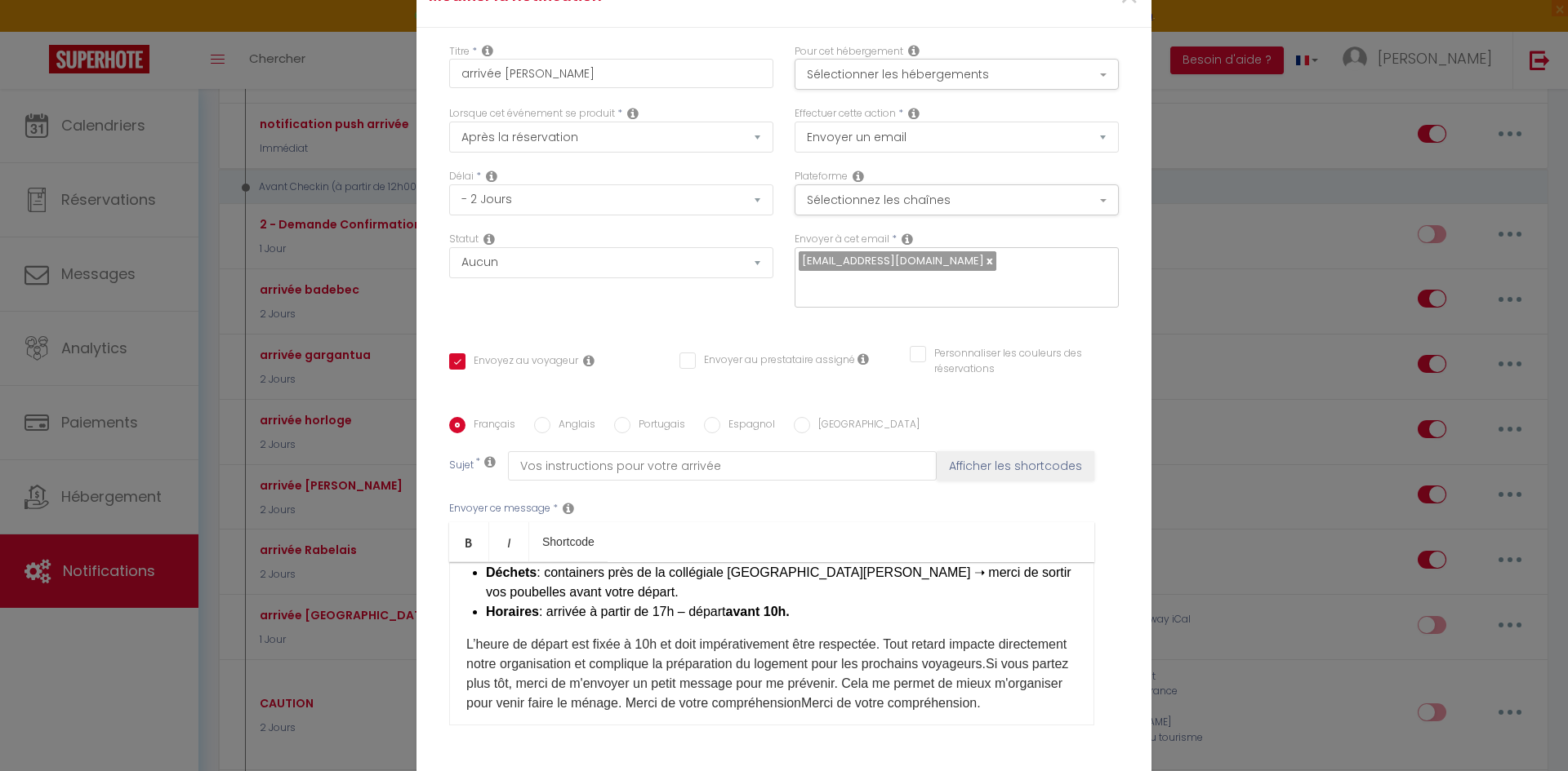
click at [526, 635] on p "​ L’heure de départ est fixée à 10h et doit impérativement être respectée. Tout…" at bounding box center [771, 675] width 611 height 79
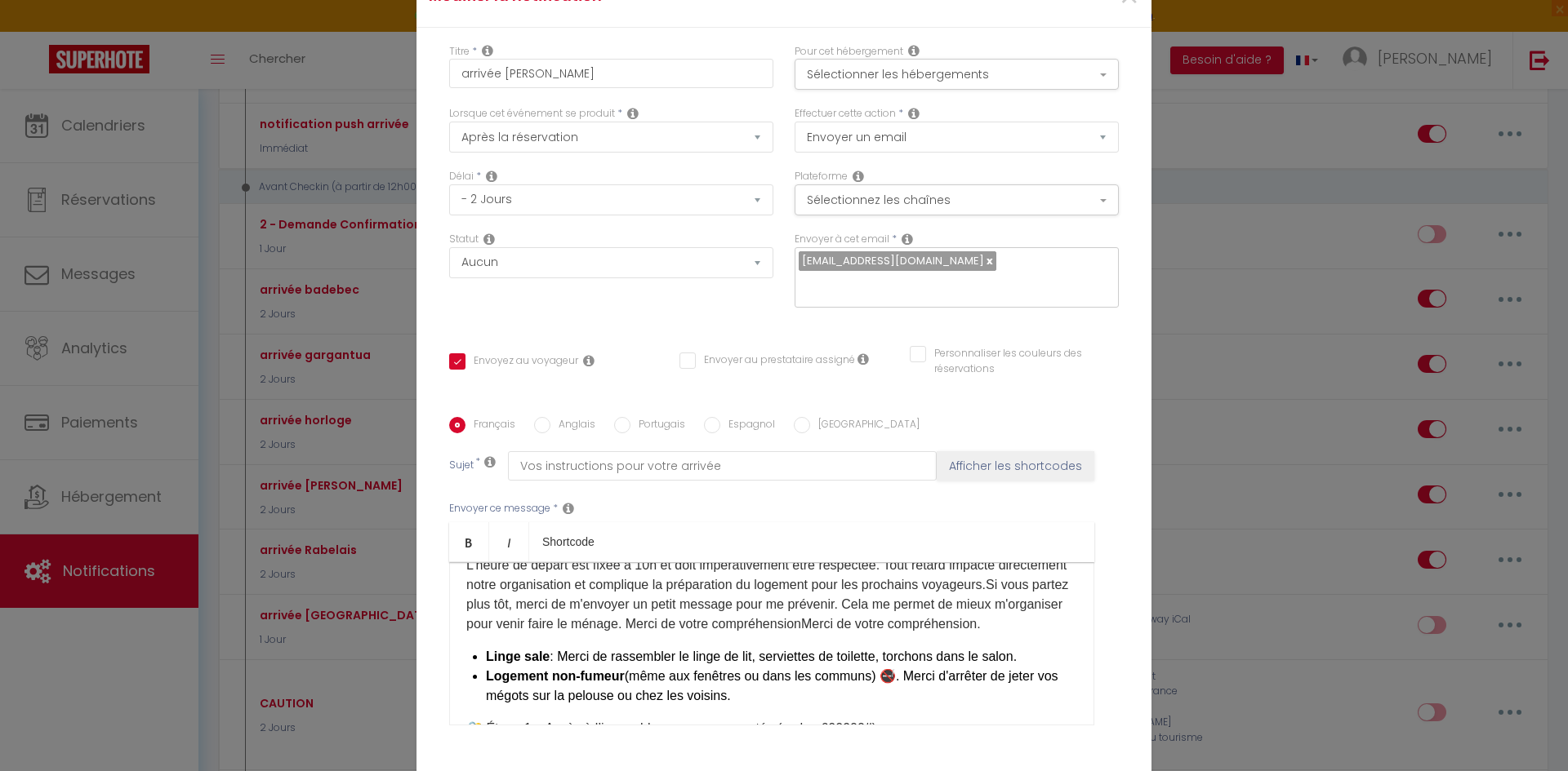
scroll to position [245, 0]
drag, startPoint x: 981, startPoint y: 504, endPoint x: 1045, endPoint y: 521, distance: 66.2
click at [1045, 553] on p "​ L’heure de départ est fixée à 10h et doit impérativement être respectée. Tout…" at bounding box center [771, 593] width 611 height 79
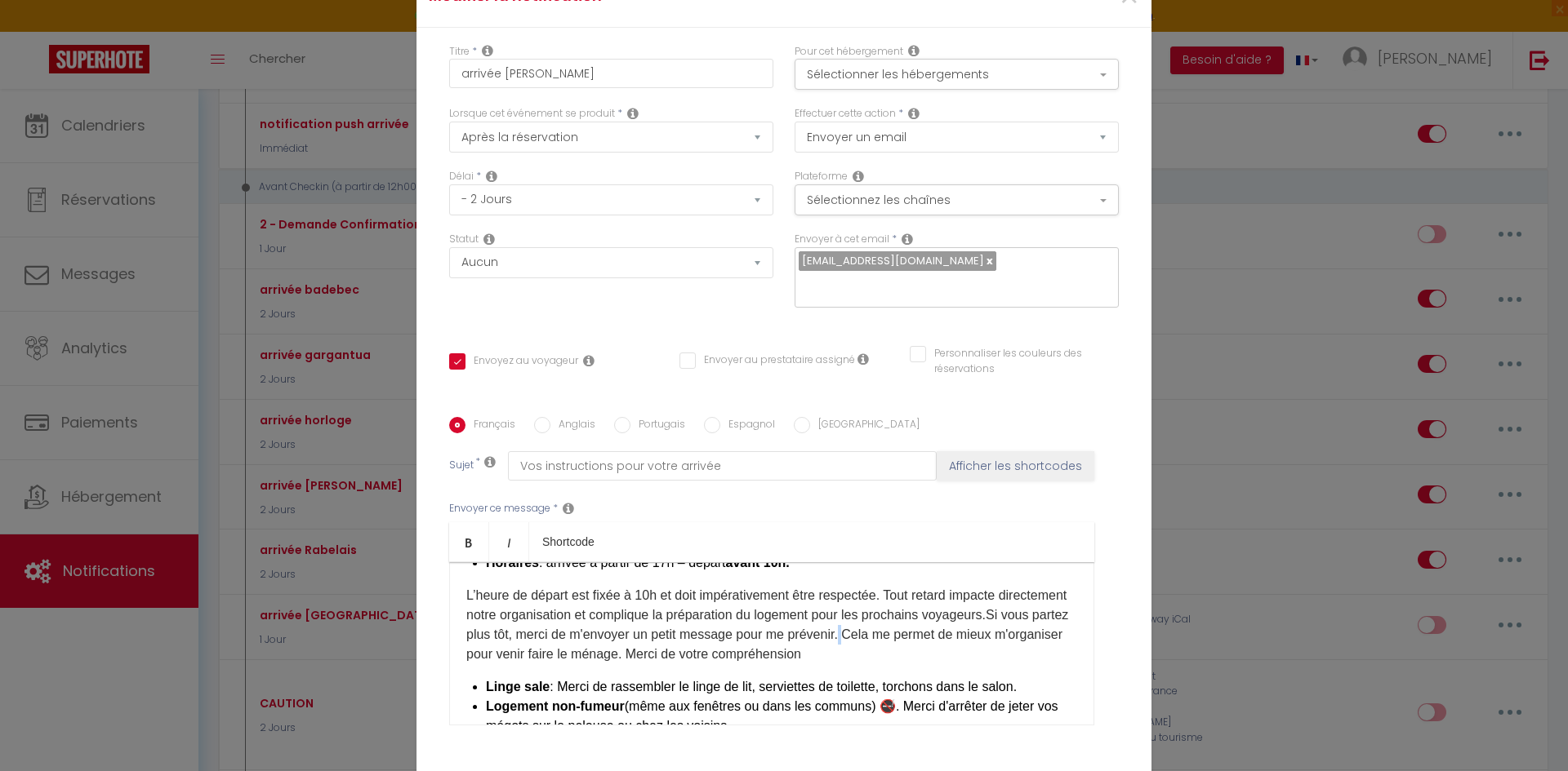
click at [994, 586] on p "​ L’heure de départ est fixée à 10h et doit impérativement être respectée. Tout…" at bounding box center [771, 625] width 611 height 79
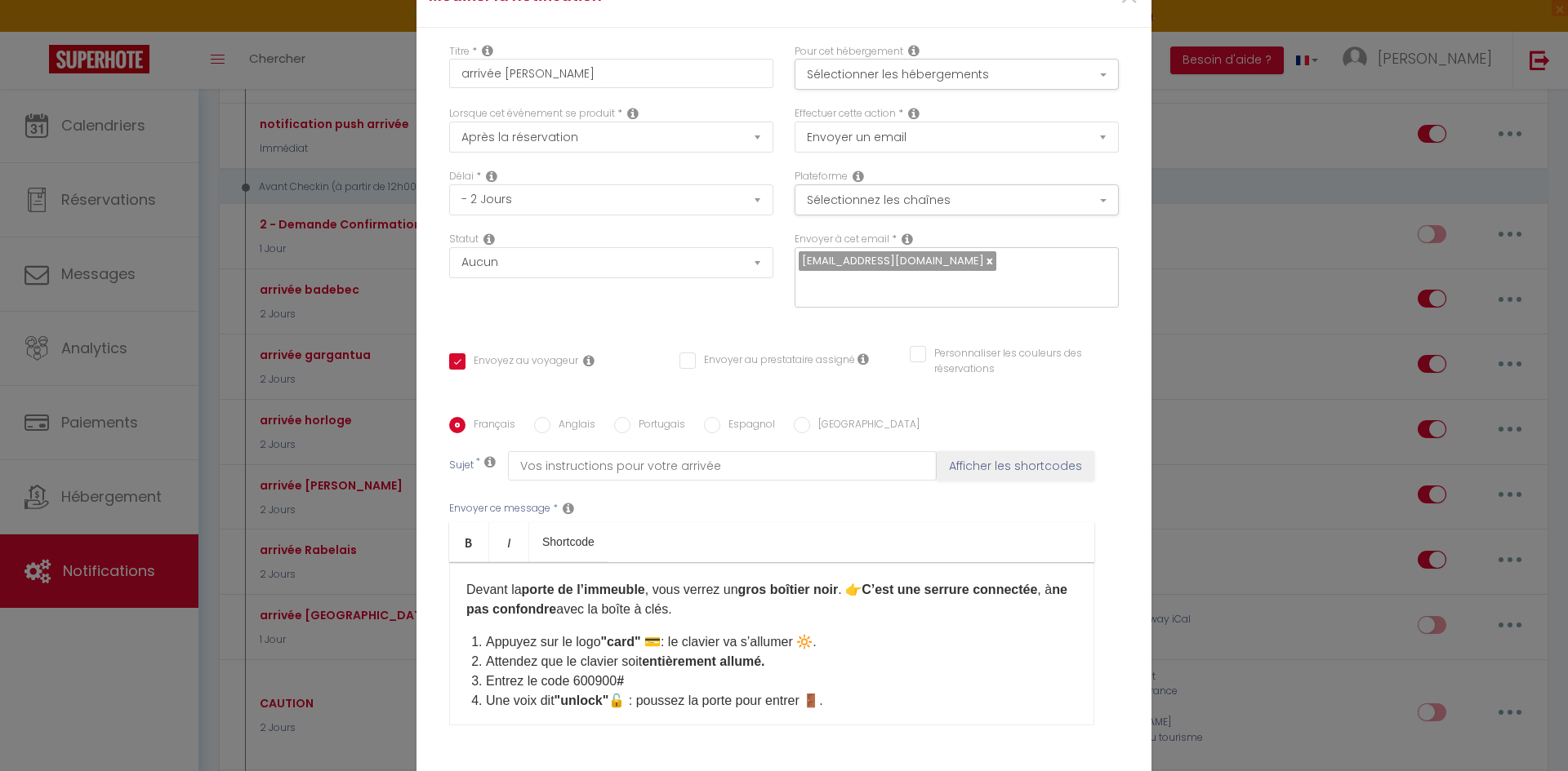
scroll to position [473, 0]
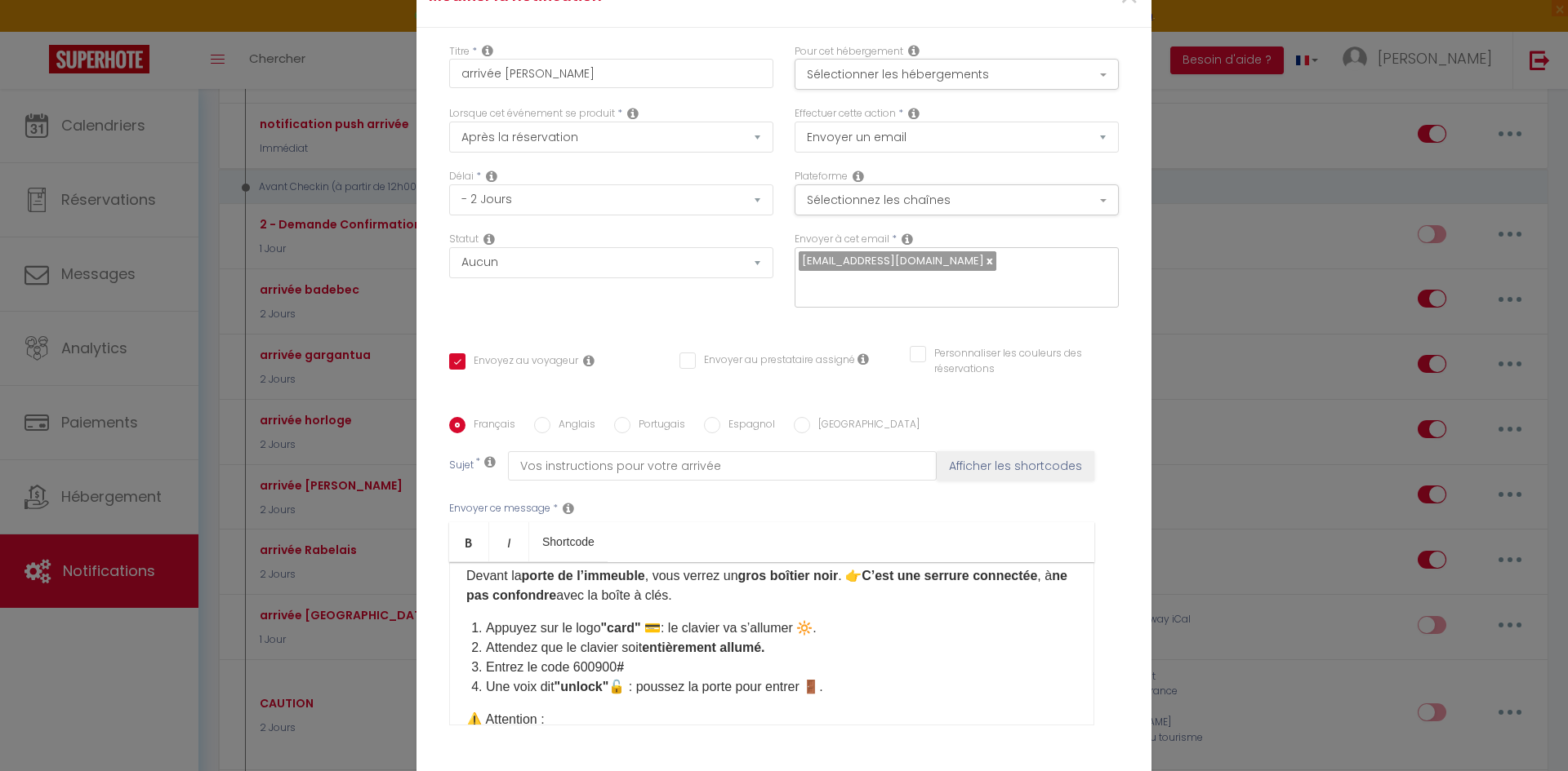
checkbox input "true"
checkbox input "false"
select select "1"
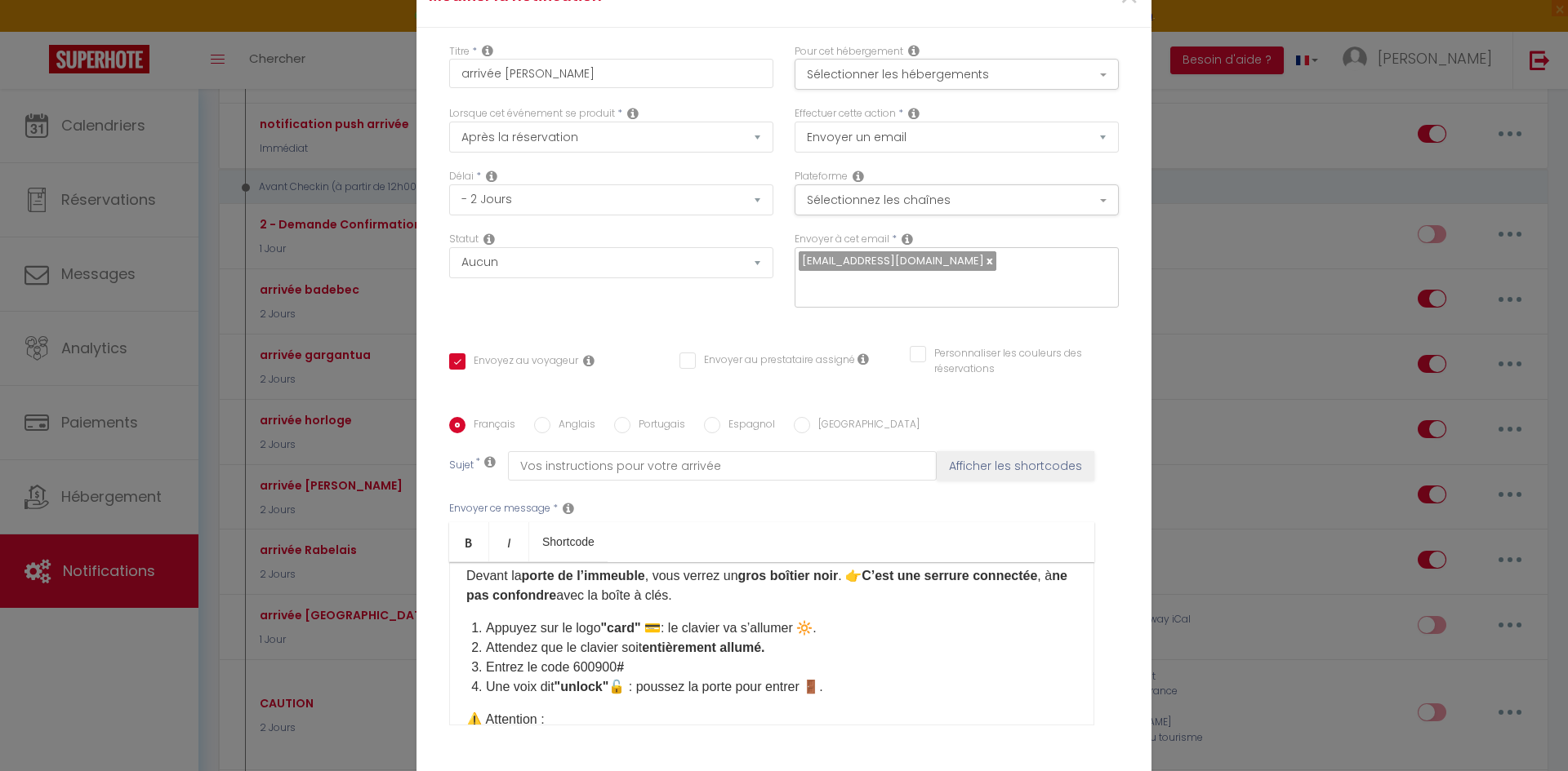
select select
checkbox input "false"
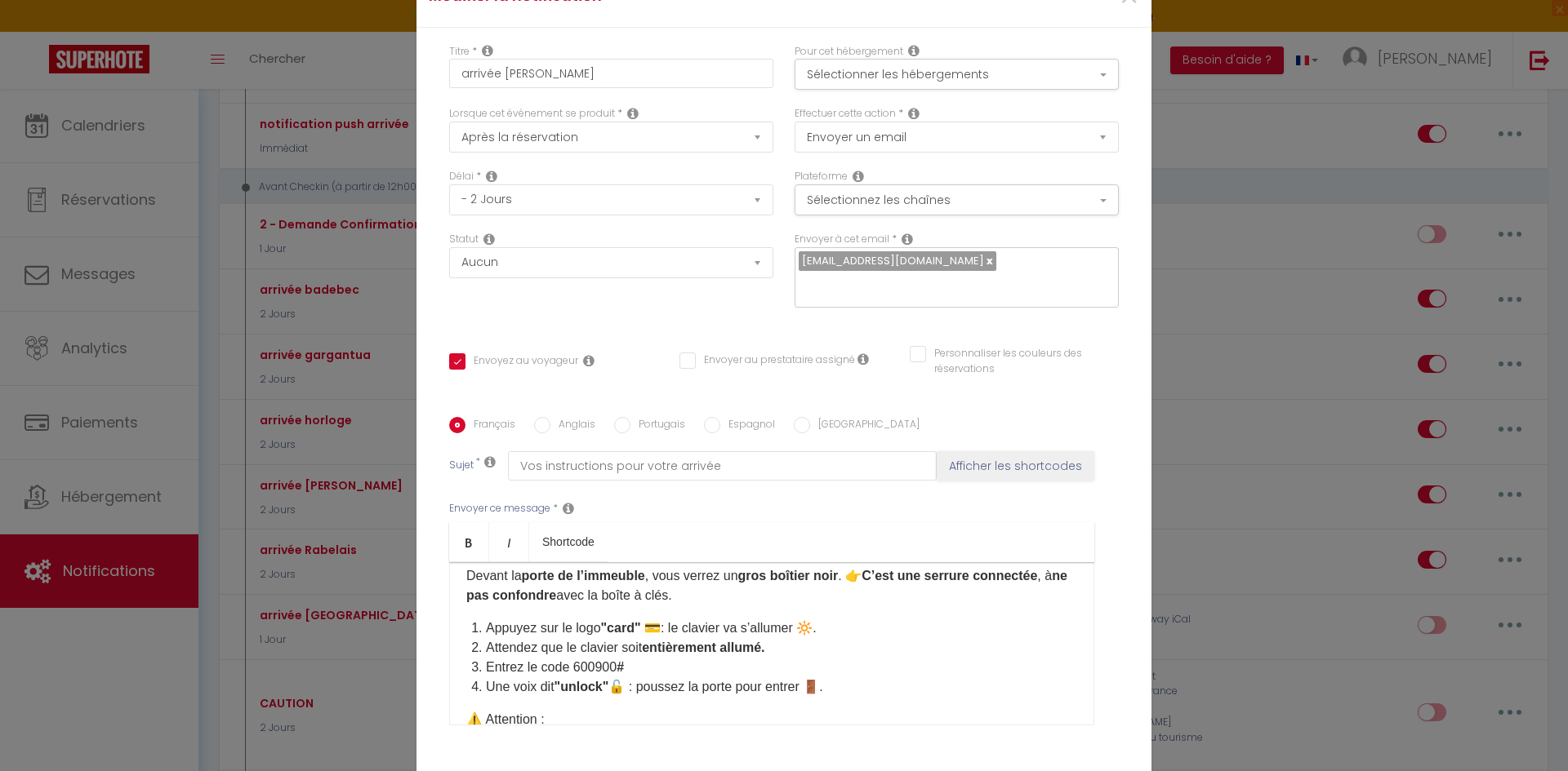
radio input "false"
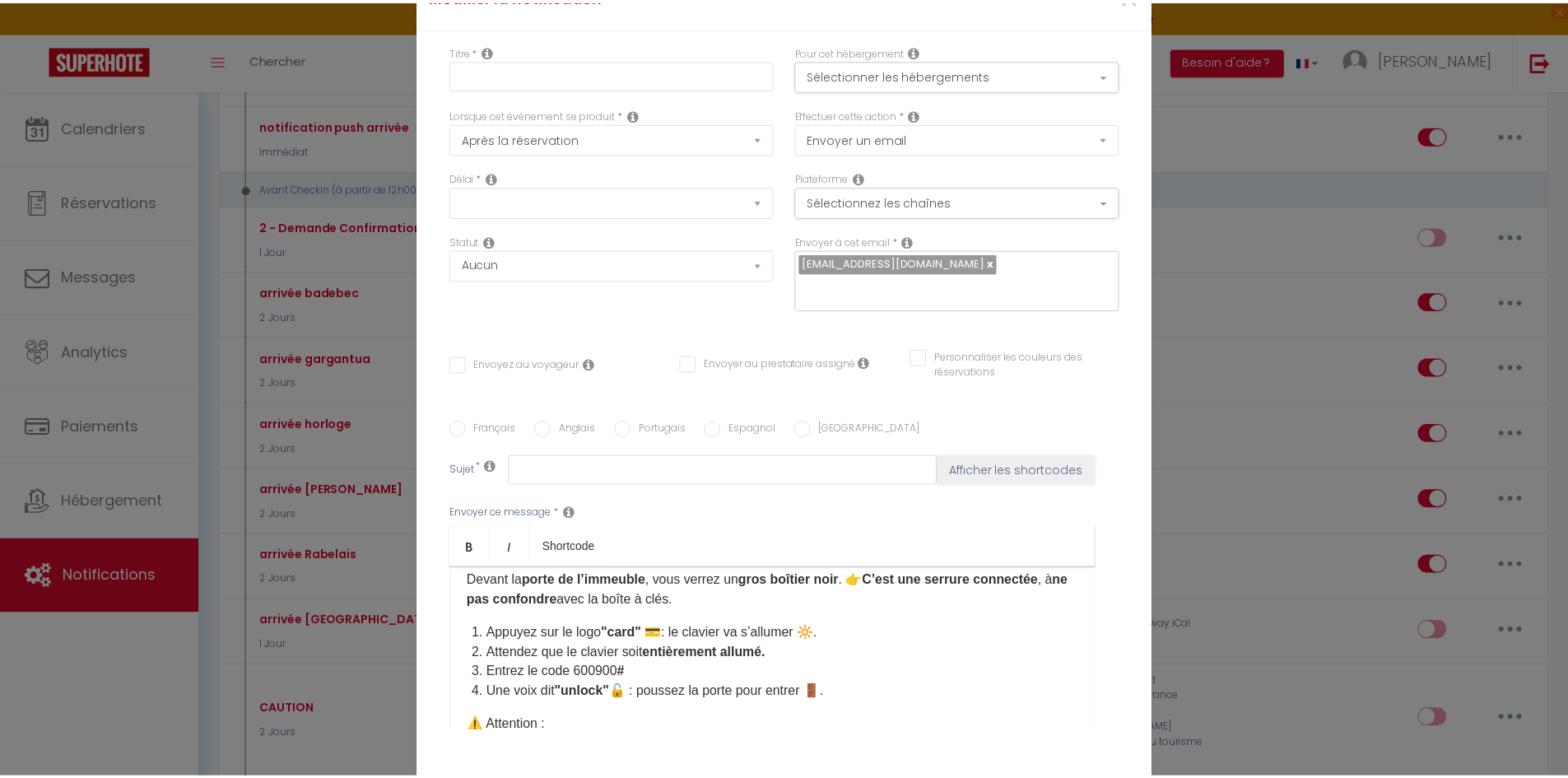
scroll to position [0, 0]
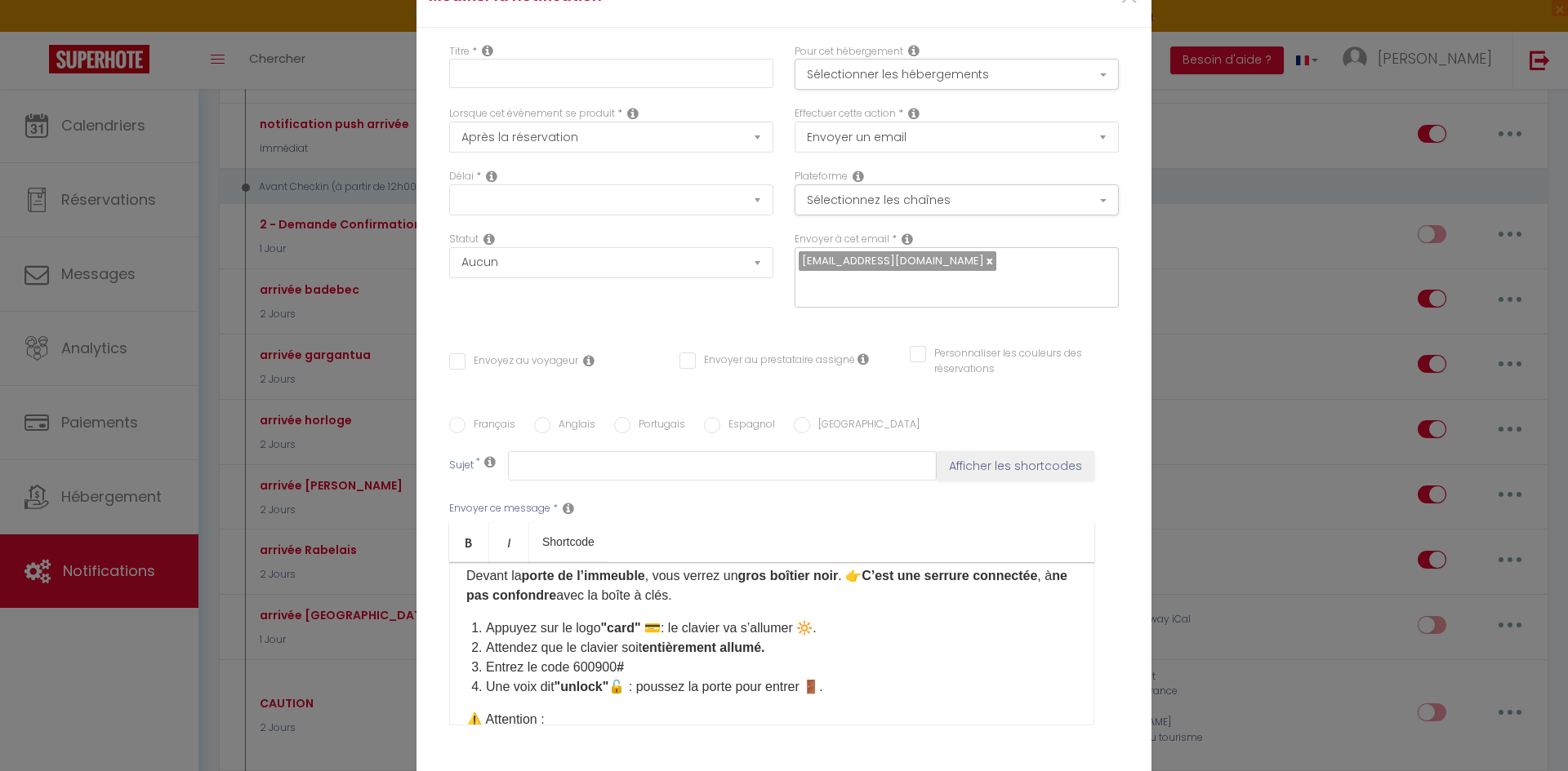
select select
checkbox input "false"
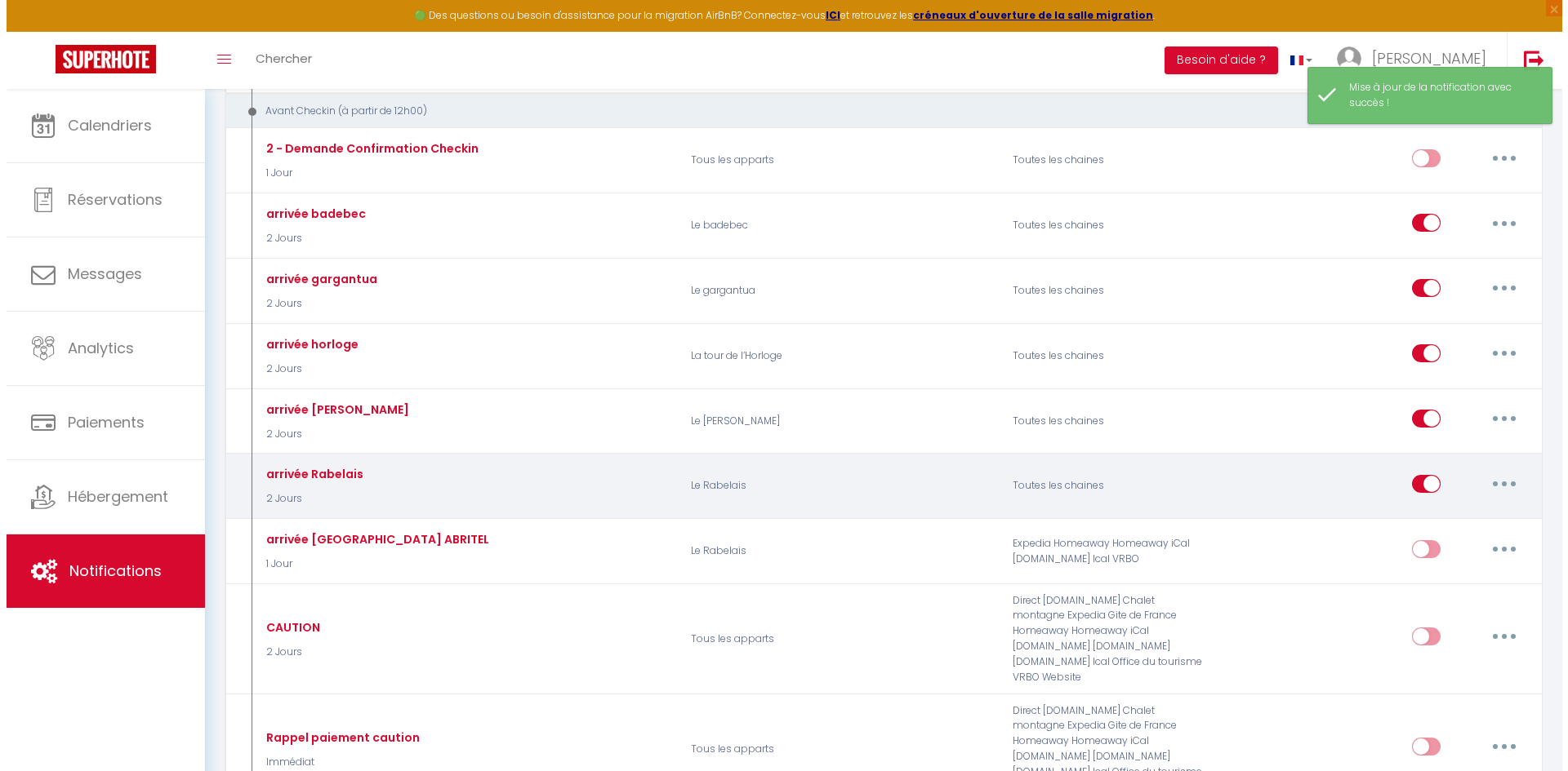
scroll to position [816, 0]
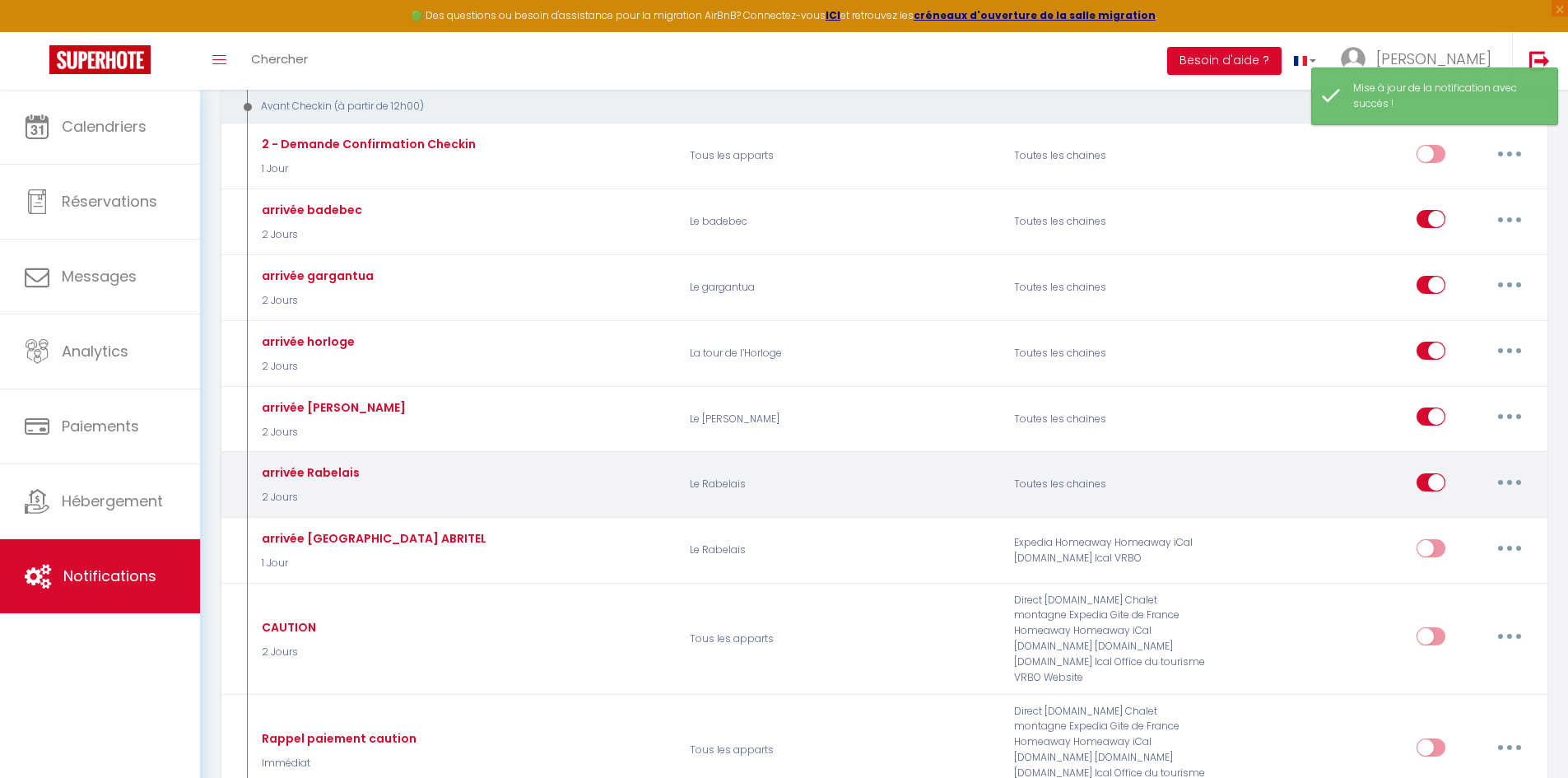
click at [1512, 485] on button "button" at bounding box center [1510, 482] width 46 height 27
click at [1463, 515] on link "Editer" at bounding box center [1466, 520] width 121 height 28
type input "arrivée Rabelais"
select select "2 Jours"
select select "if_booking_is_paid"
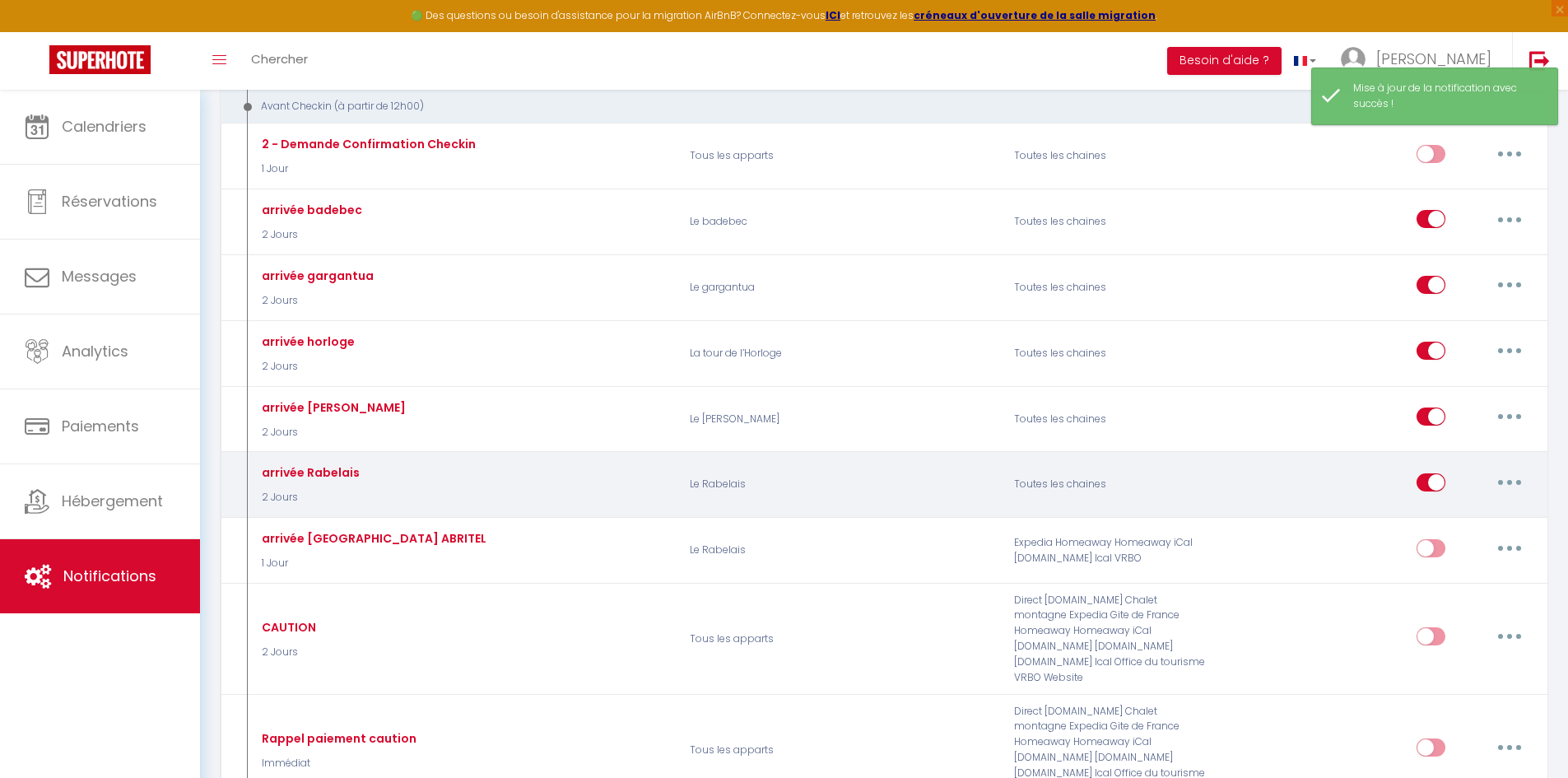
checkbox input "true"
checkbox input "false"
radio input "true"
type input "Vos instructions d'arrivée, [RENTAL:NAME]"
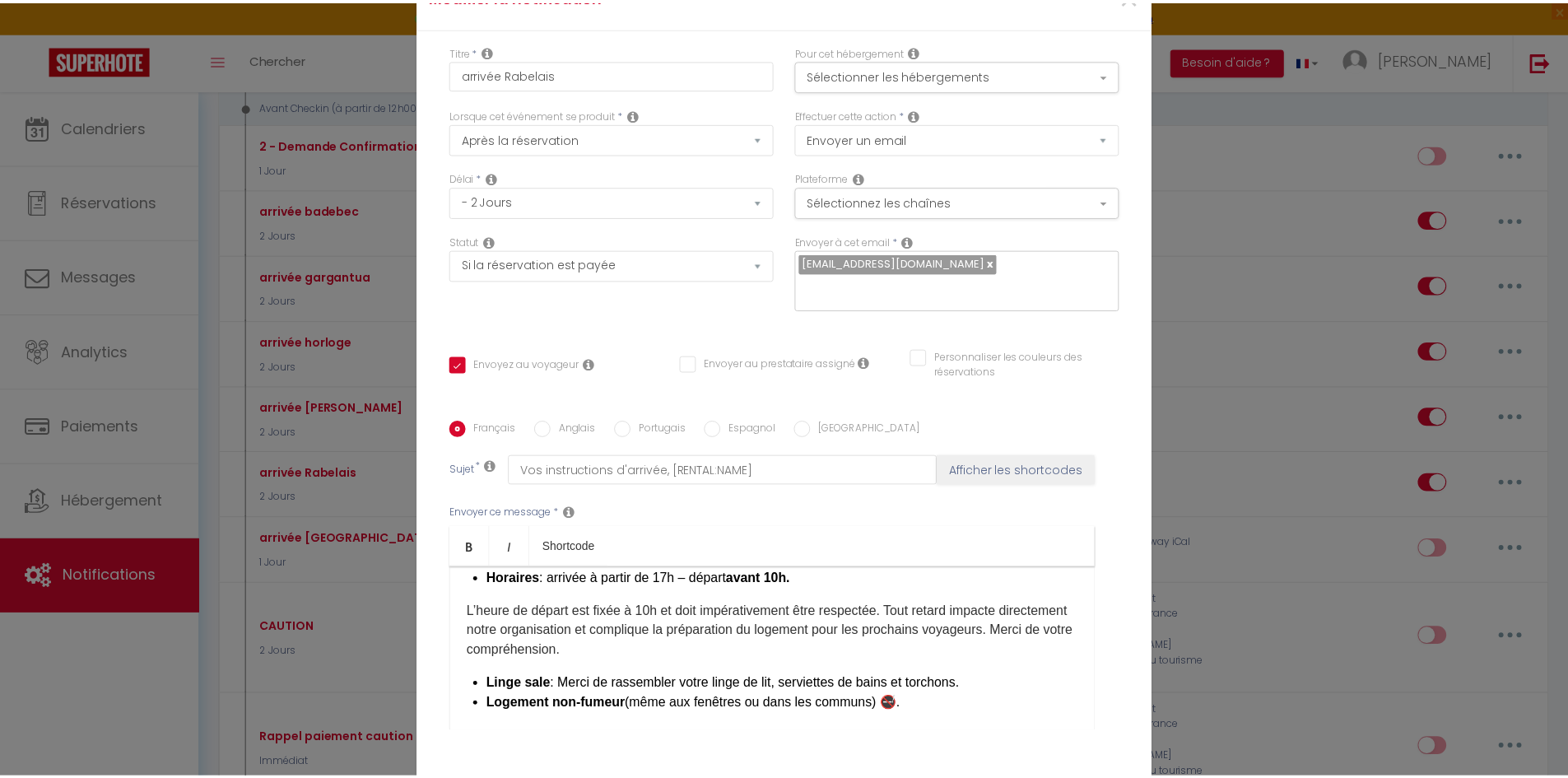
scroll to position [247, 0]
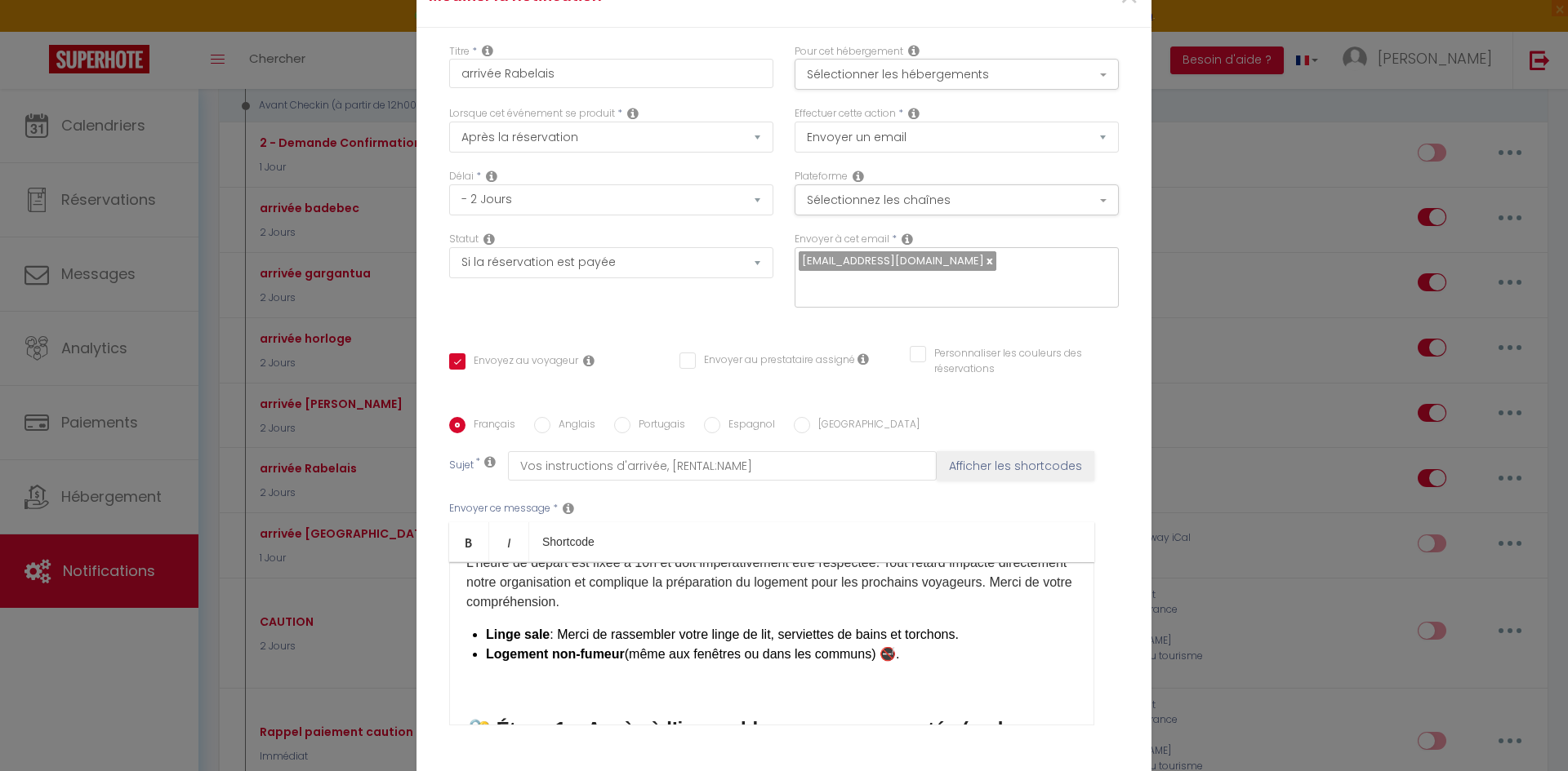
click at [765, 553] on p "​L’heure de départ est fixée à 10h et doit impérativement être respectée. Tout …" at bounding box center [771, 582] width 611 height 59
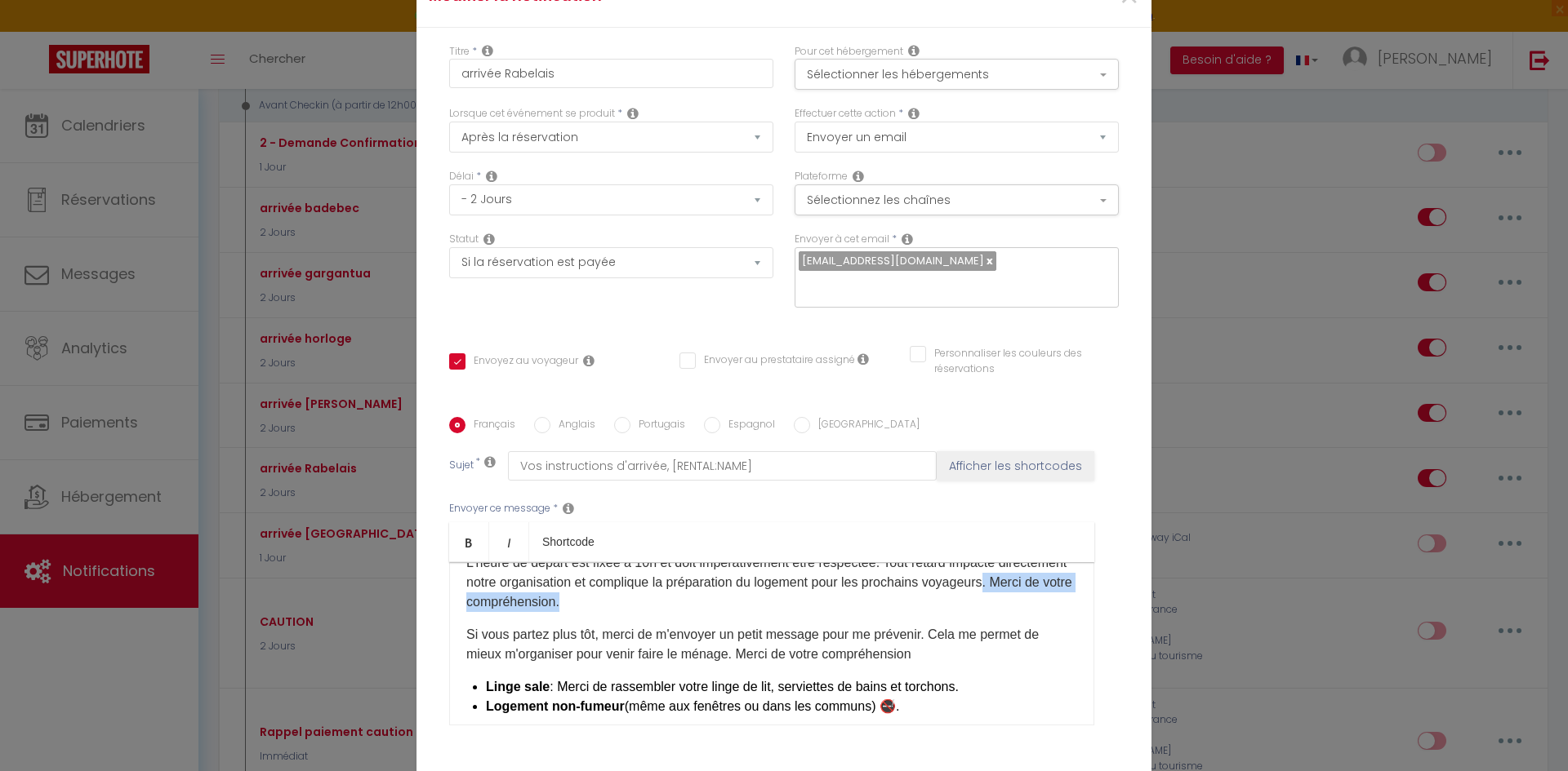
drag, startPoint x: 518, startPoint y: 482, endPoint x: 769, endPoint y: 479, distance: 251.0
click at [769, 553] on p "​L’heure de départ est fixée à 10h et doit impérativement être respectée. Tout …" at bounding box center [771, 582] width 611 height 59
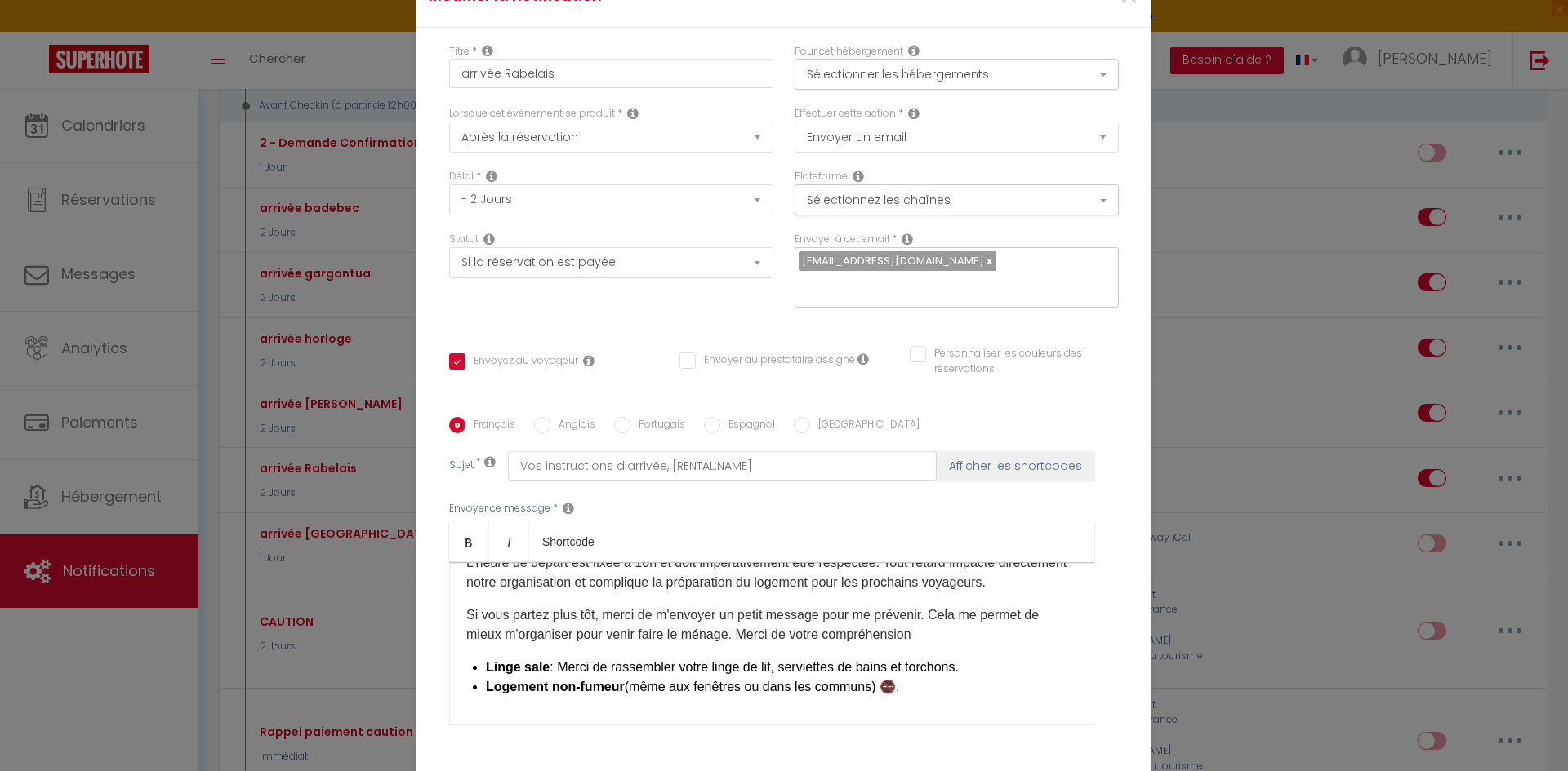
checkbox input "true"
checkbox input "false"
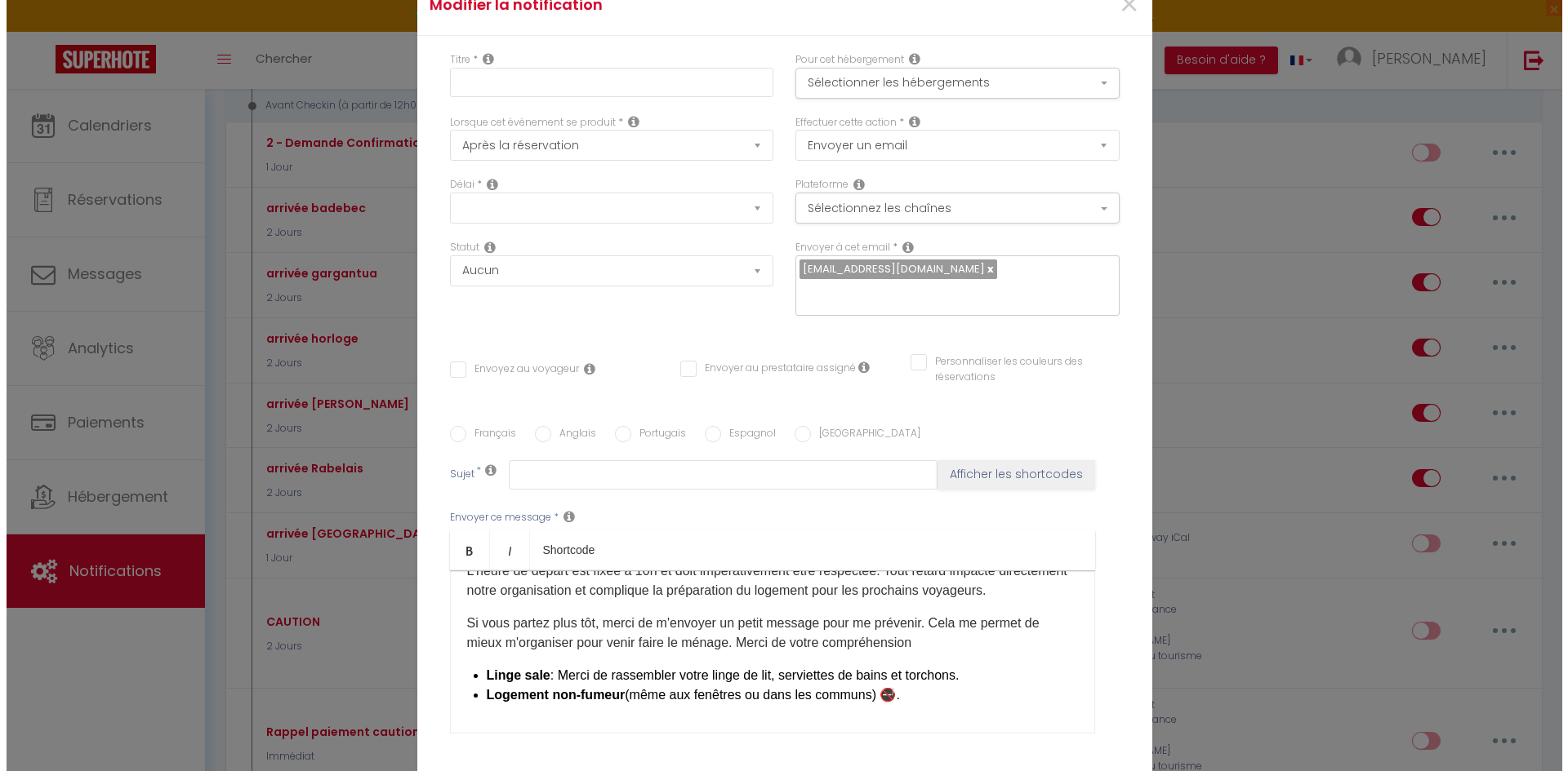
scroll to position [0, 0]
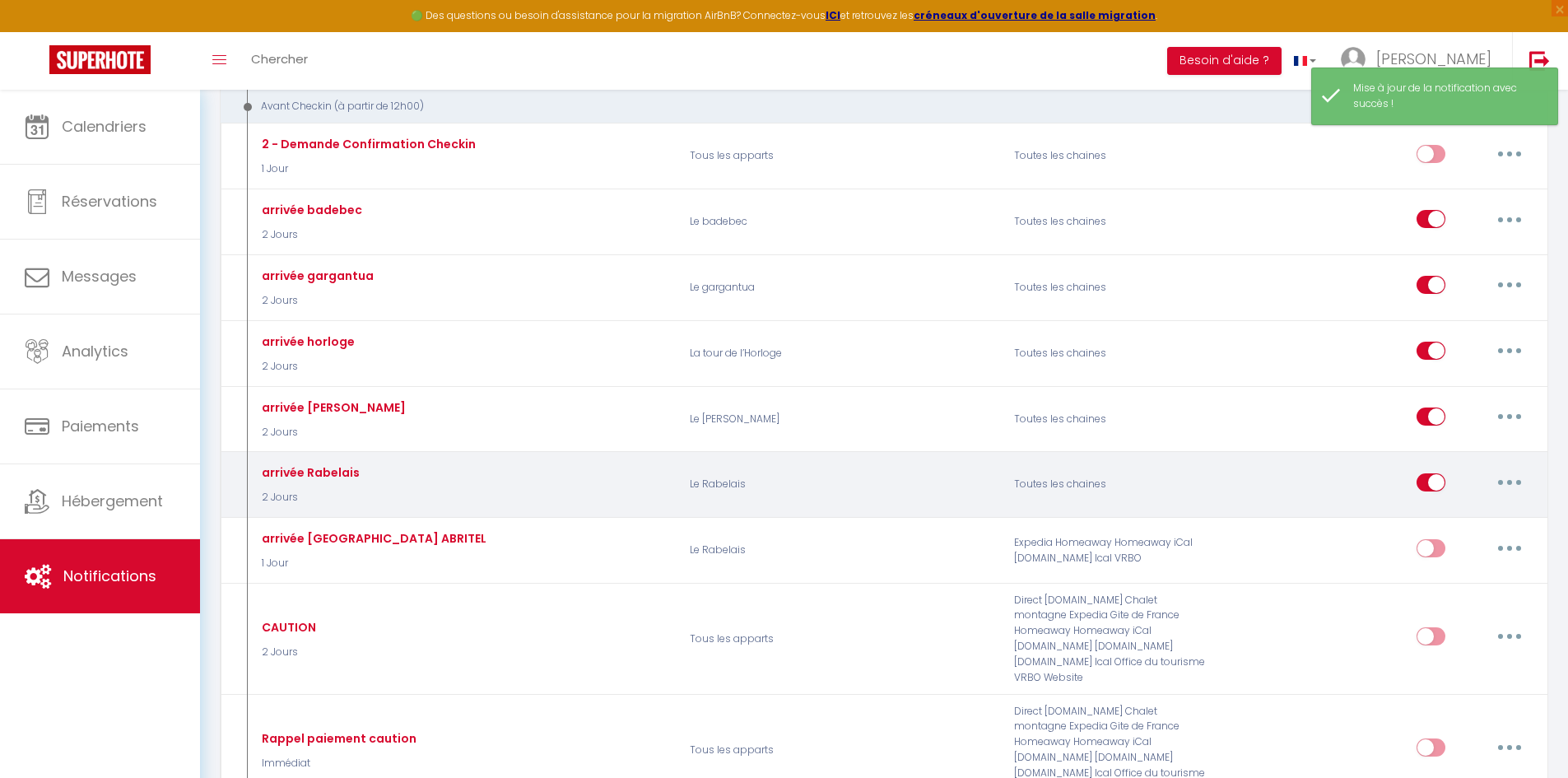
click at [1517, 477] on button "button" at bounding box center [1510, 482] width 46 height 27
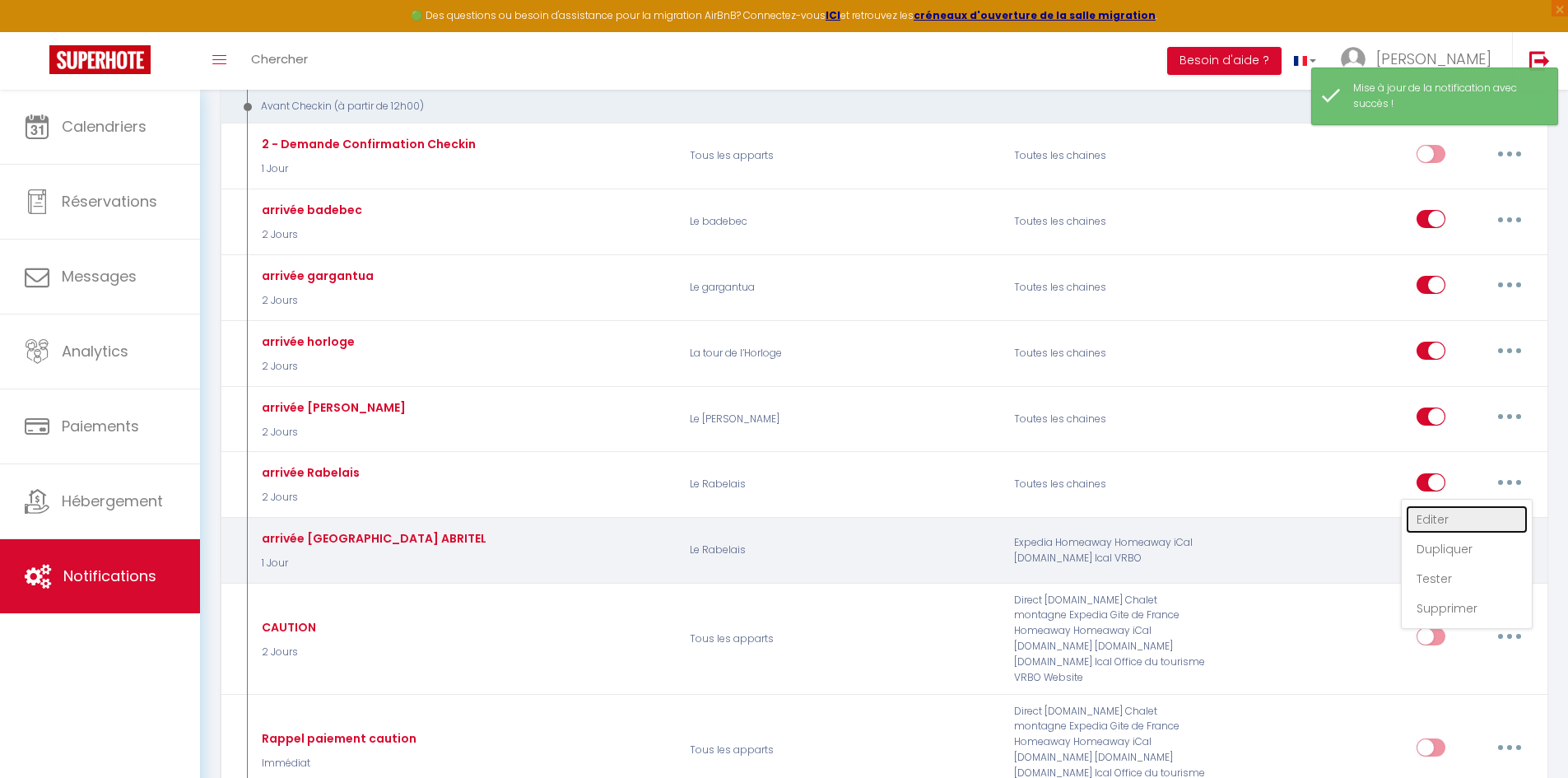
click at [1428, 522] on link "Editer" at bounding box center [1466, 520] width 121 height 28
type input "arrivée Rabelais"
select select "2 Jours"
select select "if_booking_is_paid"
checkbox input "true"
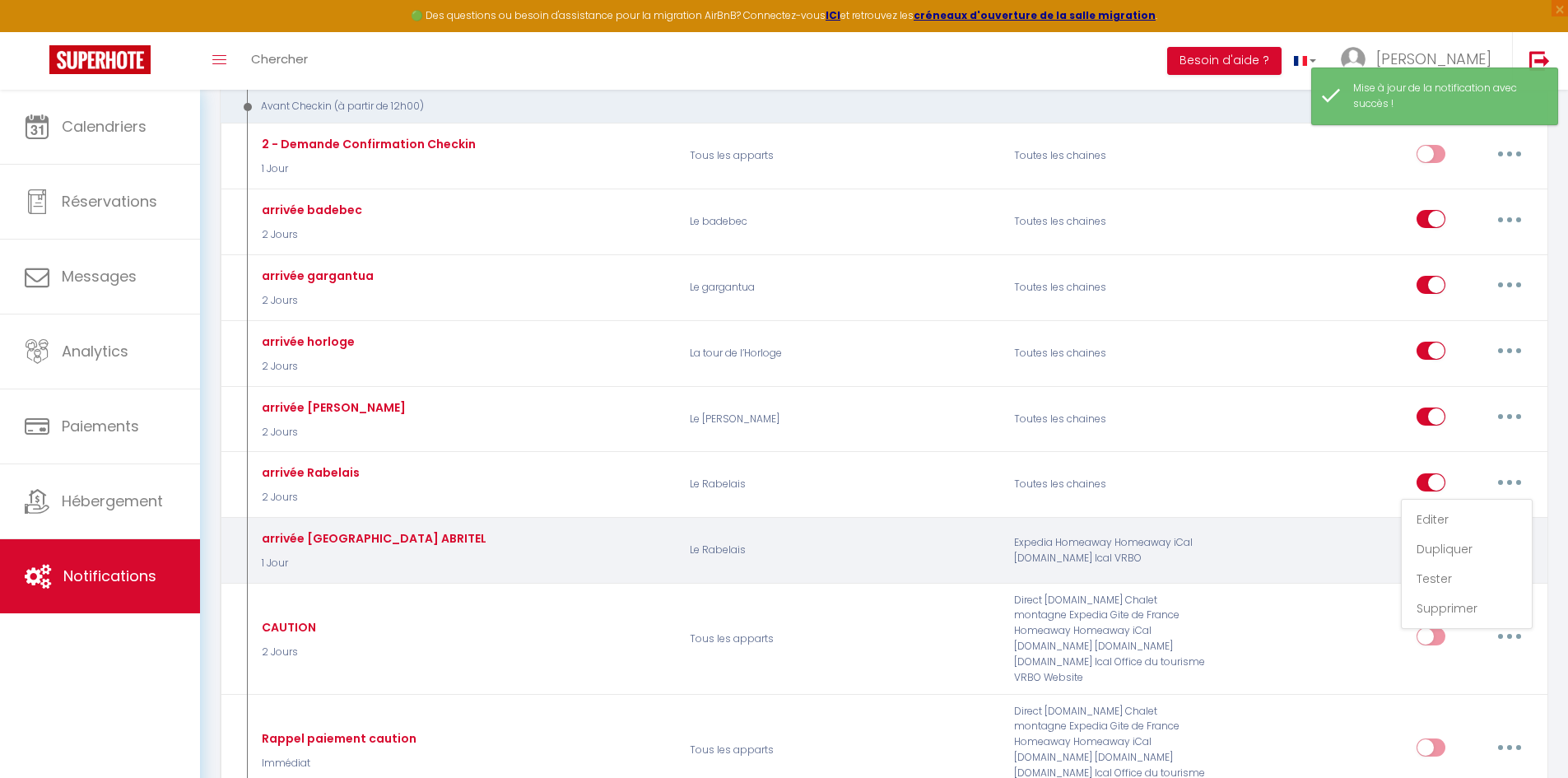
checkbox input "false"
radio input "true"
type input "Vos instructions d'arrivée, [RENTAL:NAME]"
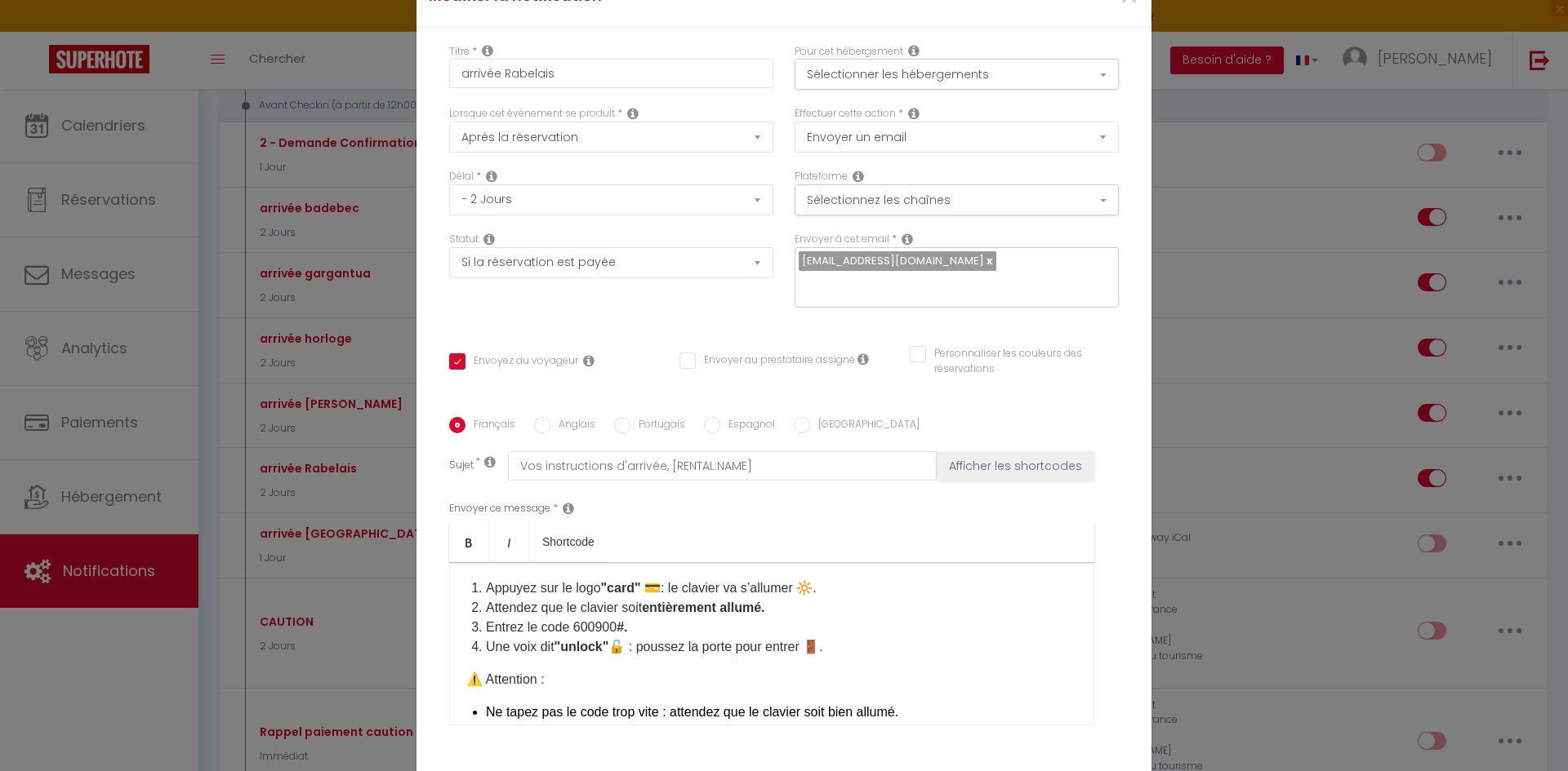
scroll to position [539, 0]
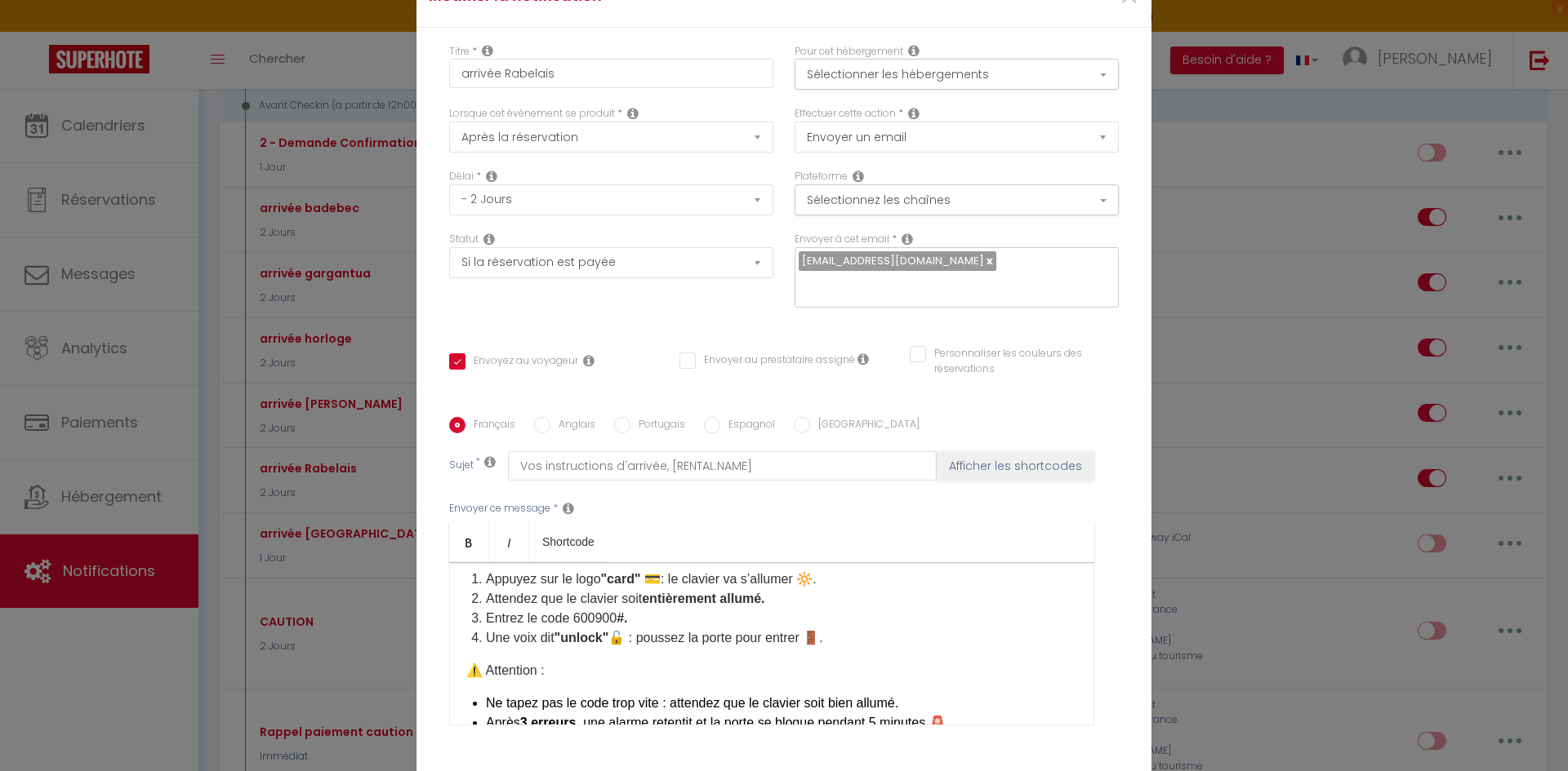
checkbox input "true"
checkbox input "false"
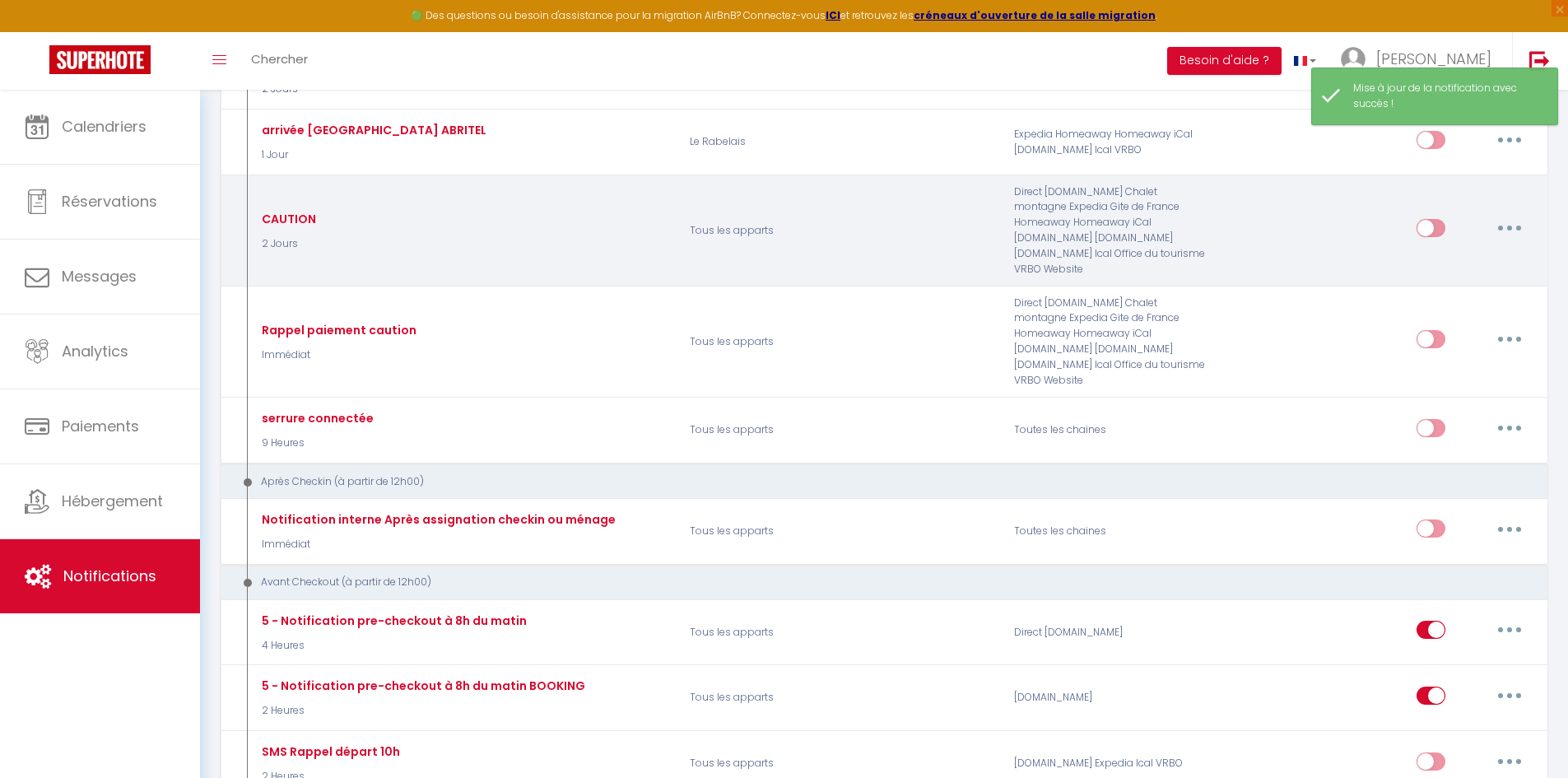
scroll to position [1235, 0]
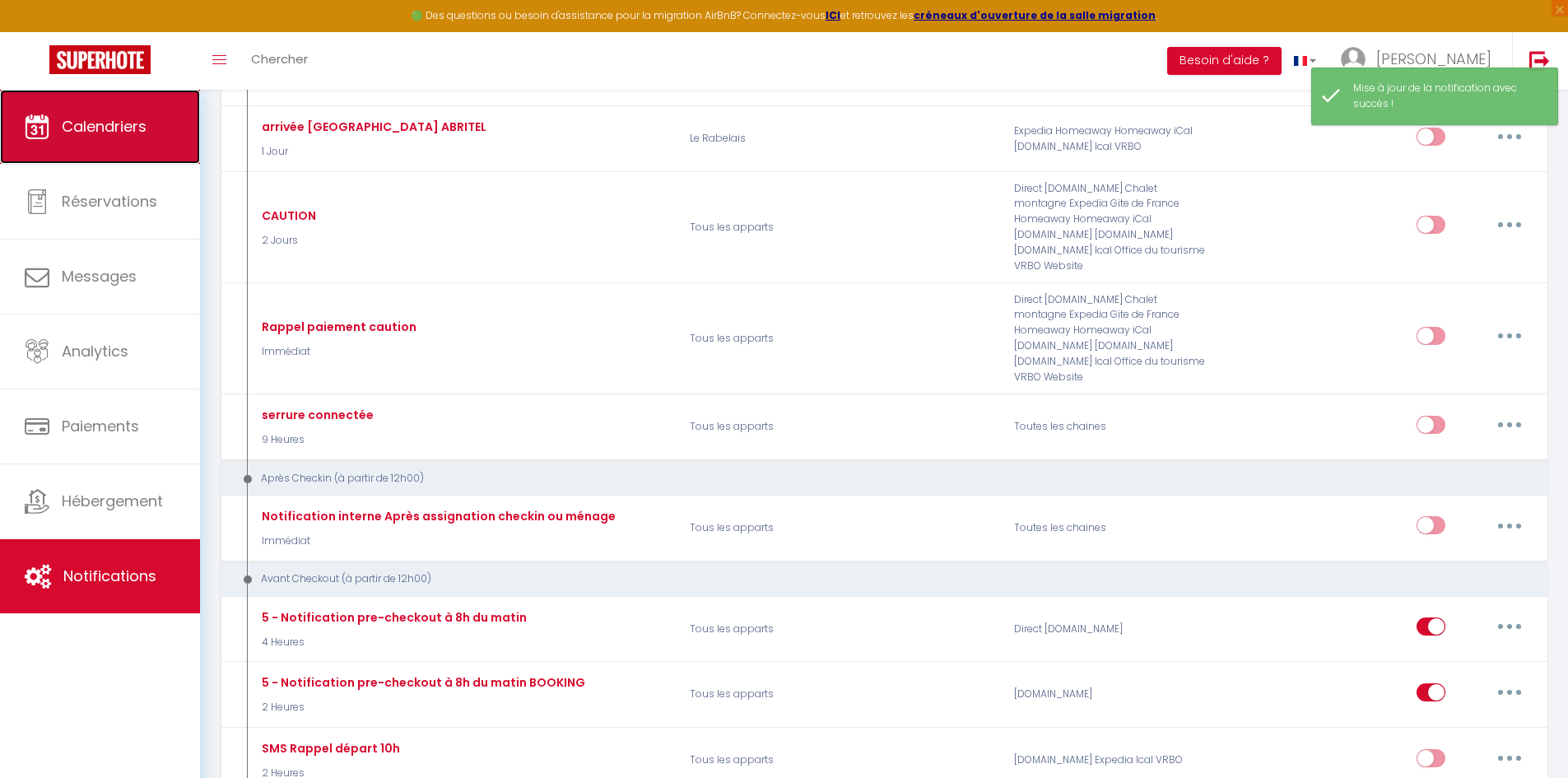
click at [158, 147] on link "Calendriers" at bounding box center [100, 127] width 200 height 74
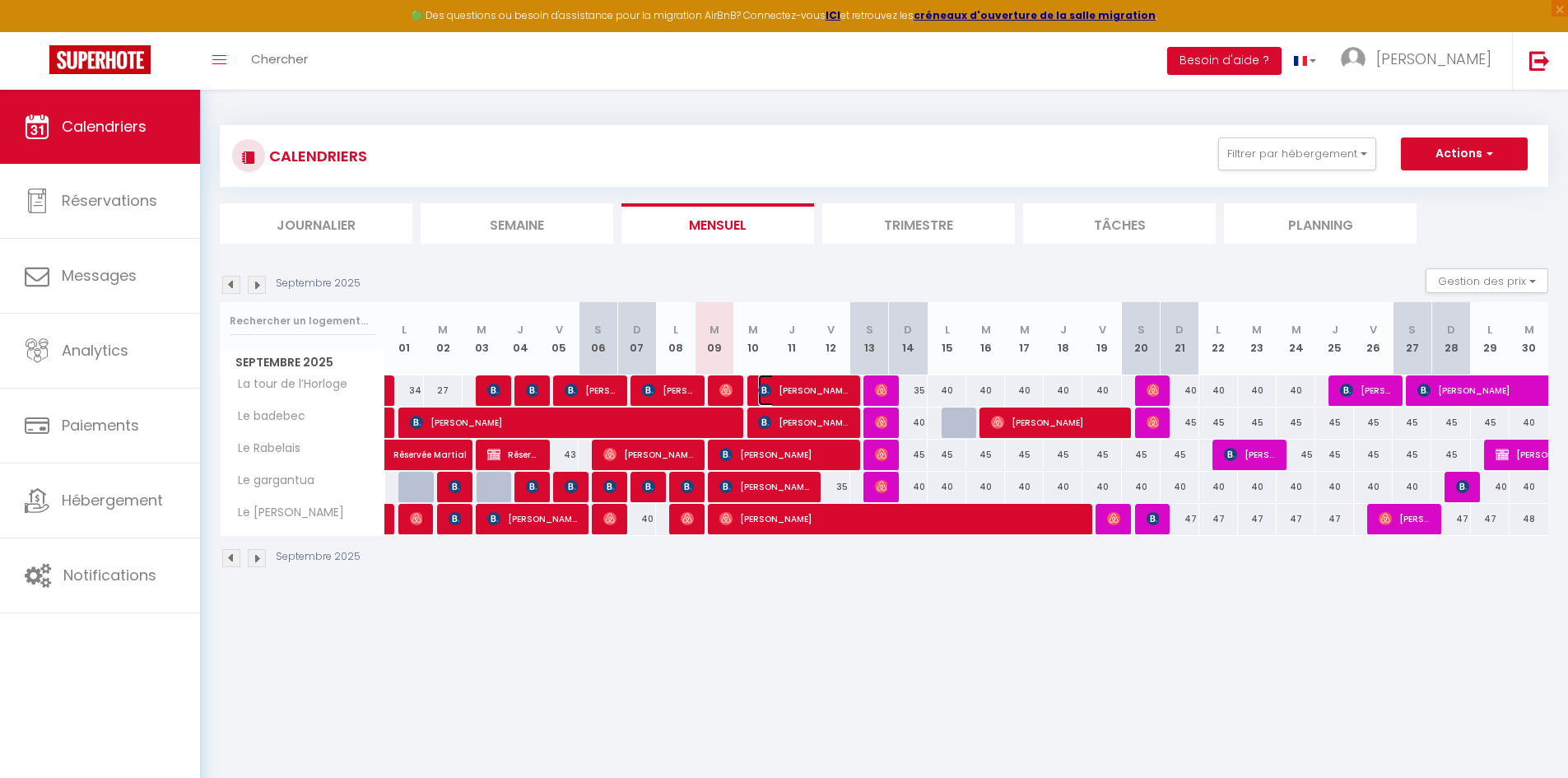
click at [796, 383] on span "[PERSON_NAME]" at bounding box center [803, 390] width 90 height 31
select select "OK"
select select "KO"
select select "0"
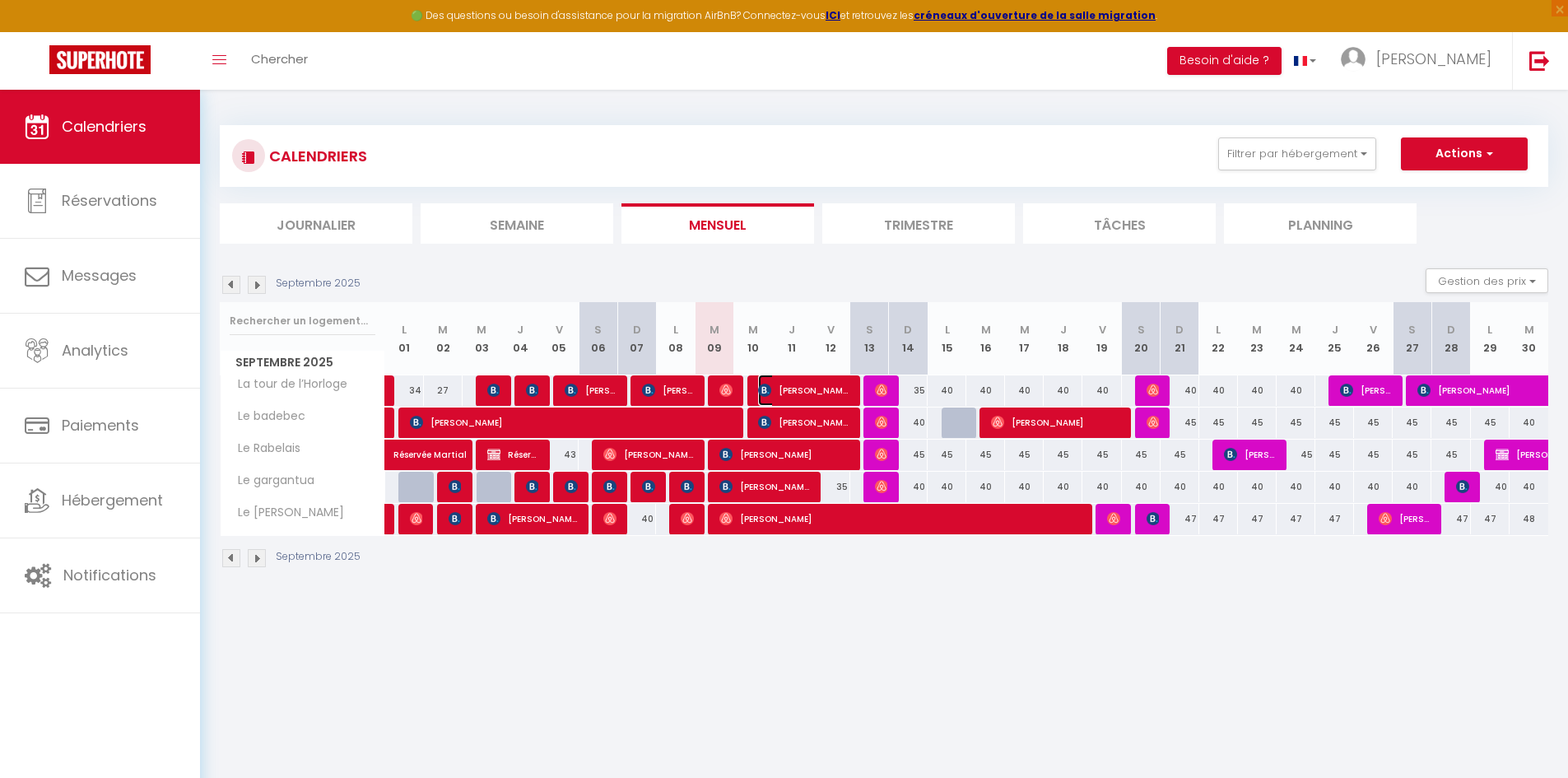
select select "1"
select select
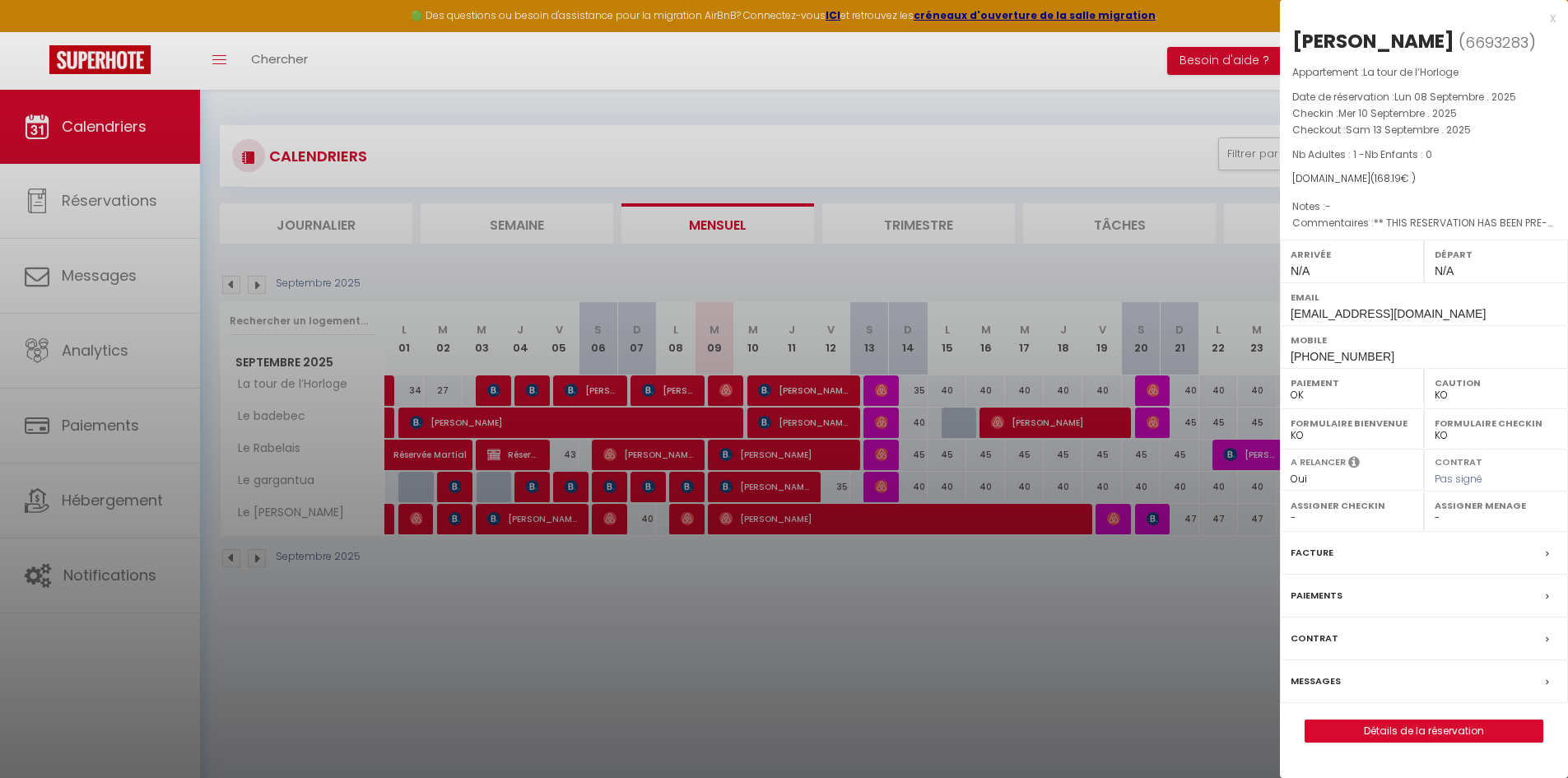
click at [1359, 688] on div "Messages" at bounding box center [1424, 682] width 288 height 43
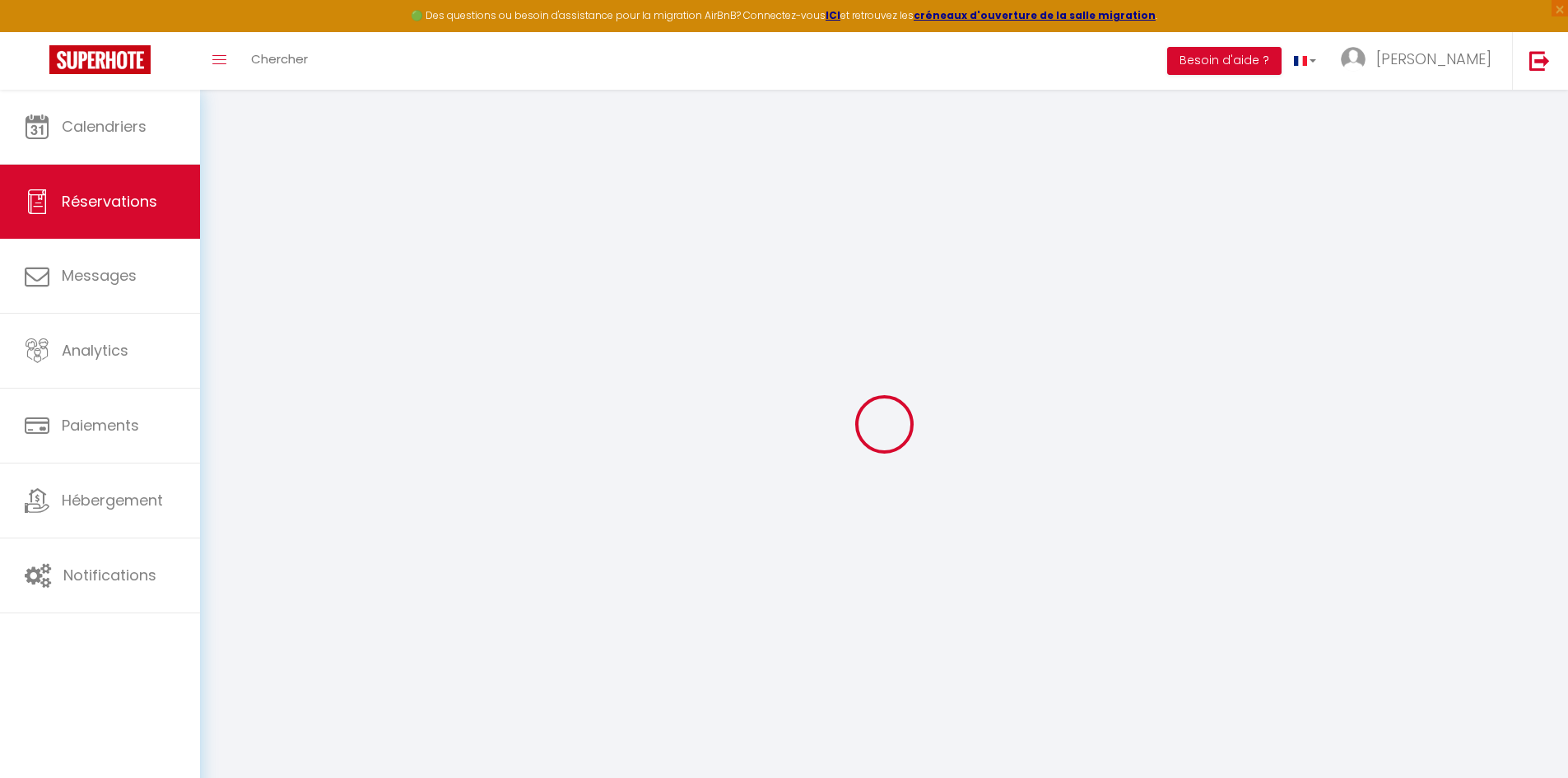
select select
checkbox input "false"
type voyageur0 "** THIS RESERVATION HAS BEEN PRE-PAID ** BOOKING NOTE : Payment charge is EUR 2…"
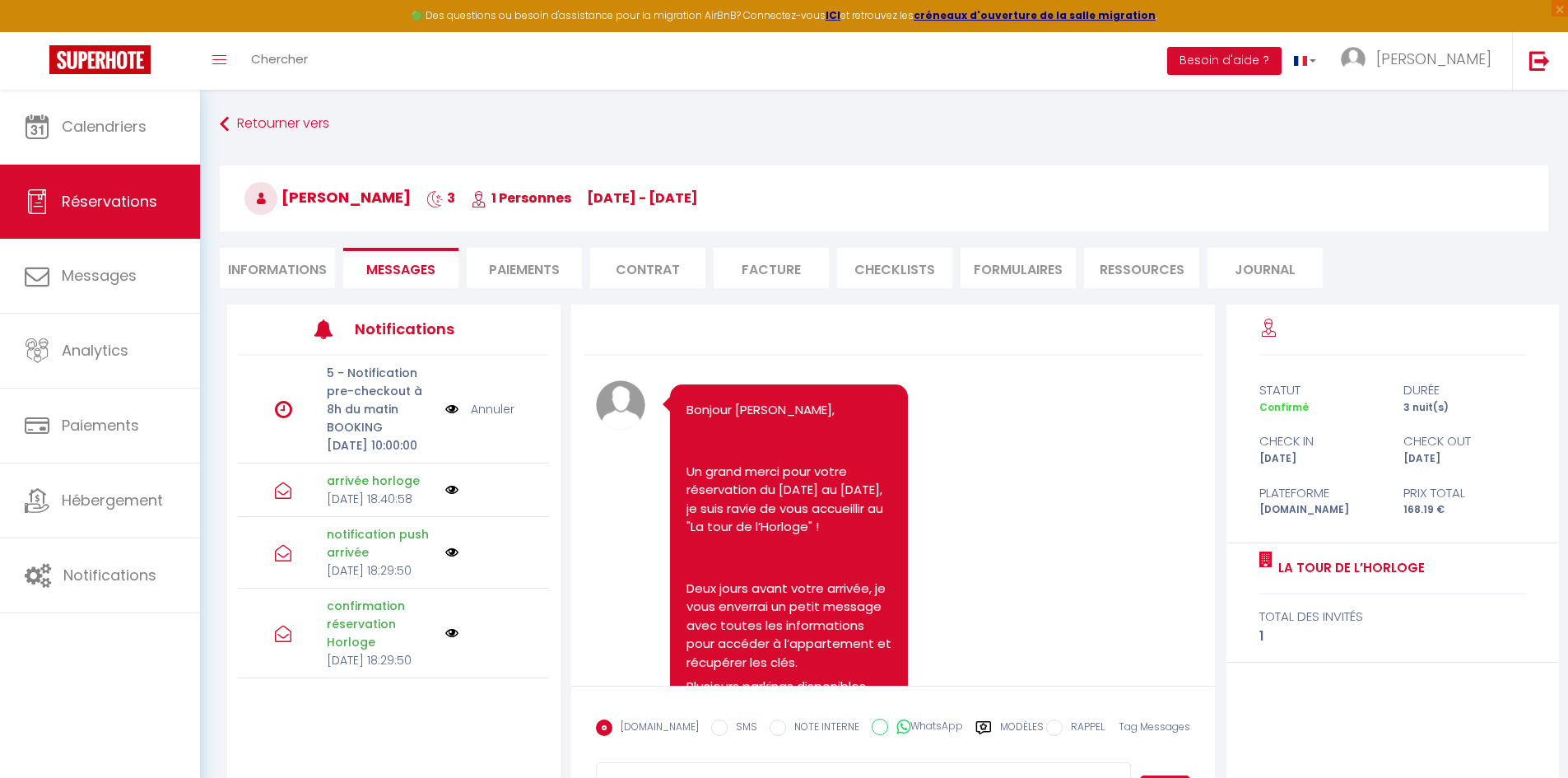
scroll to position [2597, 0]
